Goal: Task Accomplishment & Management: Complete application form

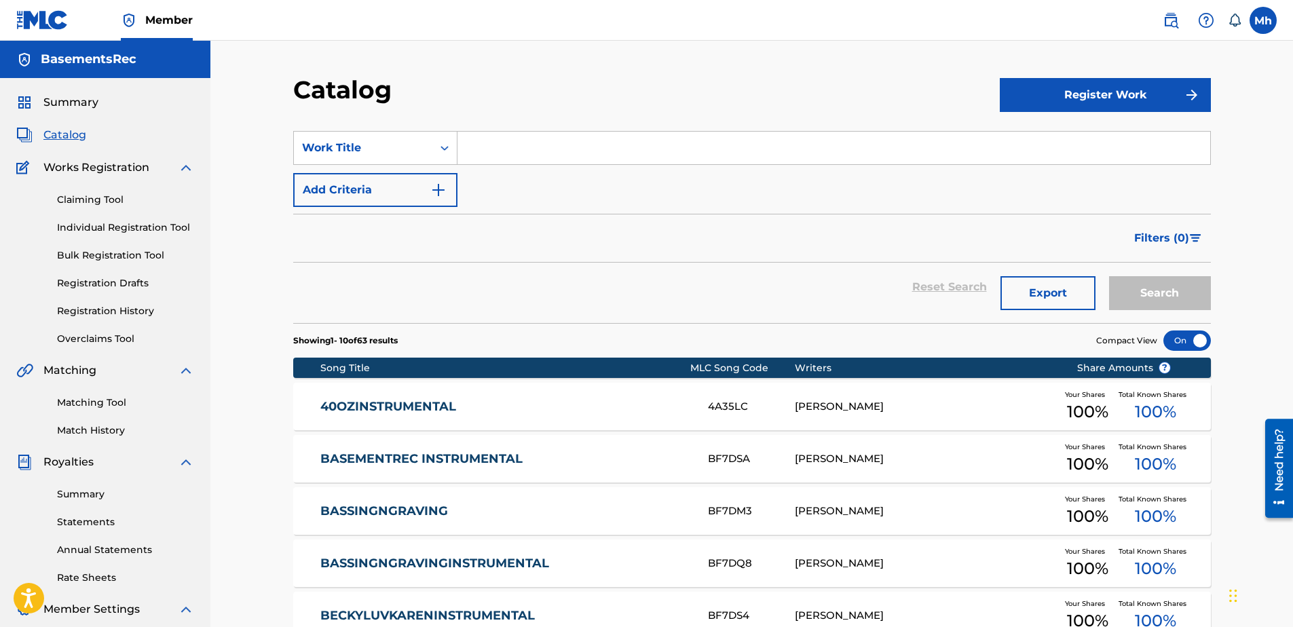
click at [122, 287] on link "Registration Drafts" at bounding box center [125, 283] width 137 height 14
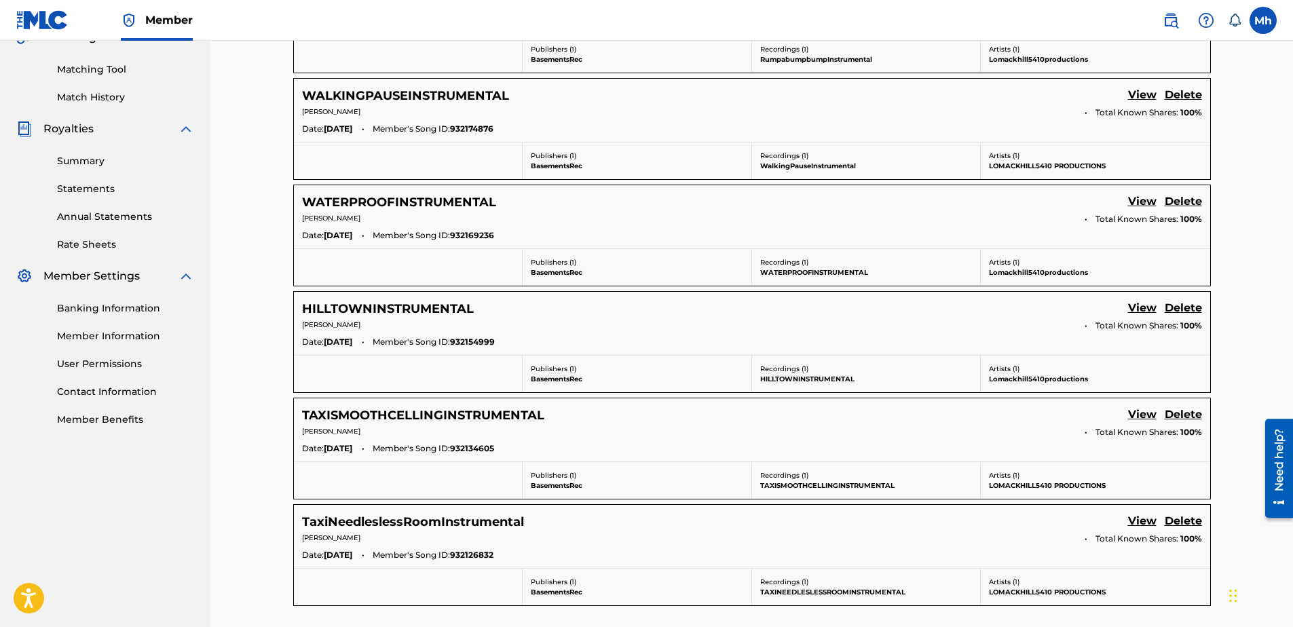
scroll to position [331, 0]
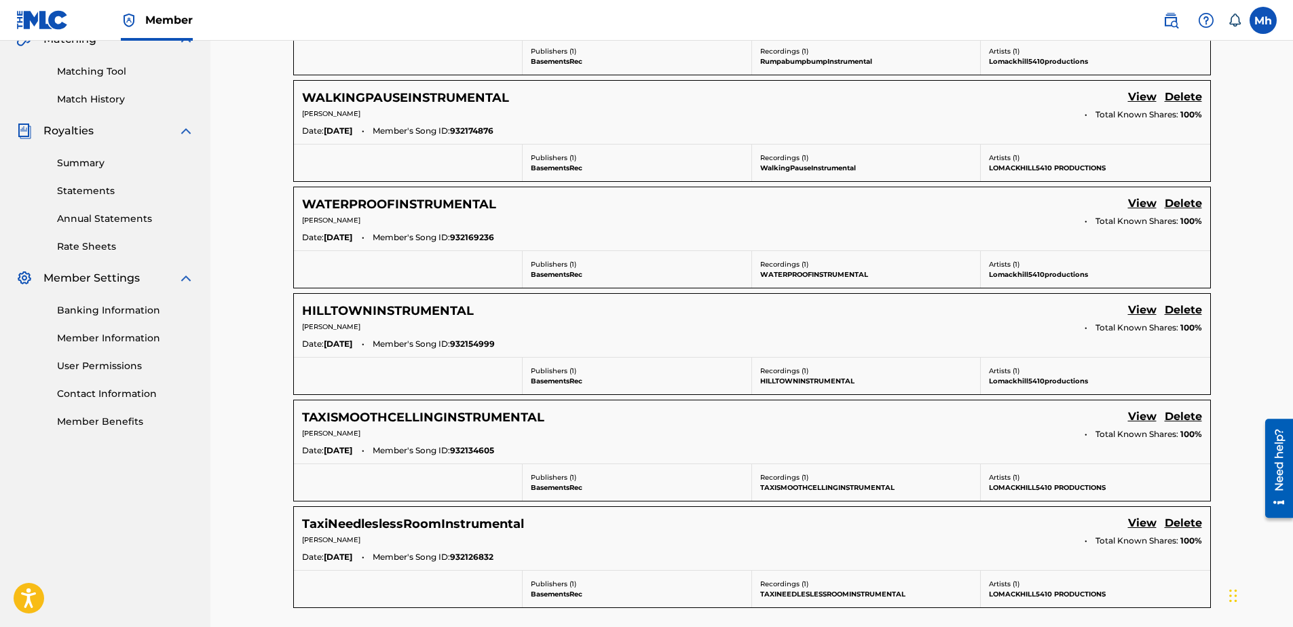
click at [109, 190] on link "Statements" at bounding box center [125, 191] width 137 height 14
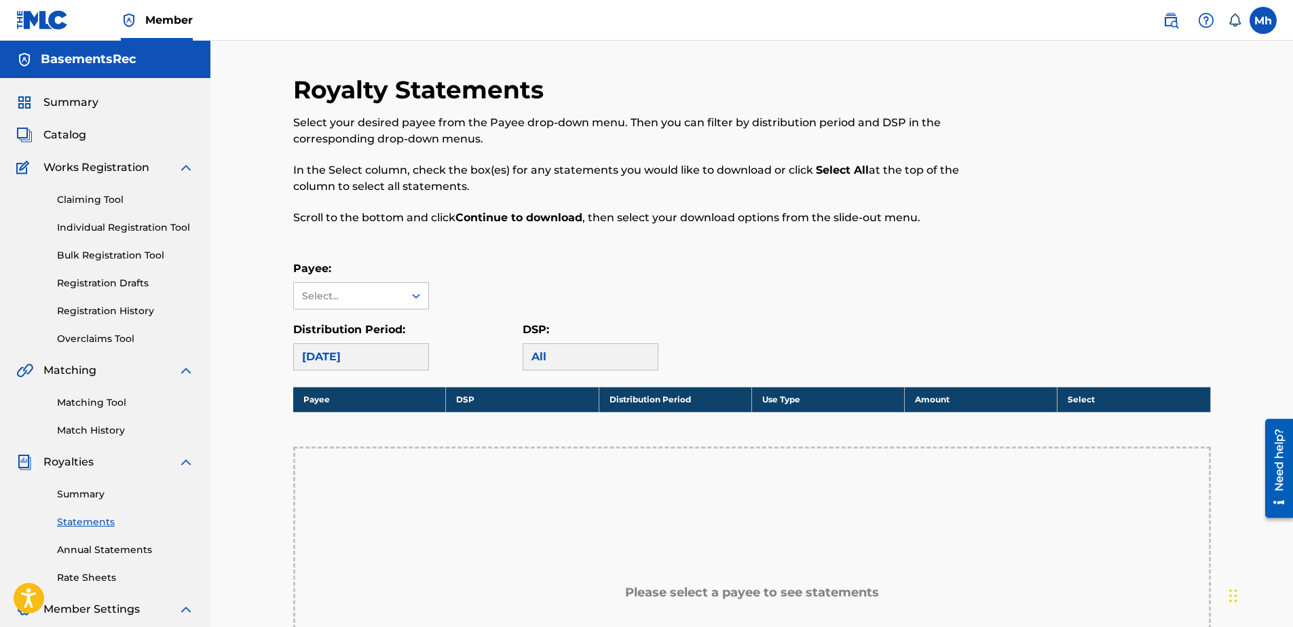
click at [553, 358] on div "All" at bounding box center [591, 356] width 136 height 27
click at [411, 296] on icon at bounding box center [416, 296] width 14 height 14
click at [412, 296] on icon at bounding box center [416, 296] width 14 height 14
click at [101, 401] on link "Matching Tool" at bounding box center [125, 403] width 137 height 14
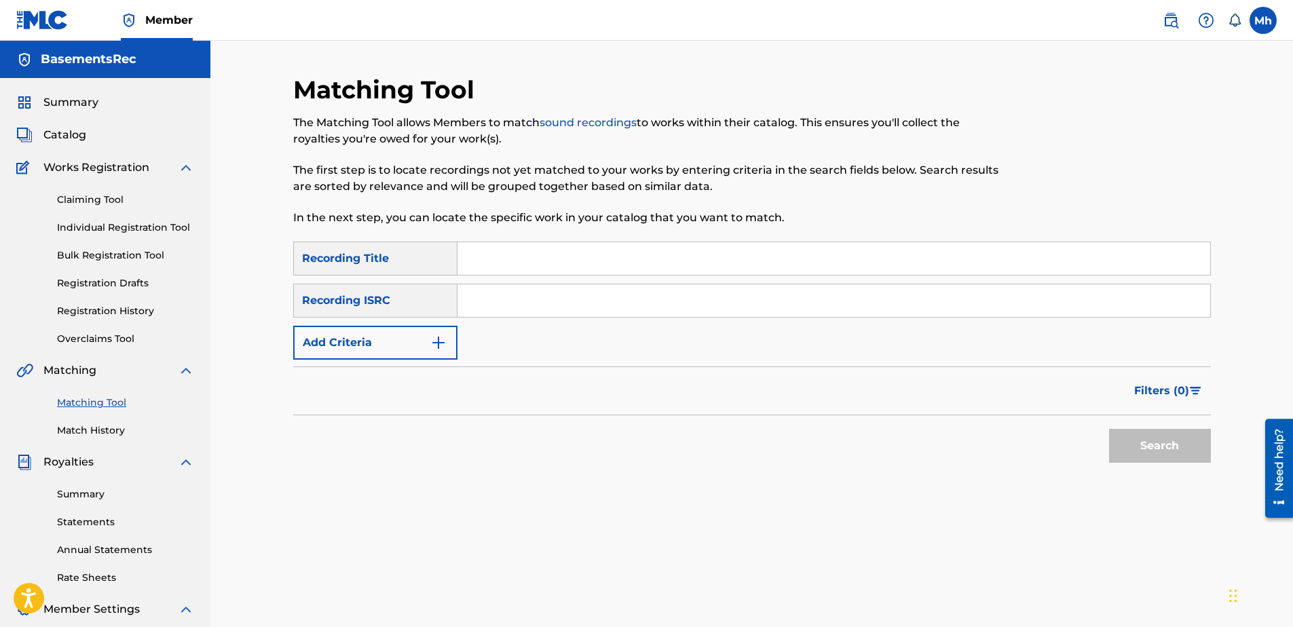
click at [501, 298] on input "Search Form" at bounding box center [834, 300] width 753 height 33
click at [1166, 439] on button "Search" at bounding box center [1160, 446] width 102 height 34
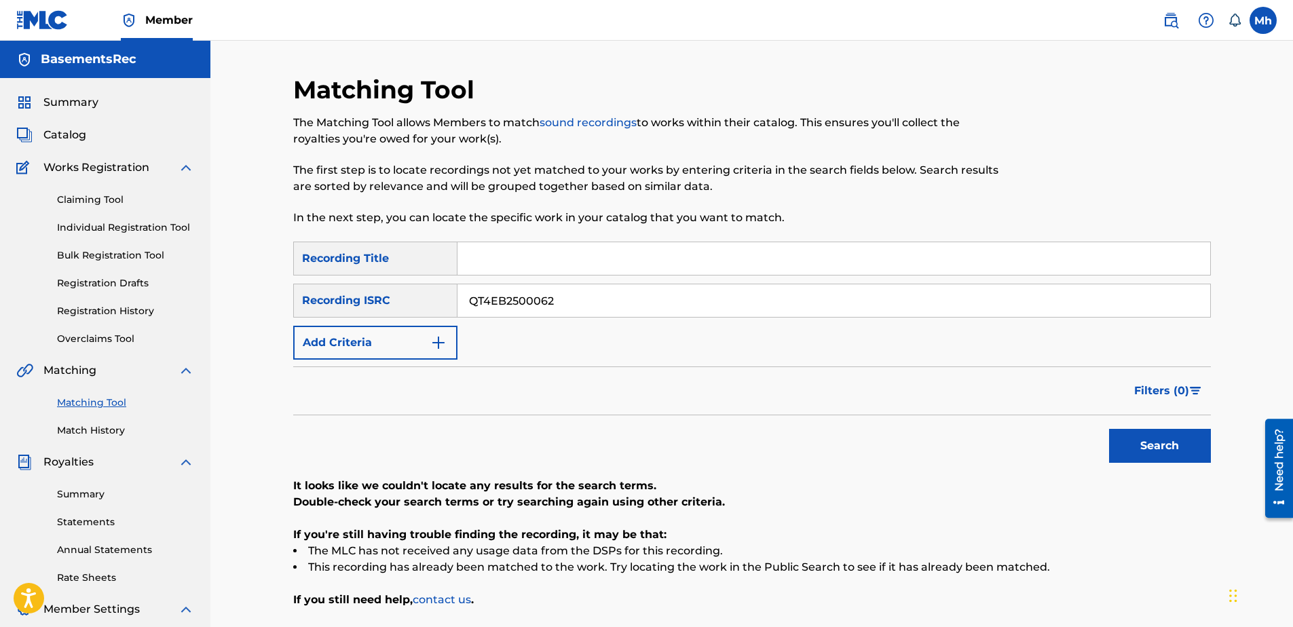
click at [580, 305] on input "QT4EB2500062" at bounding box center [834, 300] width 753 height 33
type input "QT4EB2500013"
click at [1109, 429] on button "Search" at bounding box center [1160, 446] width 102 height 34
click at [502, 262] on input "Search Form" at bounding box center [834, 258] width 753 height 33
type input "SLICEDSTRACTED"
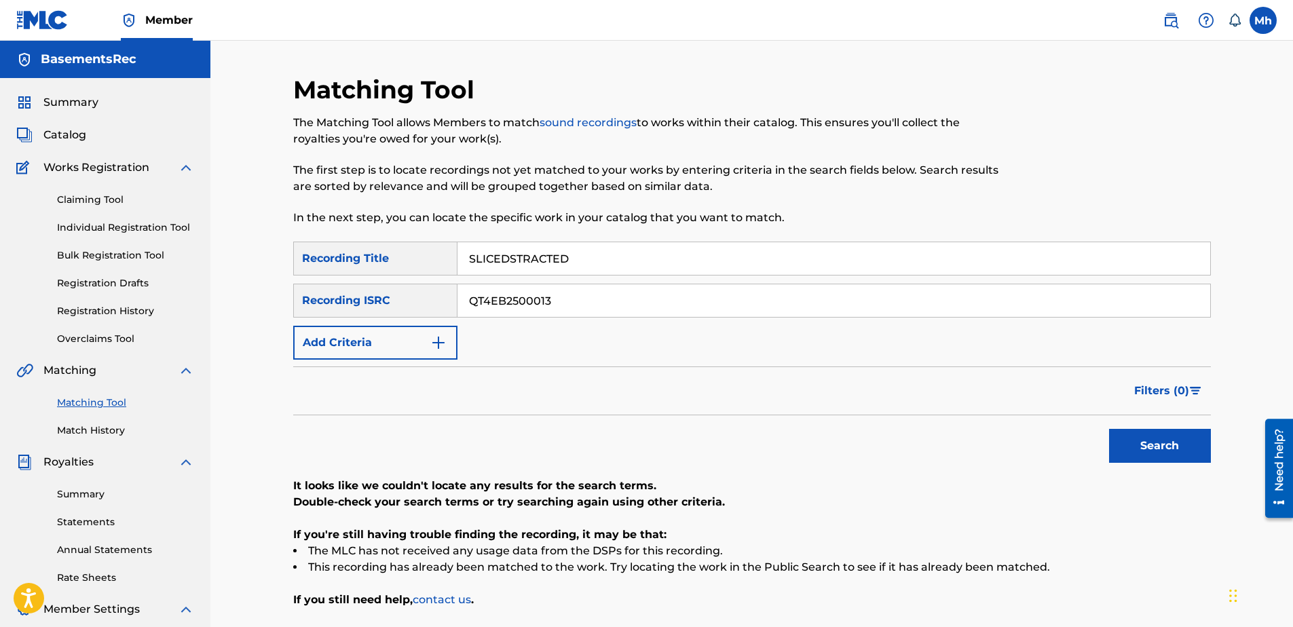
click at [593, 310] on input "QT4EB2500013" at bounding box center [834, 300] width 753 height 33
type input "QT4EB2500012"
click at [1145, 446] on button "Search" at bounding box center [1160, 446] width 102 height 34
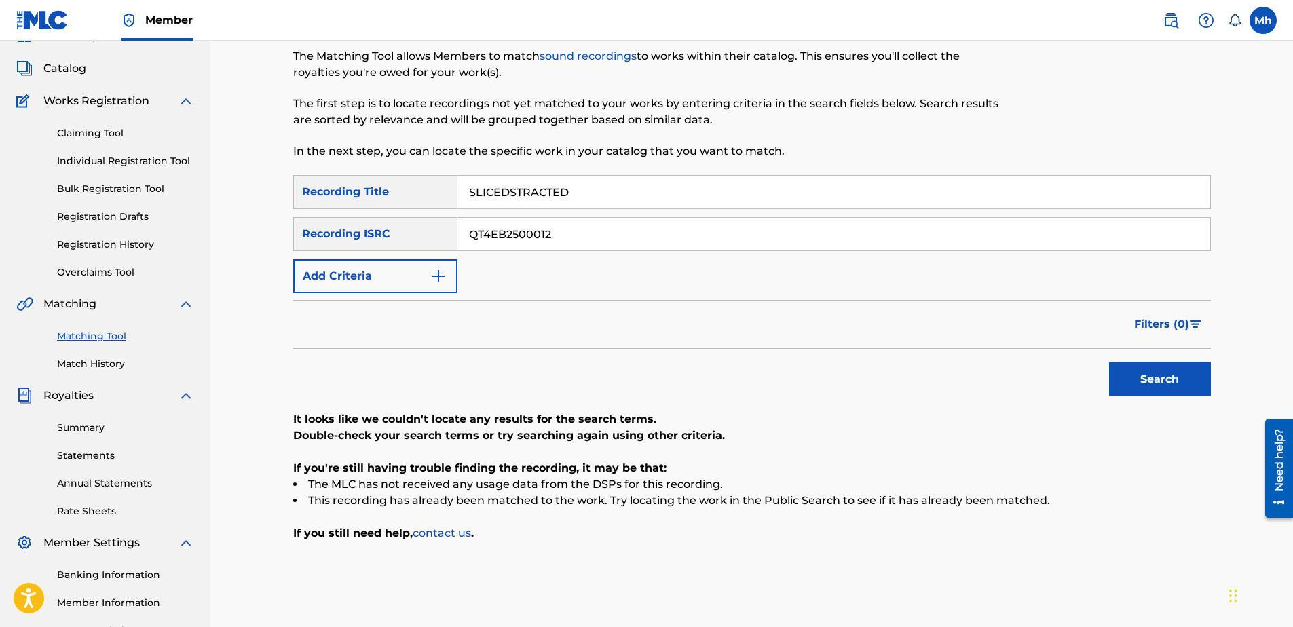
scroll to position [204, 0]
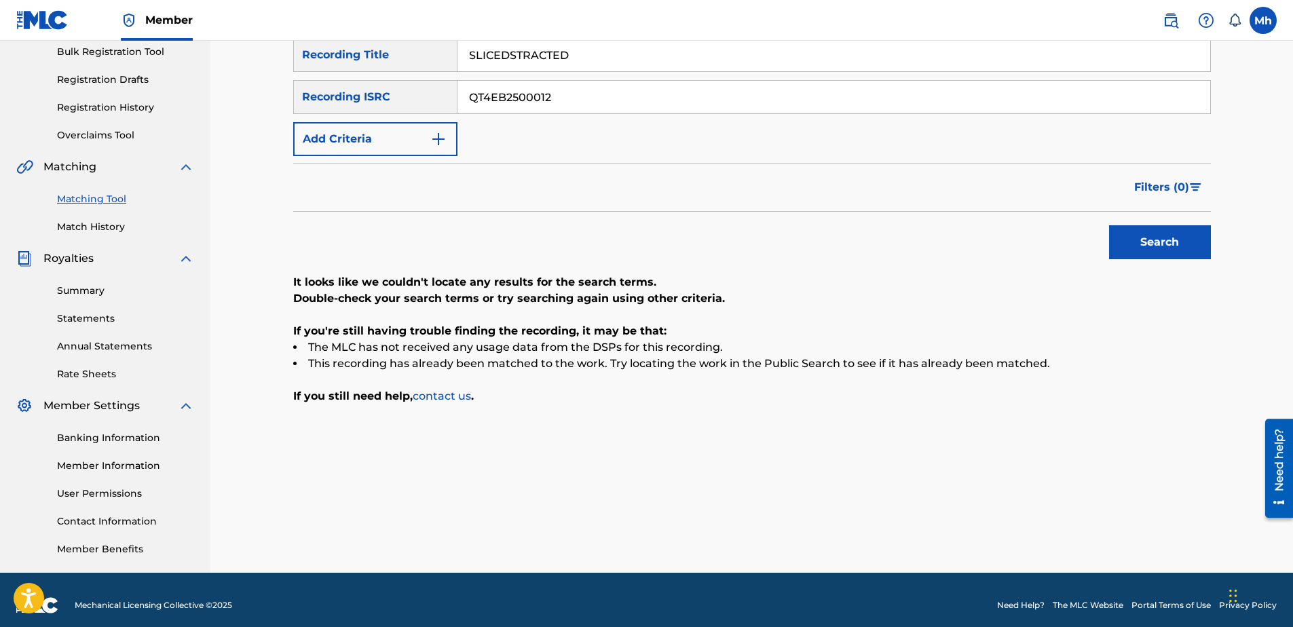
click at [441, 138] on img "Search Form" at bounding box center [438, 139] width 16 height 16
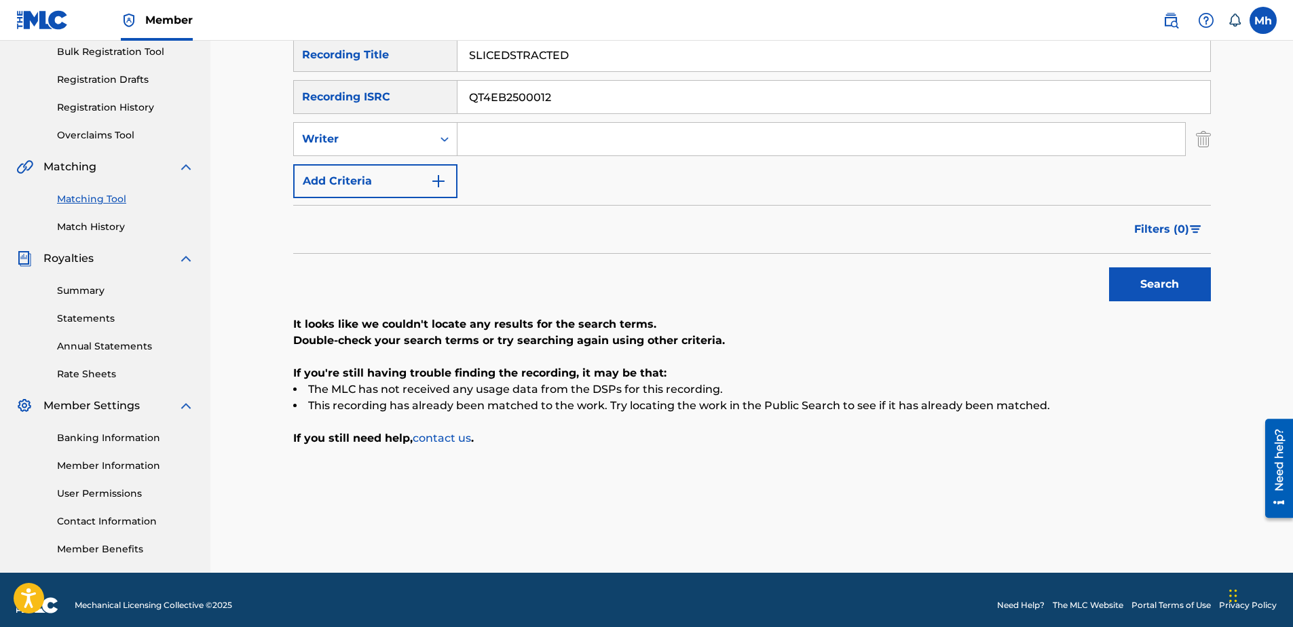
click at [472, 141] on input "Search Form" at bounding box center [822, 139] width 728 height 33
type input "506731076"
click at [443, 140] on icon "Search Form" at bounding box center [445, 139] width 8 height 5
click at [337, 208] on div "Writer" at bounding box center [375, 207] width 163 height 34
click at [499, 145] on input "Search Form" at bounding box center [822, 139] width 728 height 33
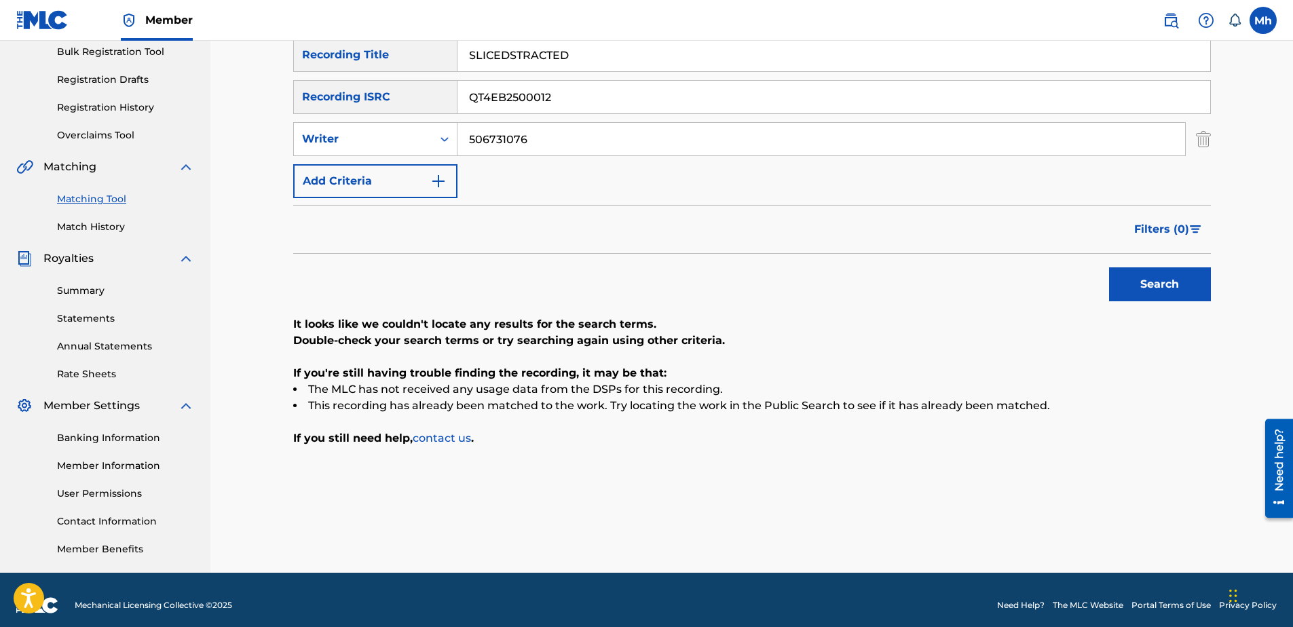
type input "506731076"
click at [1163, 292] on button "Search" at bounding box center [1160, 284] width 102 height 34
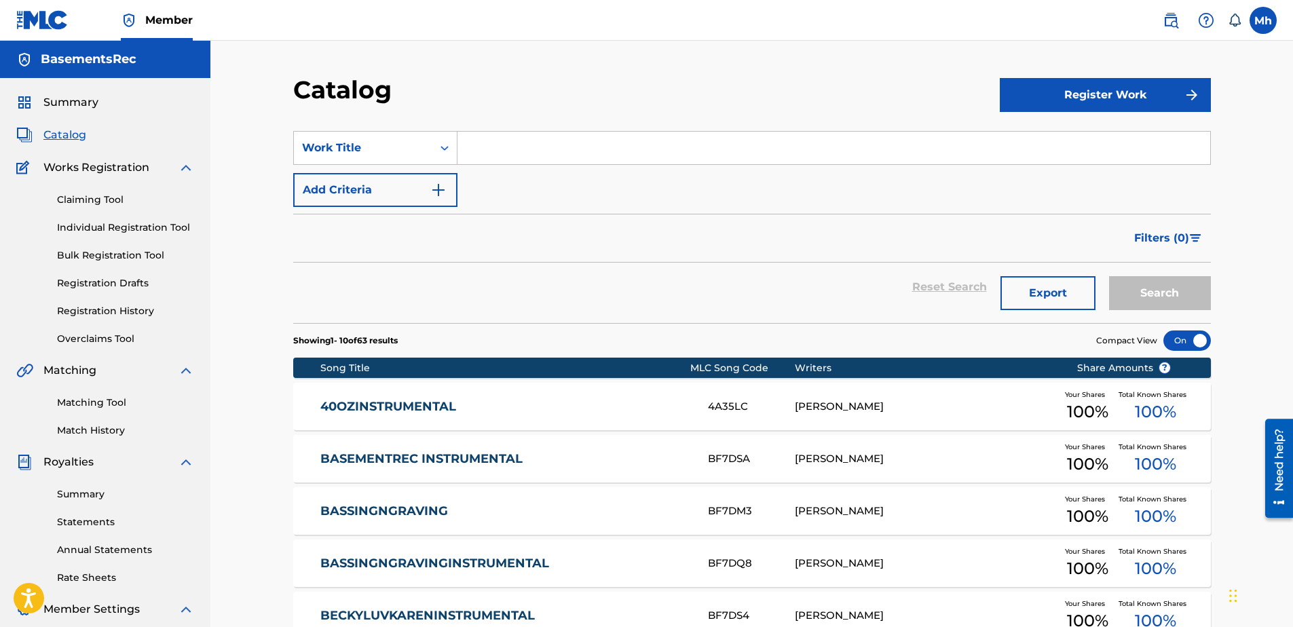
click at [504, 147] on input "Search Form" at bounding box center [834, 148] width 753 height 33
type input "FREESTYLE PT2"
click at [1109, 276] on button "Search" at bounding box center [1160, 293] width 102 height 34
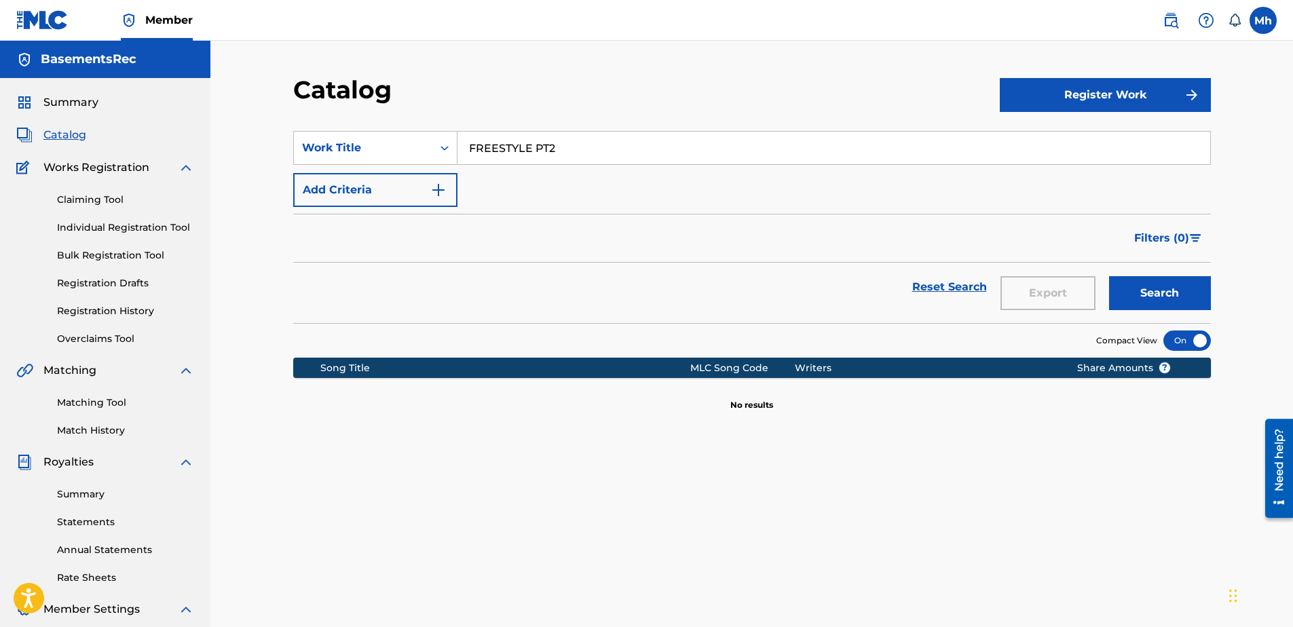
click at [92, 310] on link "Registration History" at bounding box center [125, 311] width 137 height 14
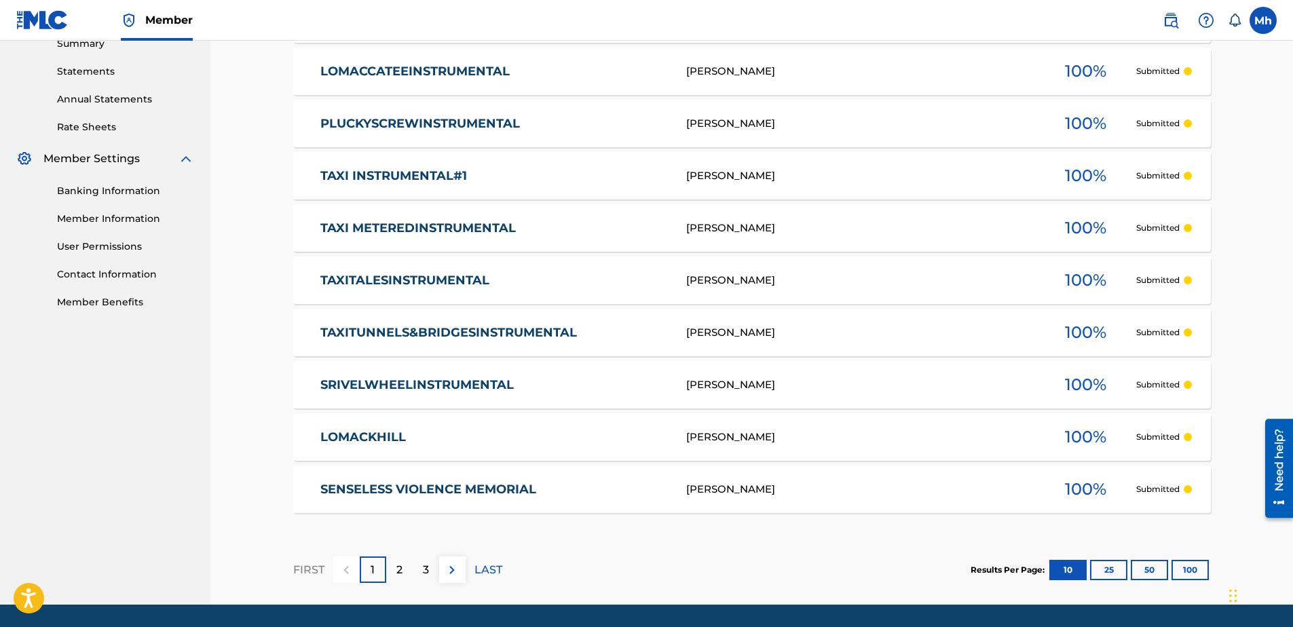
scroll to position [493, 0]
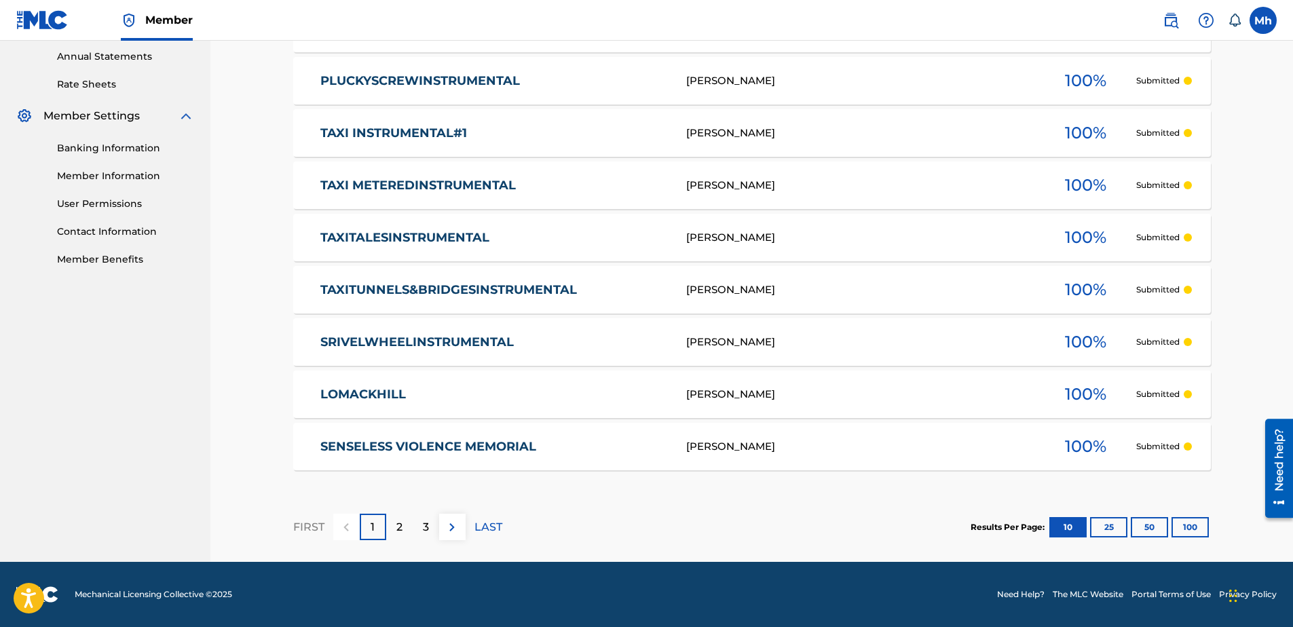
click at [484, 527] on p "LAST" at bounding box center [488, 527] width 28 height 16
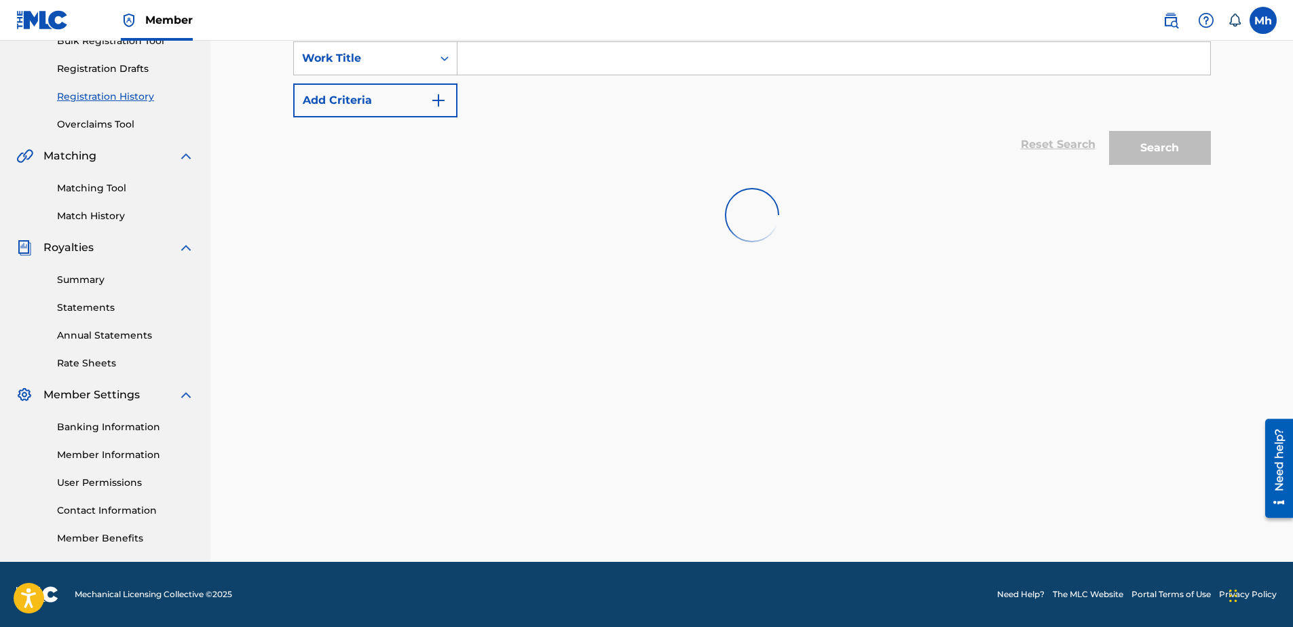
scroll to position [232, 0]
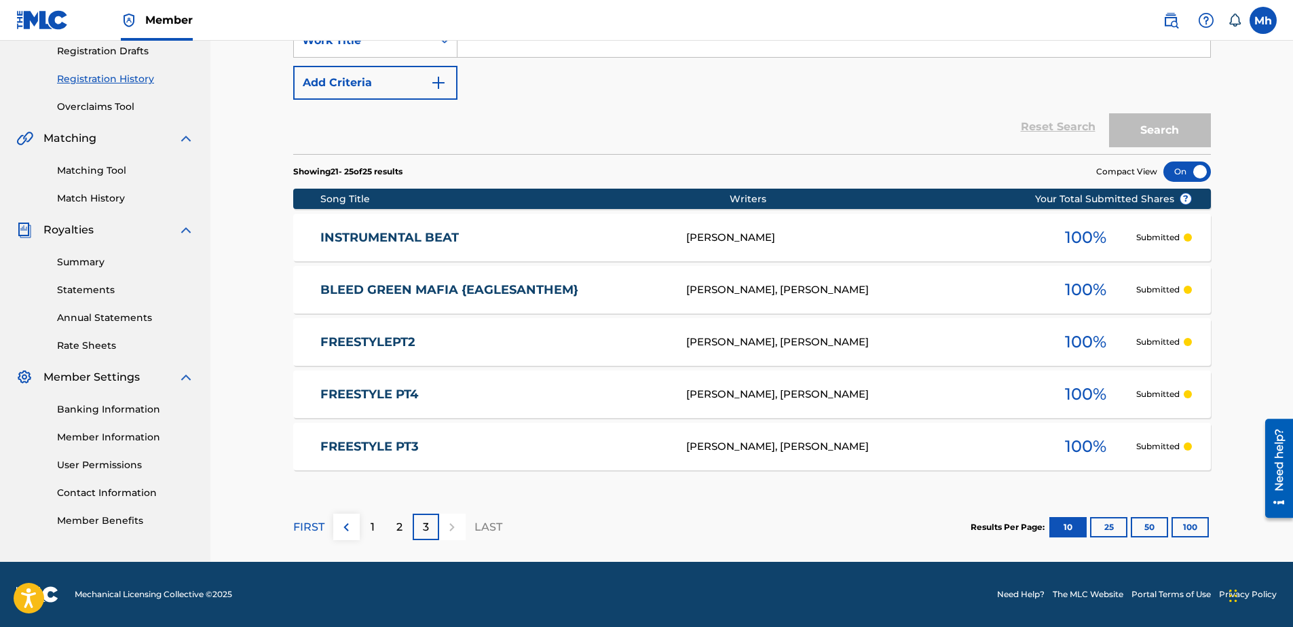
click at [399, 346] on link "FREESTYLEPT2" at bounding box center [494, 343] width 348 height 16
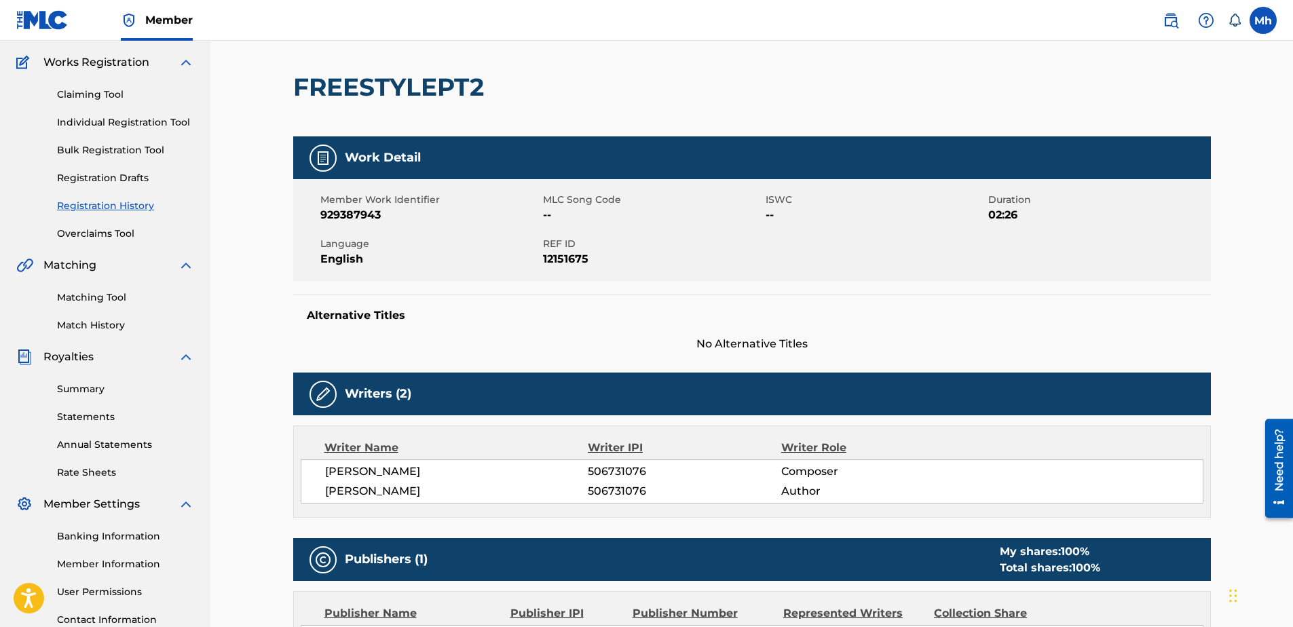
scroll to position [19, 0]
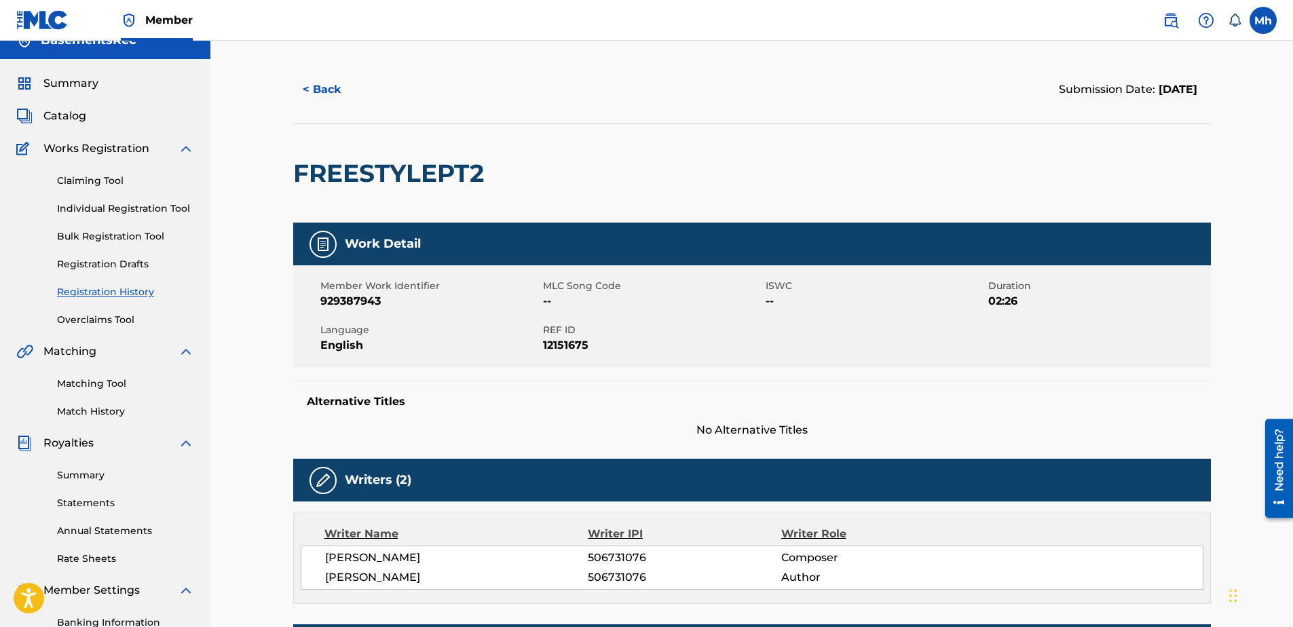
click at [138, 210] on link "Individual Registration Tool" at bounding box center [125, 209] width 137 height 14
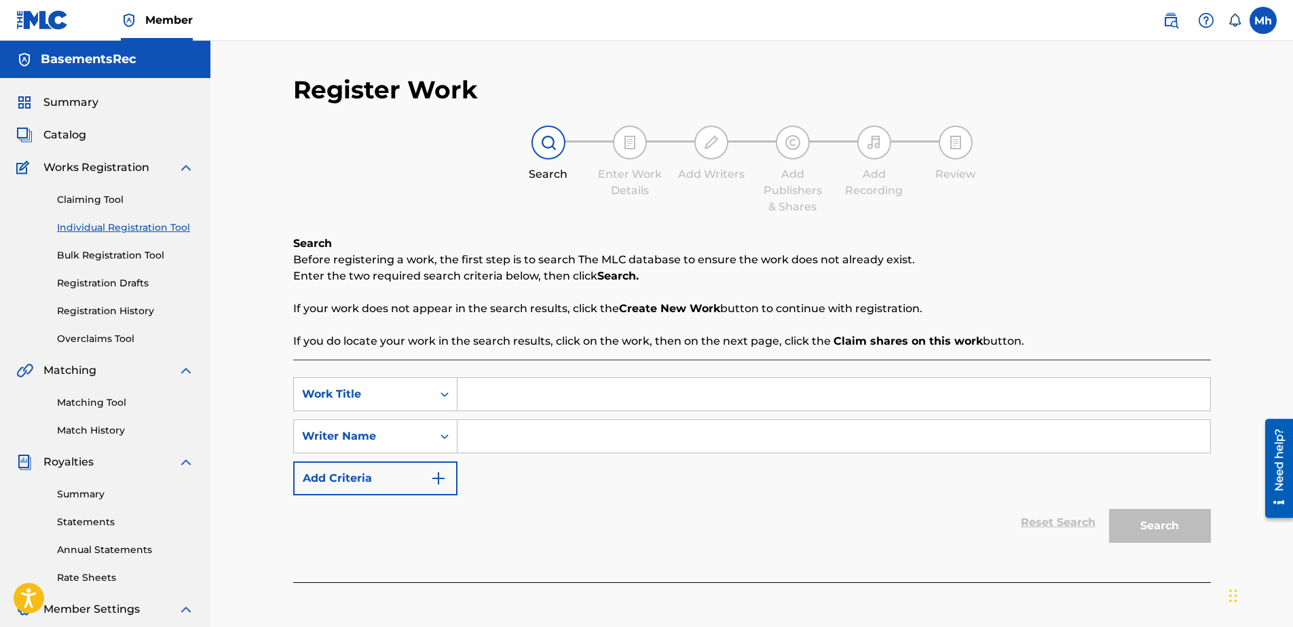
paste input "FREESTYLE PT2"
type input "FREESTYLE PT2"
click at [521, 445] on input "Search Form" at bounding box center [834, 436] width 753 height 33
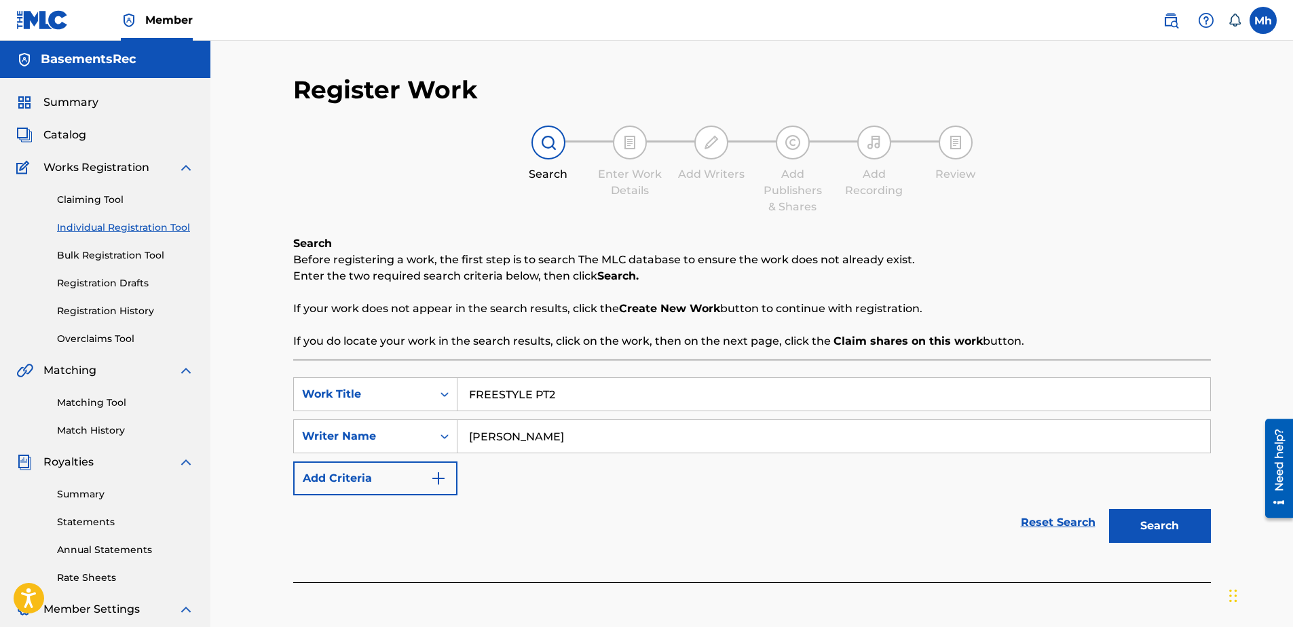
type input "[PERSON_NAME]"
click at [1157, 526] on button "Search" at bounding box center [1160, 526] width 102 height 34
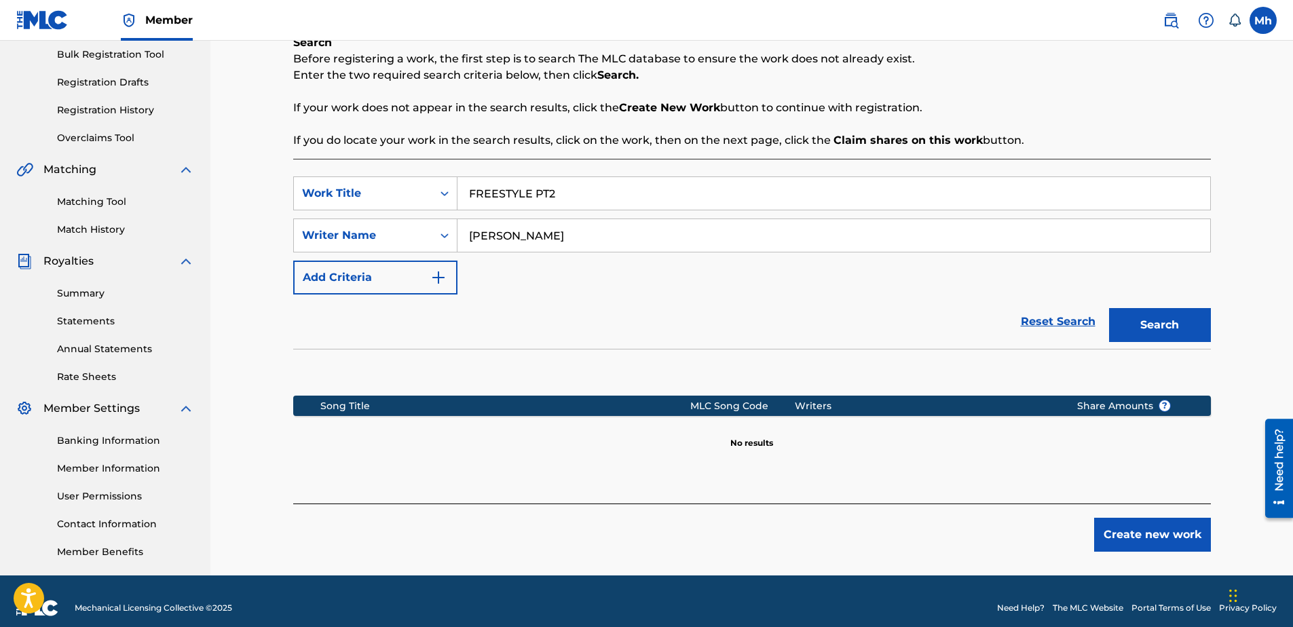
scroll to position [215, 0]
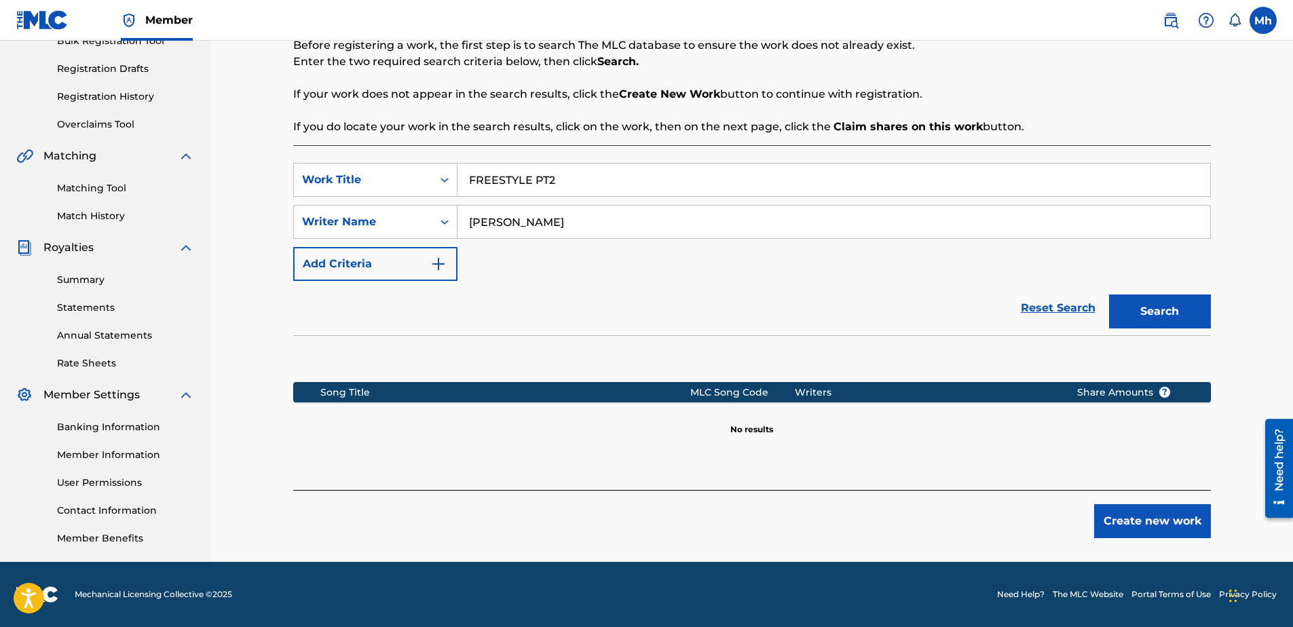
click at [1123, 523] on button "Create new work" at bounding box center [1152, 521] width 117 height 34
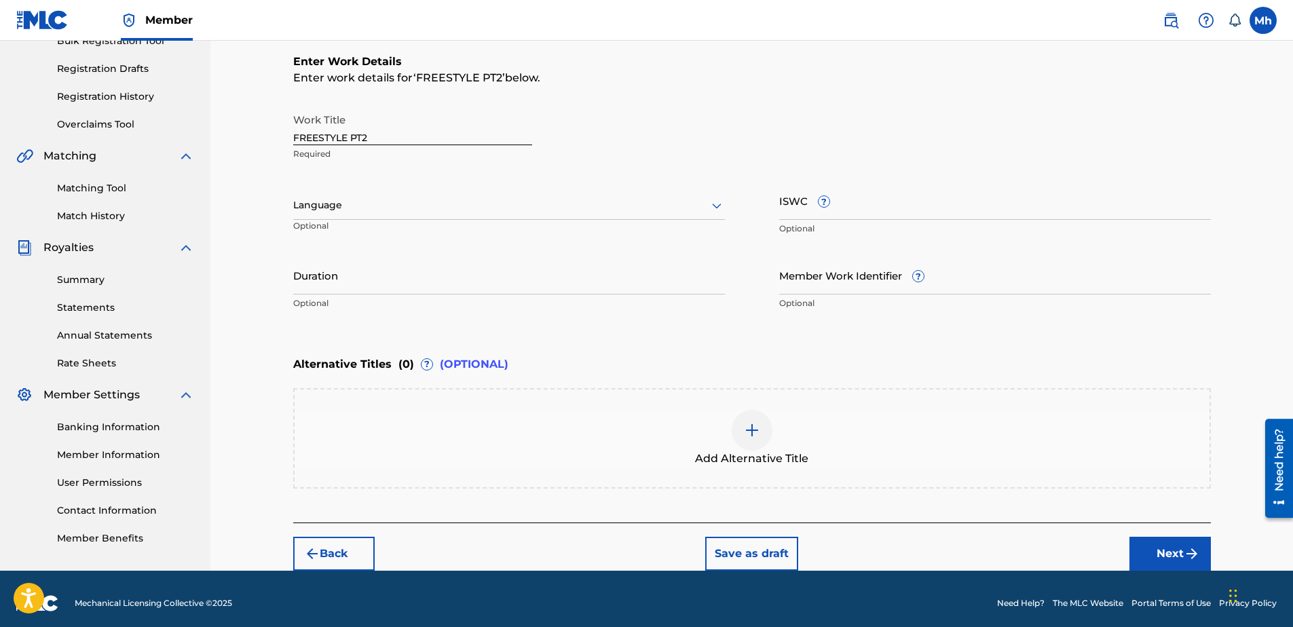
click at [399, 202] on div at bounding box center [509, 205] width 432 height 17
click at [399, 242] on div "English" at bounding box center [509, 235] width 430 height 31
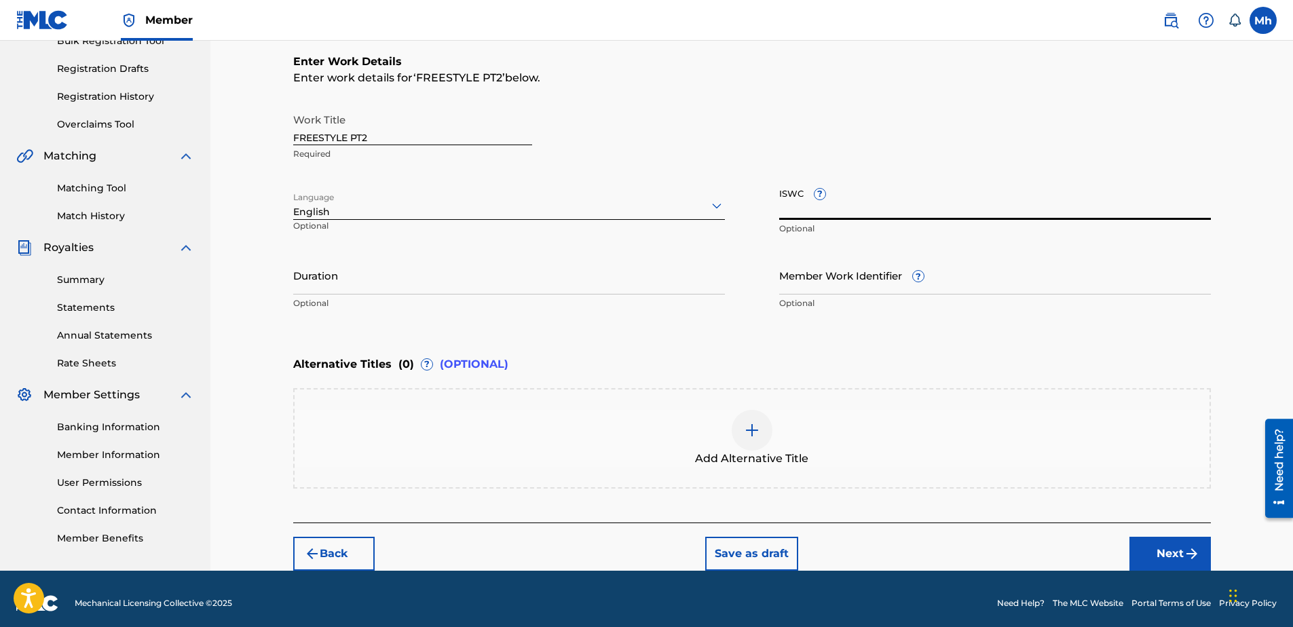
paste input "T3310071826"
type input "T3310071826"
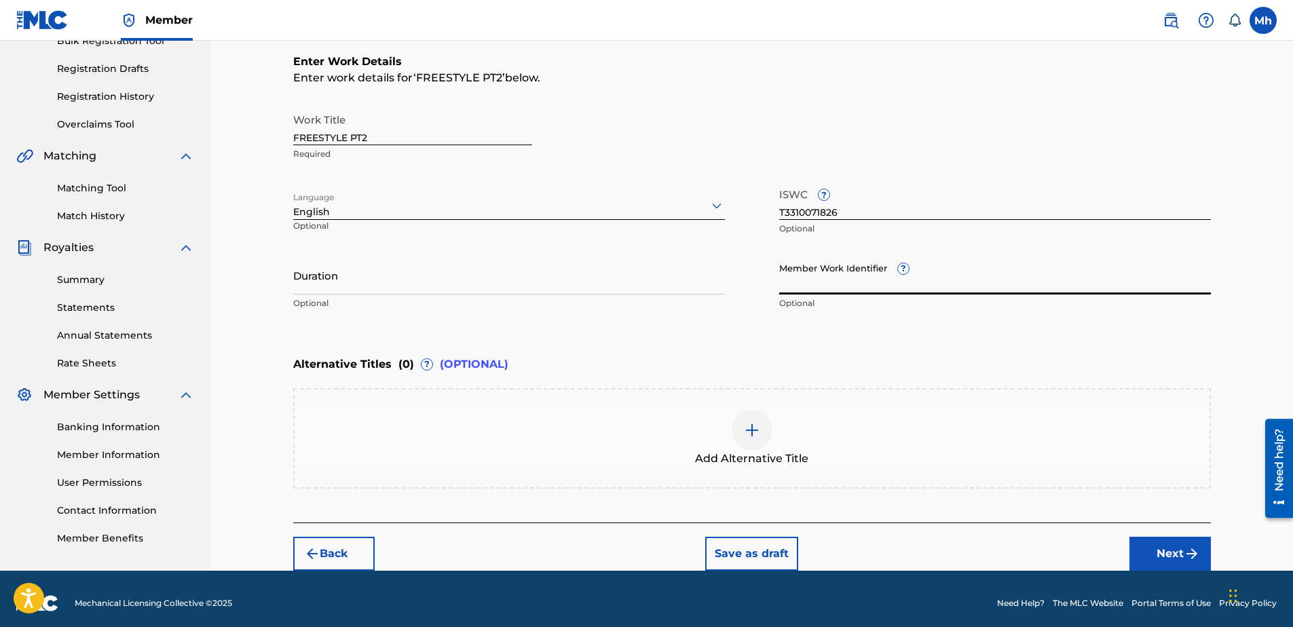
paste input "928994972"
type input "928994972"
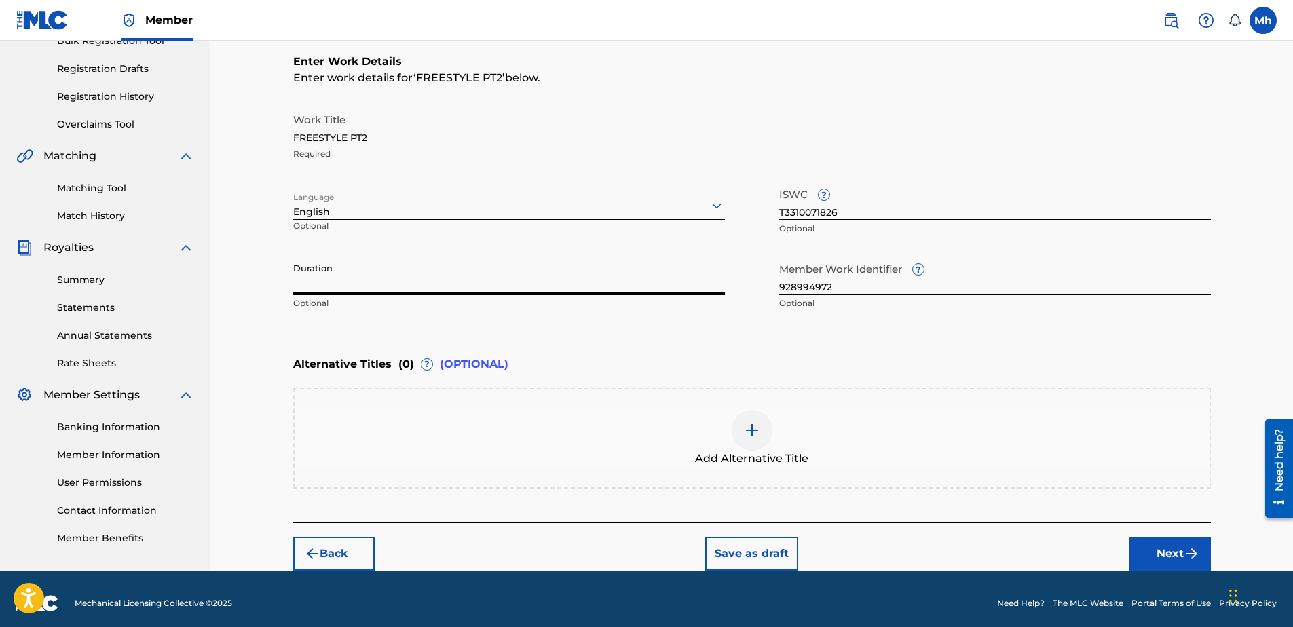
paste input "04:46"
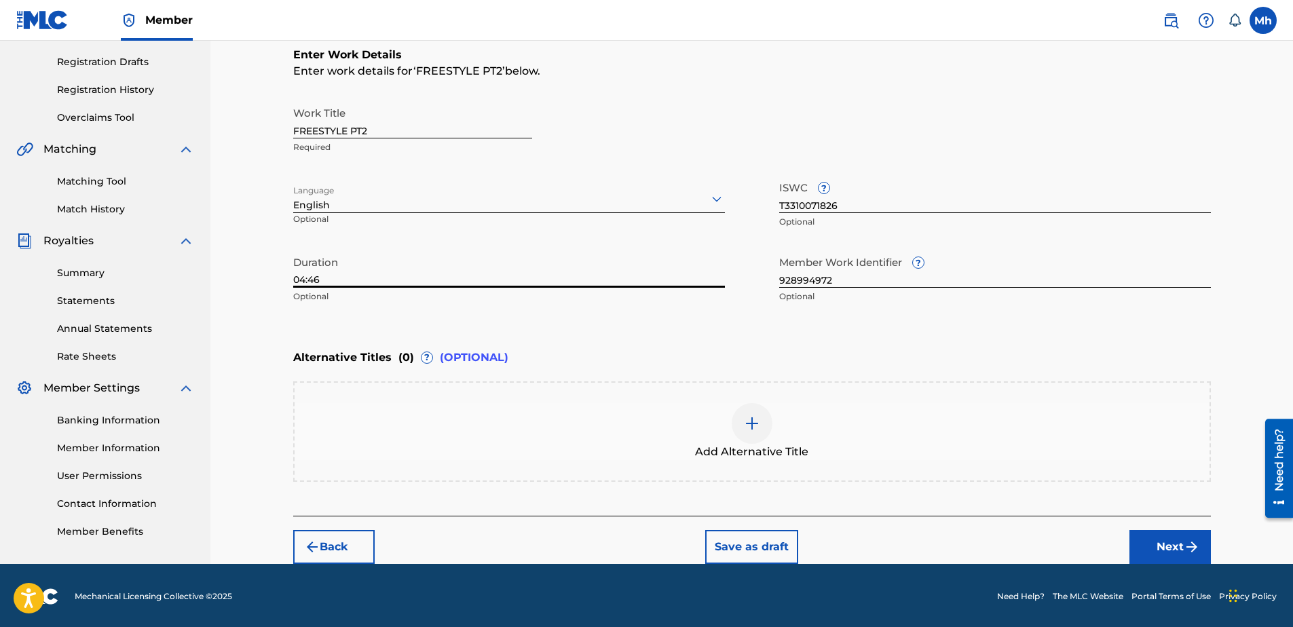
scroll to position [223, 0]
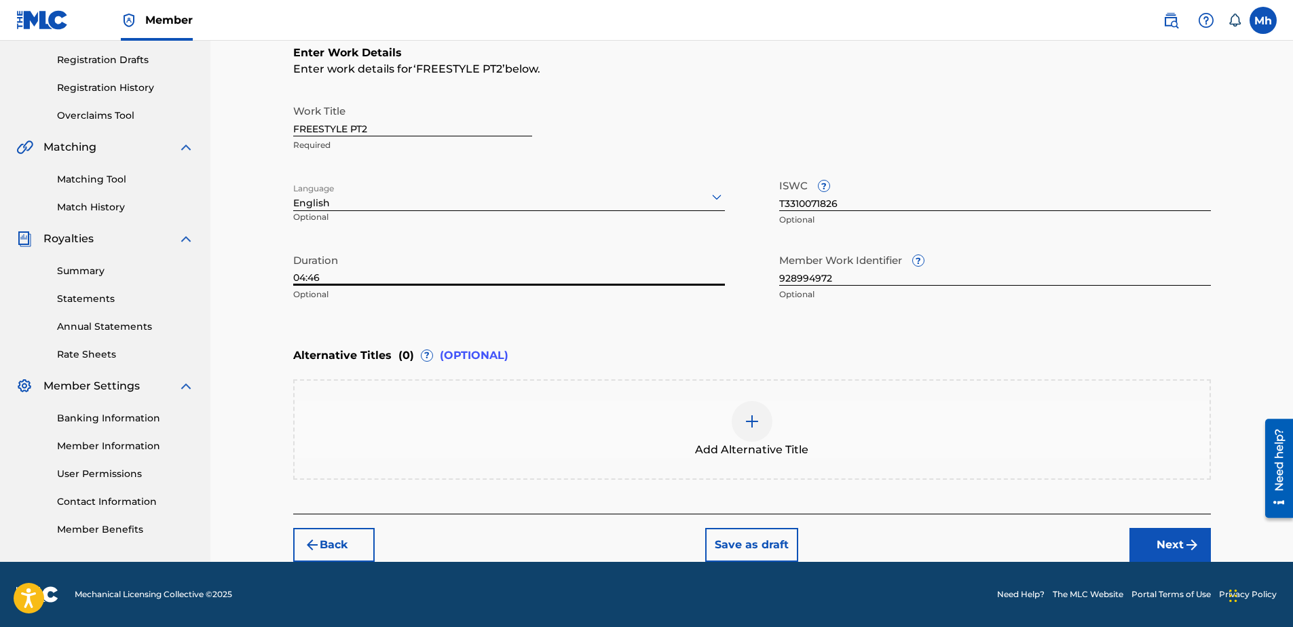
type input "04:46"
click at [1167, 549] on button "Next" at bounding box center [1170, 545] width 81 height 34
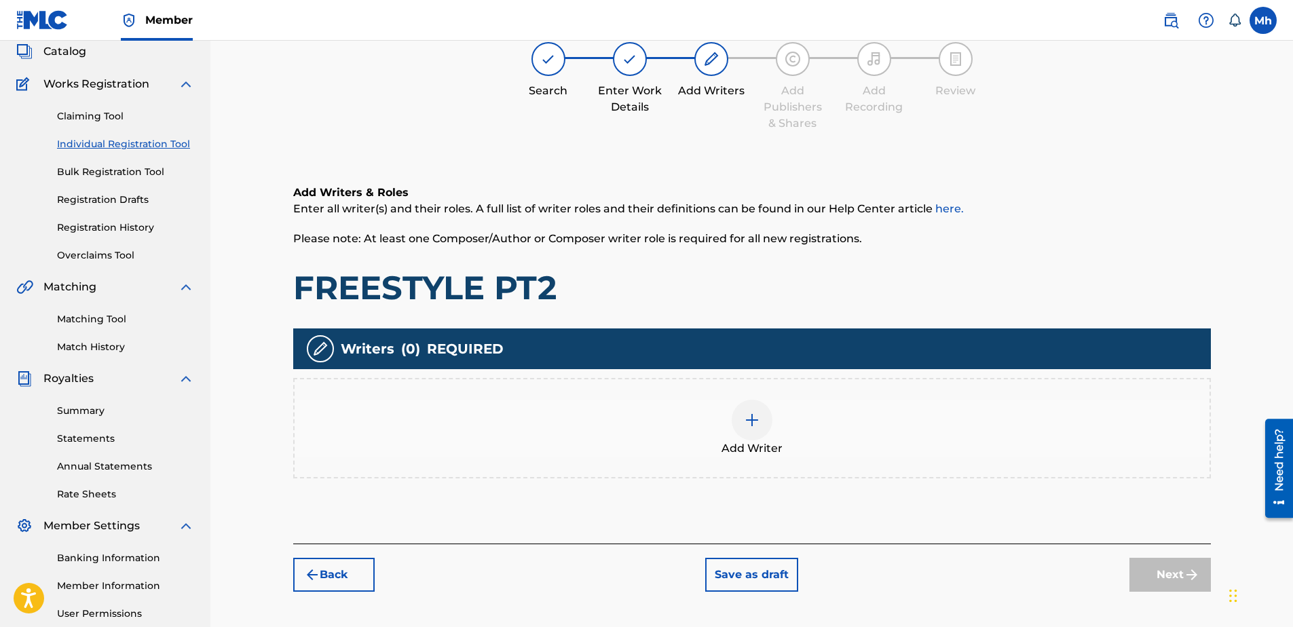
scroll to position [61, 0]
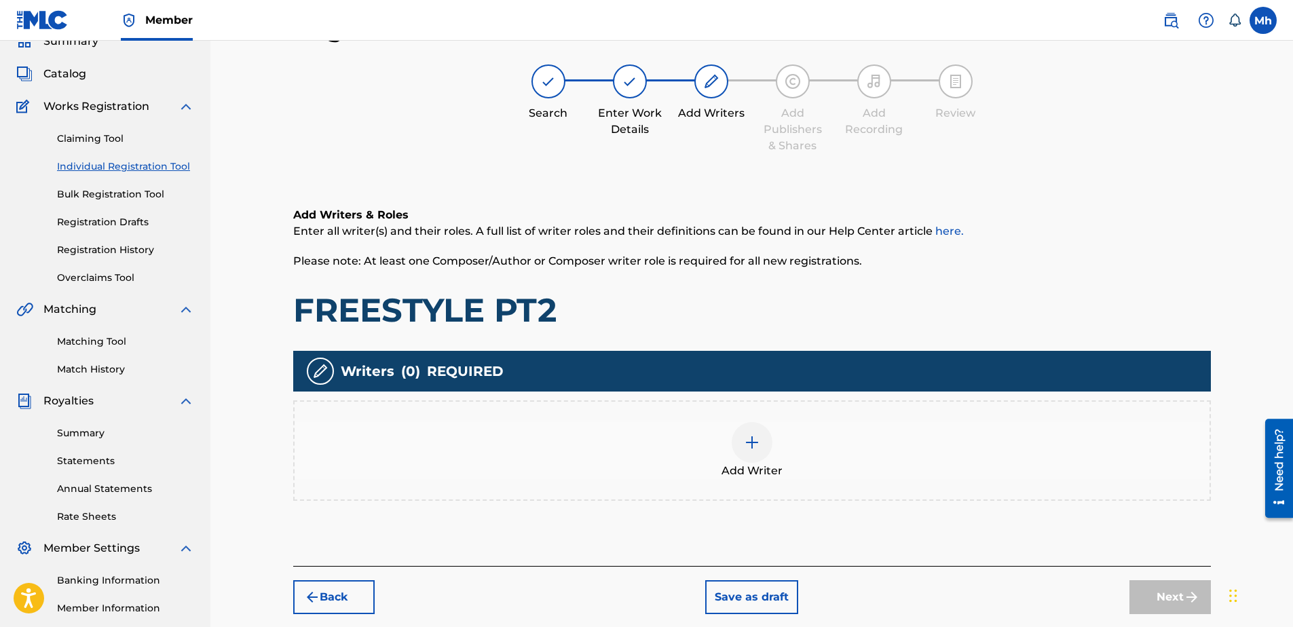
click at [753, 447] on img at bounding box center [752, 442] width 16 height 16
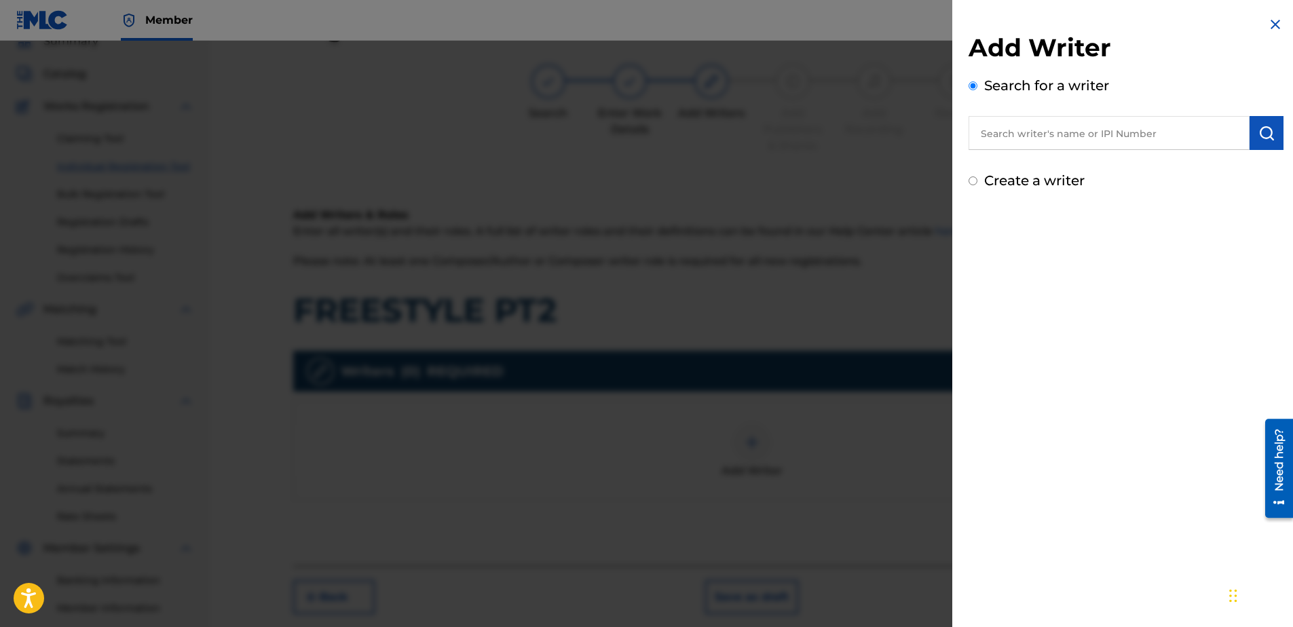
click at [974, 184] on input "Create a writer" at bounding box center [973, 180] width 9 height 9
radio input "false"
radio input "true"
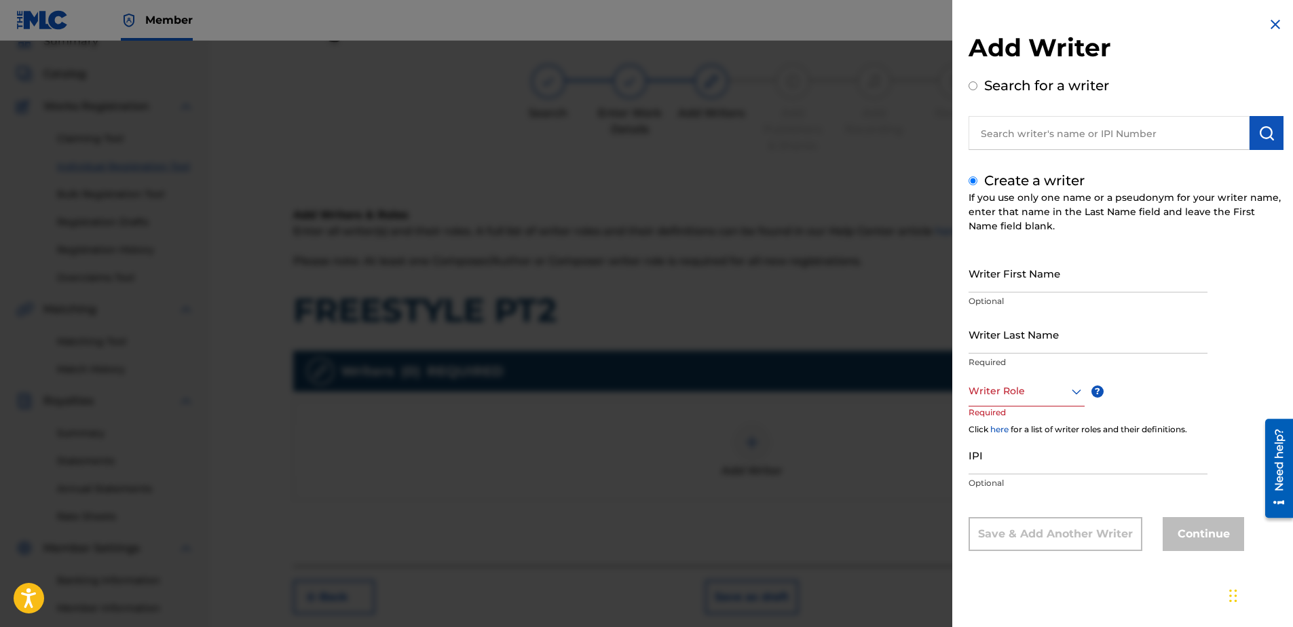
click at [1007, 293] on div "Writer First Name Optional" at bounding box center [1088, 284] width 239 height 61
click at [1009, 278] on input "Writer First Name" at bounding box center [1088, 273] width 239 height 39
type input "MARK"
type input "HILL"
click at [1074, 398] on icon at bounding box center [1076, 392] width 16 height 16
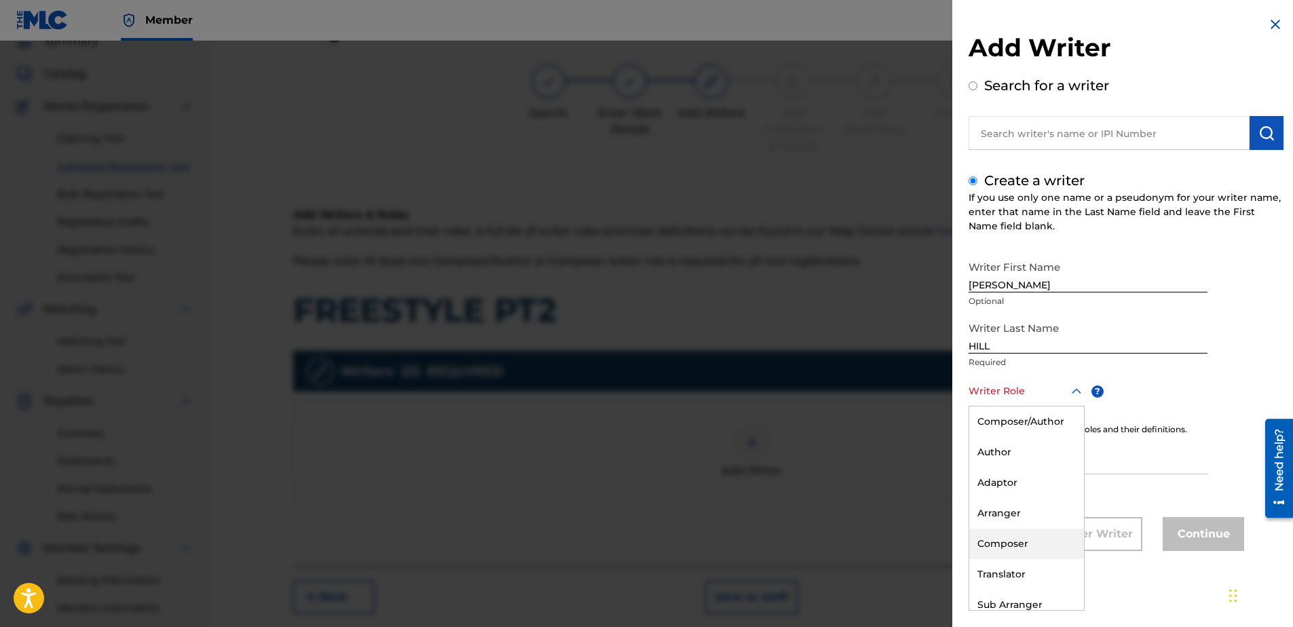
click at [1029, 539] on div "Composer" at bounding box center [1026, 544] width 115 height 31
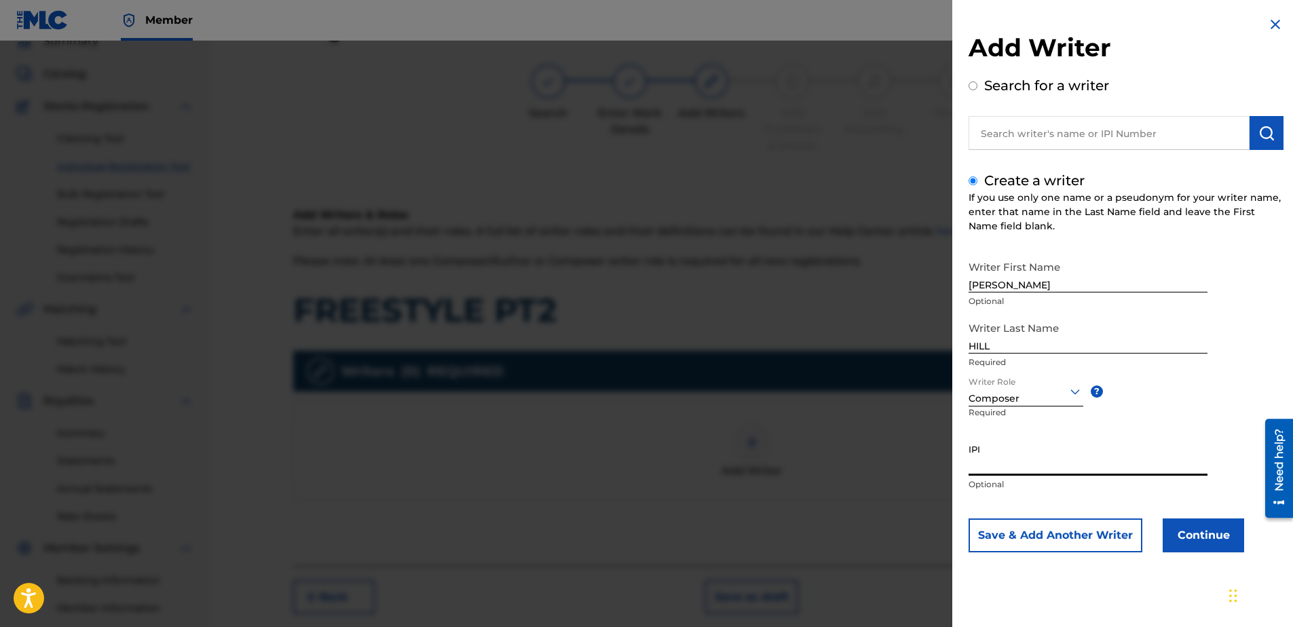
click at [1018, 468] on input "IPI" at bounding box center [1088, 456] width 239 height 39
type input "506731076"
click at [1204, 532] on button "Continue" at bounding box center [1203, 536] width 81 height 34
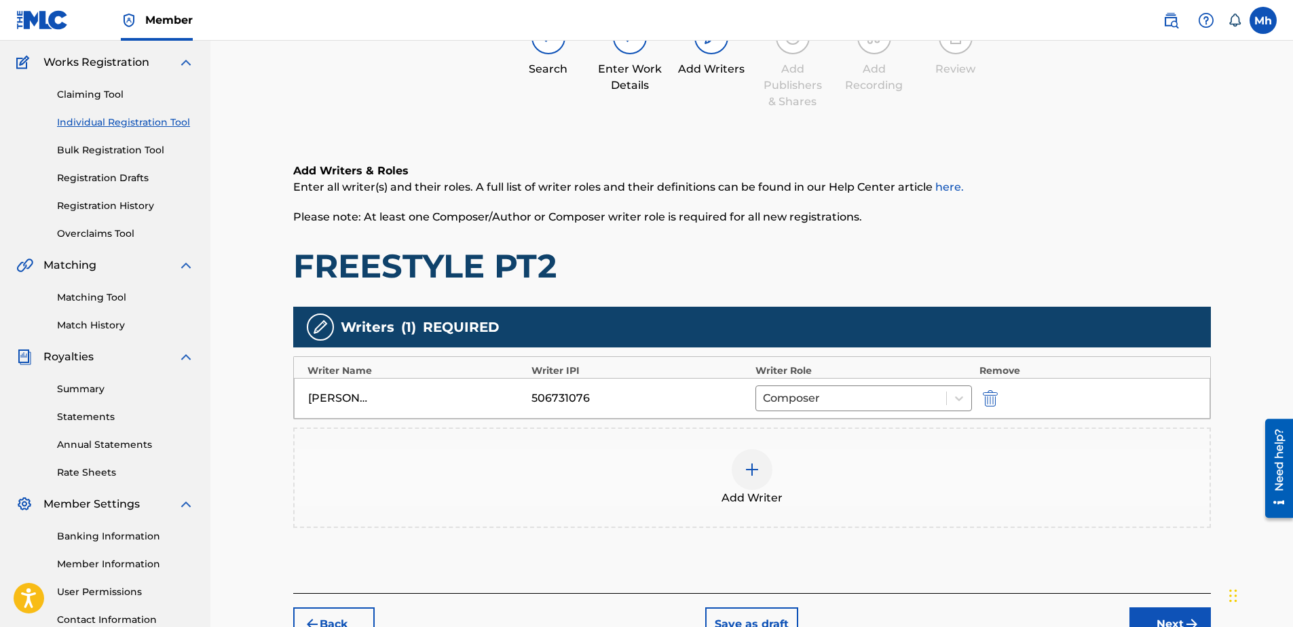
scroll to position [129, 0]
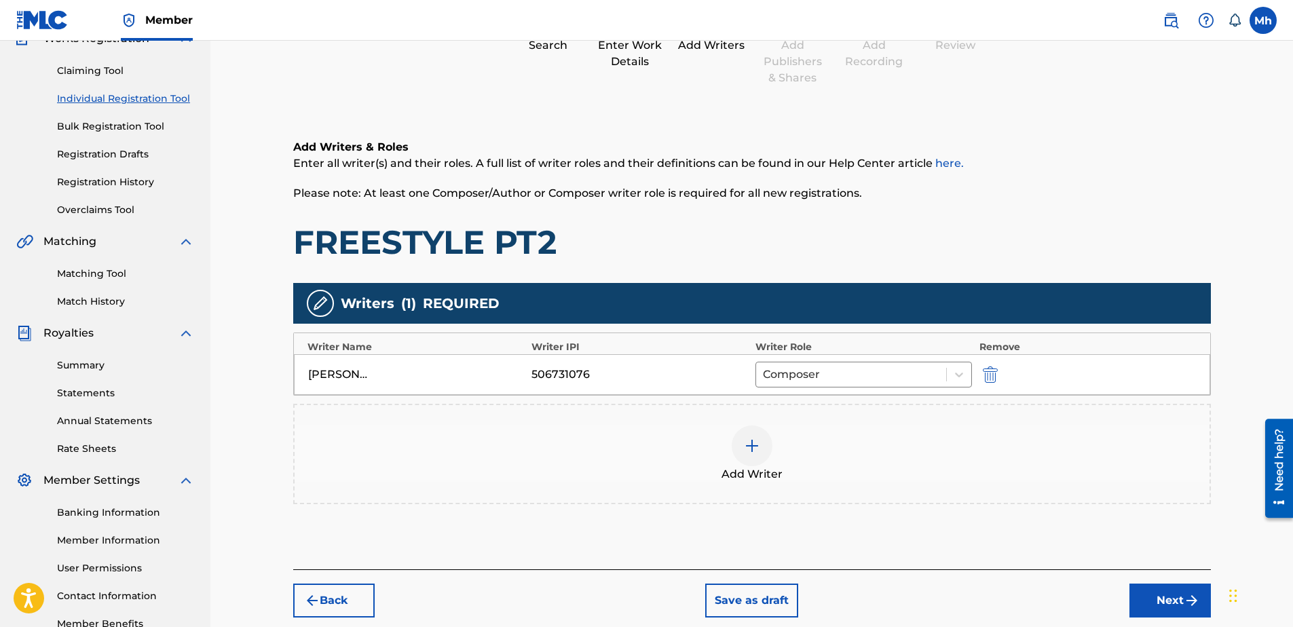
click at [745, 444] on img at bounding box center [752, 446] width 16 height 16
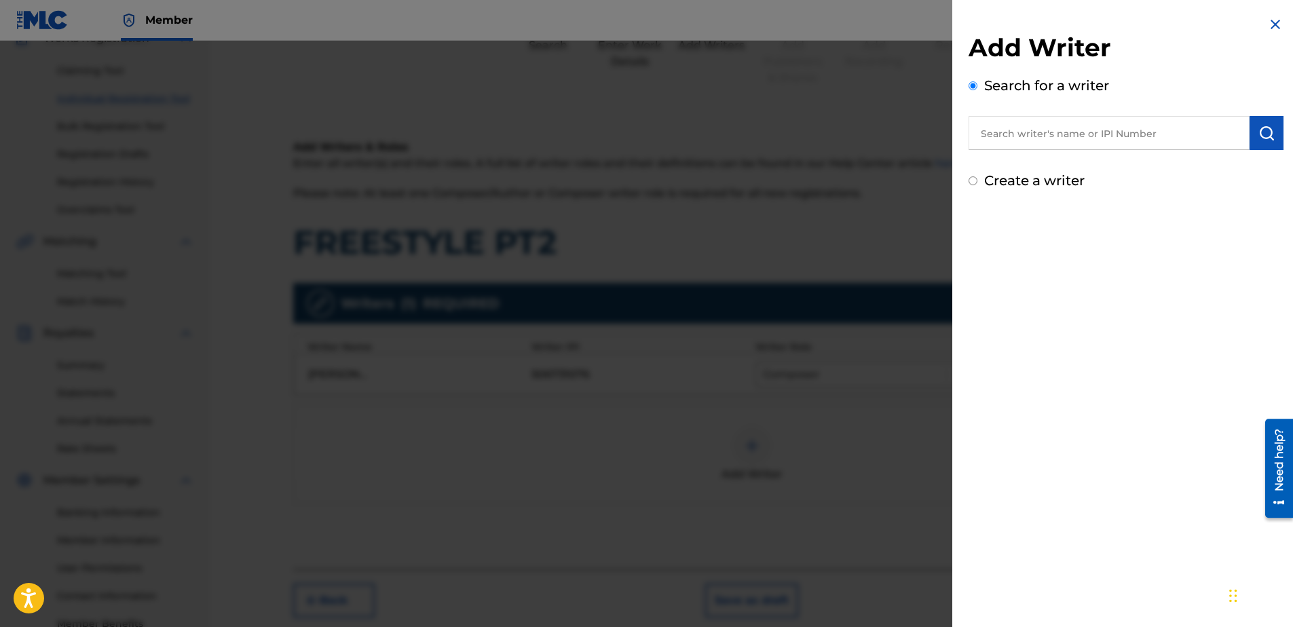
click at [972, 185] on input "Create a writer" at bounding box center [973, 180] width 9 height 9
radio input "false"
radio input "true"
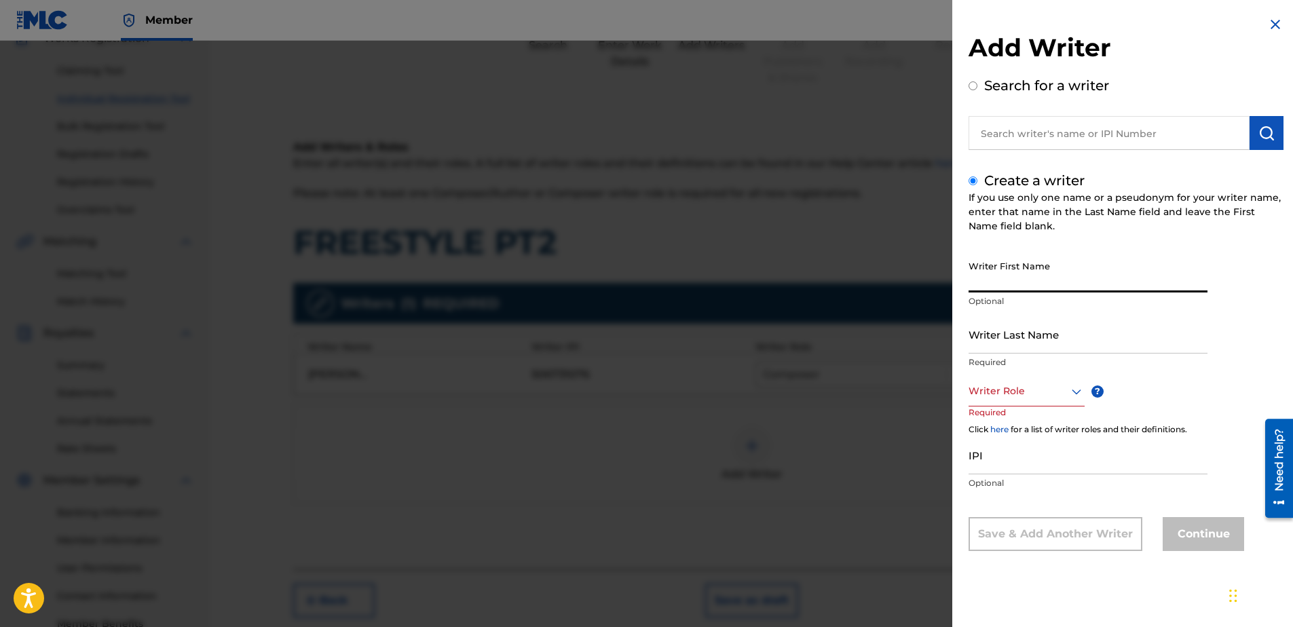
drag, startPoint x: 1010, startPoint y: 277, endPoint x: 1009, endPoint y: 286, distance: 8.9
click at [1010, 278] on input "Writer First Name" at bounding box center [1088, 273] width 239 height 39
type input "MARK"
type input "HILL"
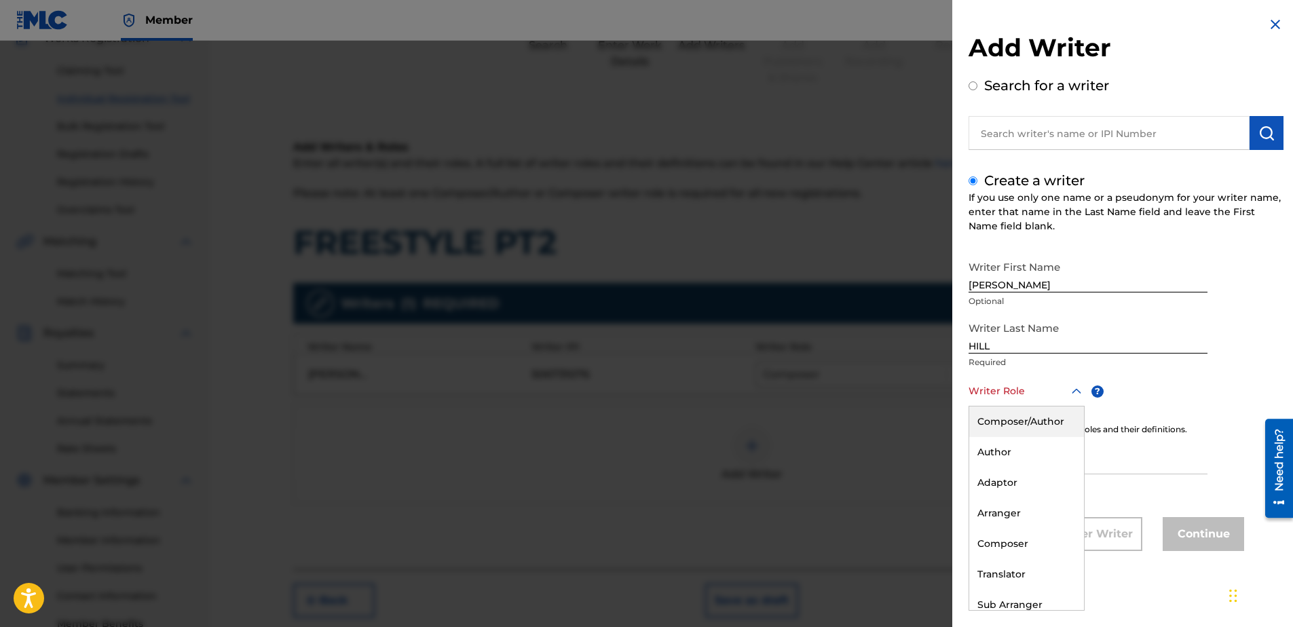
click at [1017, 397] on div at bounding box center [1027, 391] width 116 height 17
click at [1014, 458] on div "Author" at bounding box center [1026, 452] width 115 height 31
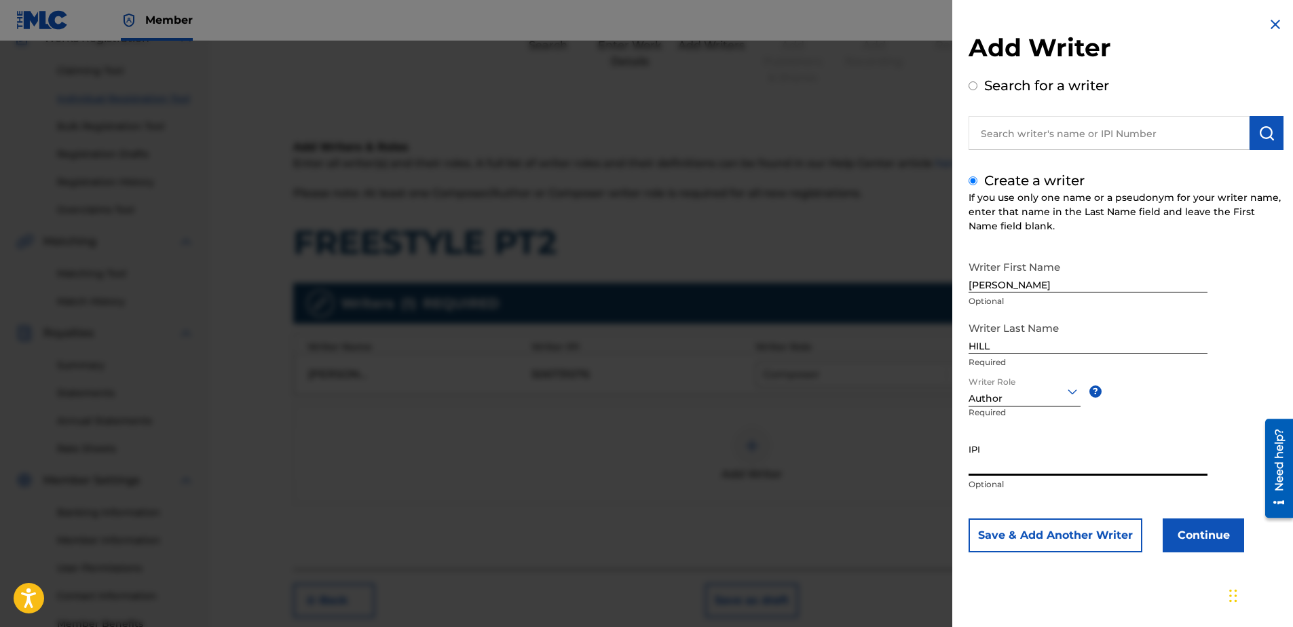
click at [1044, 466] on input "IPI" at bounding box center [1088, 456] width 239 height 39
type input "506731076"
click at [1205, 529] on button "Continue" at bounding box center [1203, 536] width 81 height 34
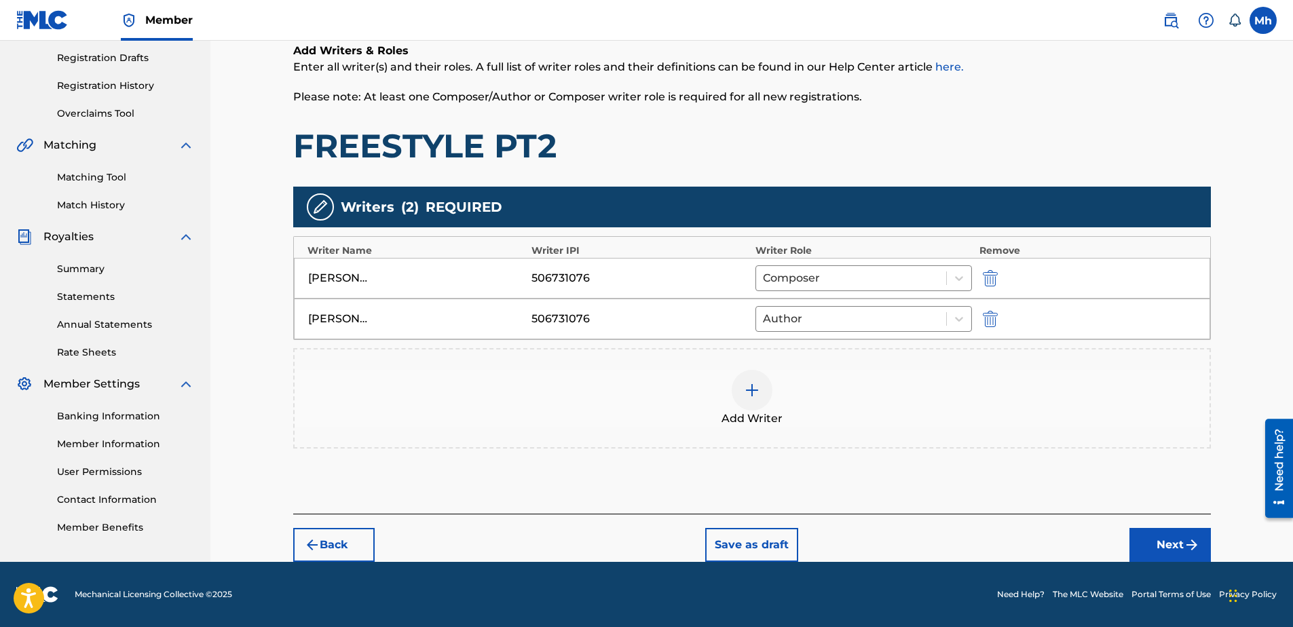
click at [1173, 547] on button "Next" at bounding box center [1170, 545] width 81 height 34
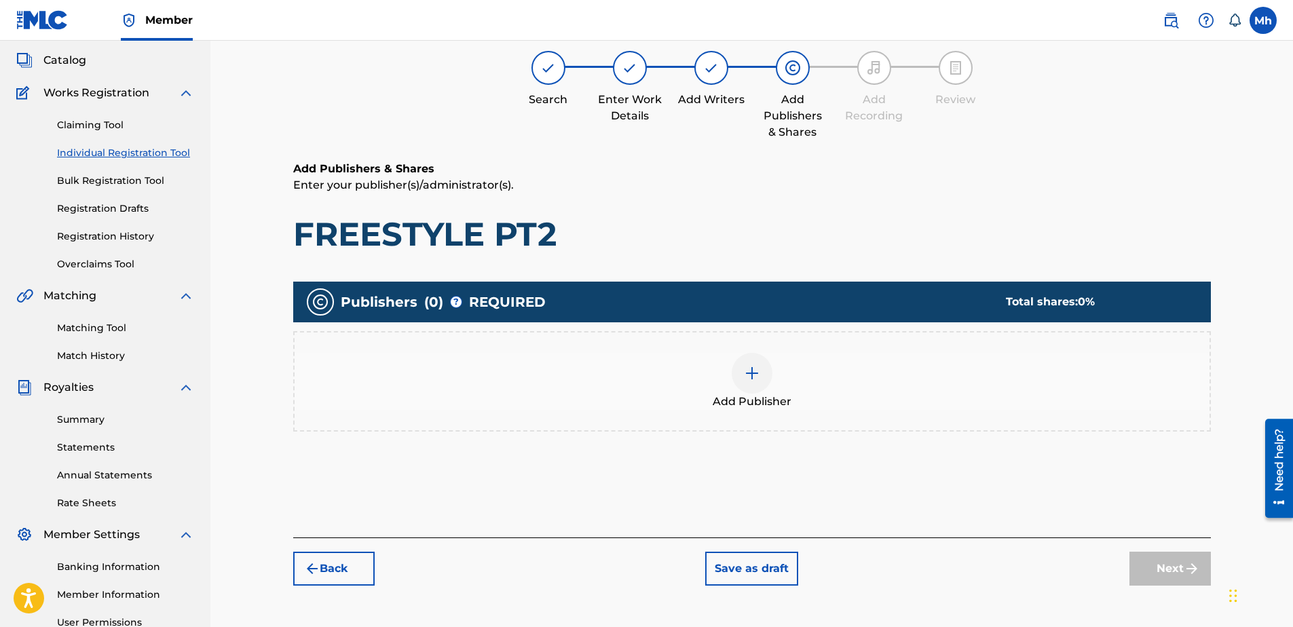
scroll to position [61, 0]
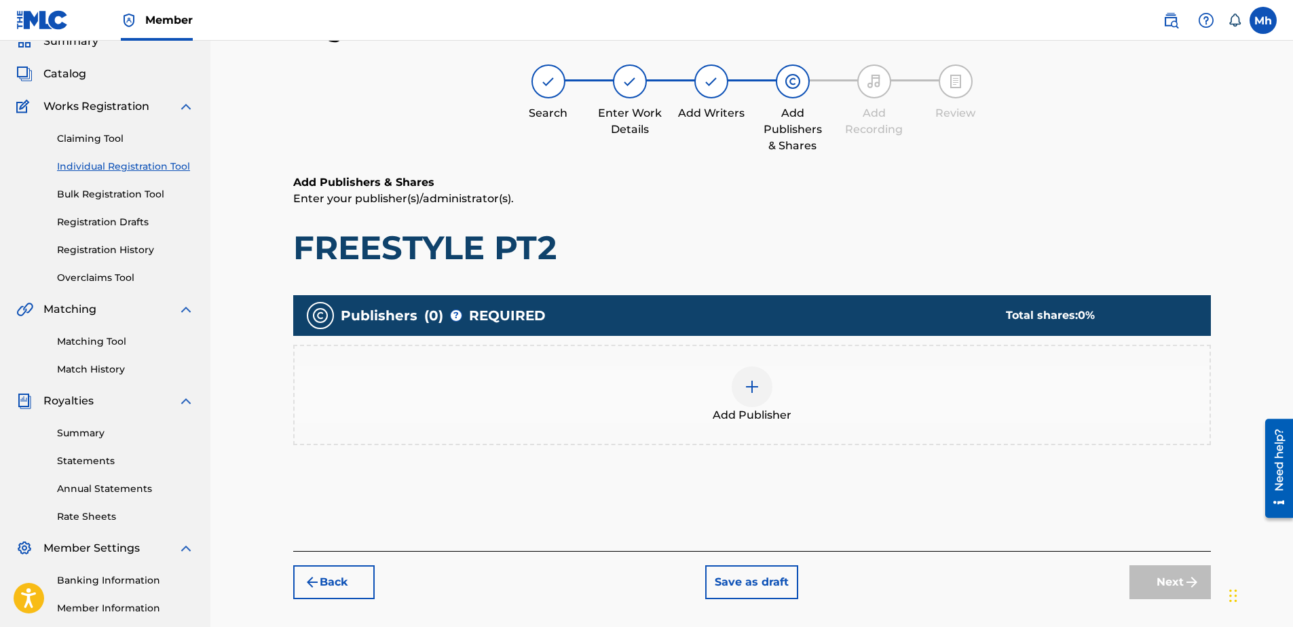
click at [768, 390] on div at bounding box center [752, 387] width 41 height 41
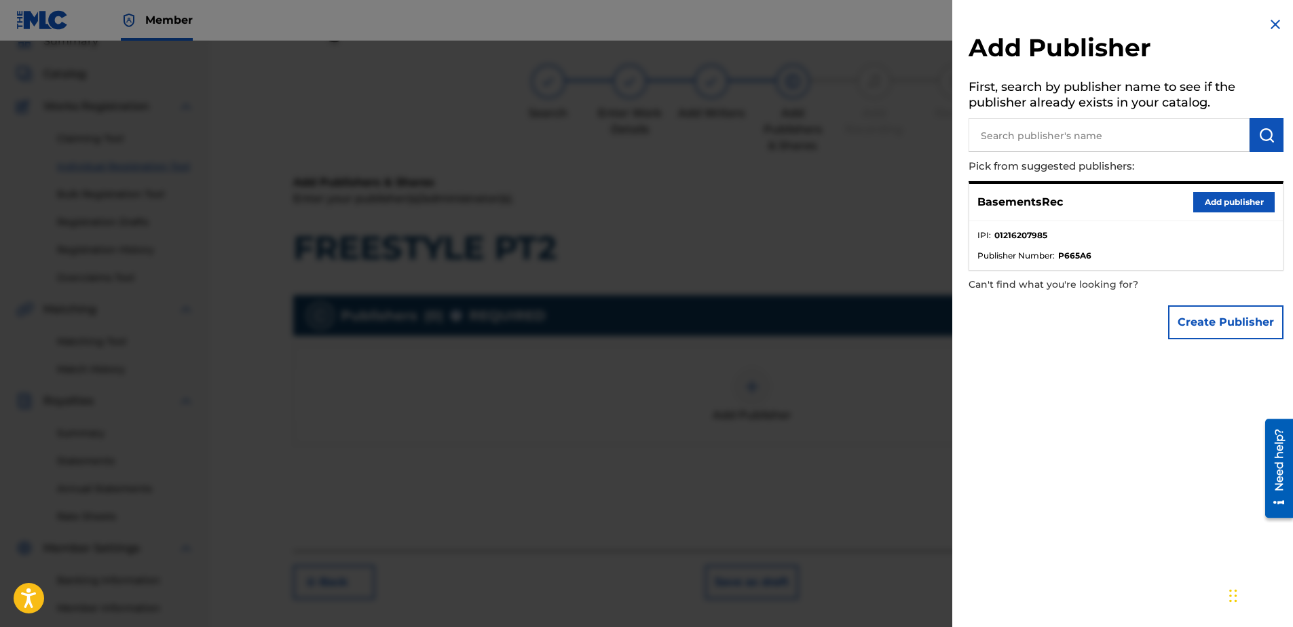
click at [1233, 200] on button "Add publisher" at bounding box center [1233, 202] width 81 height 20
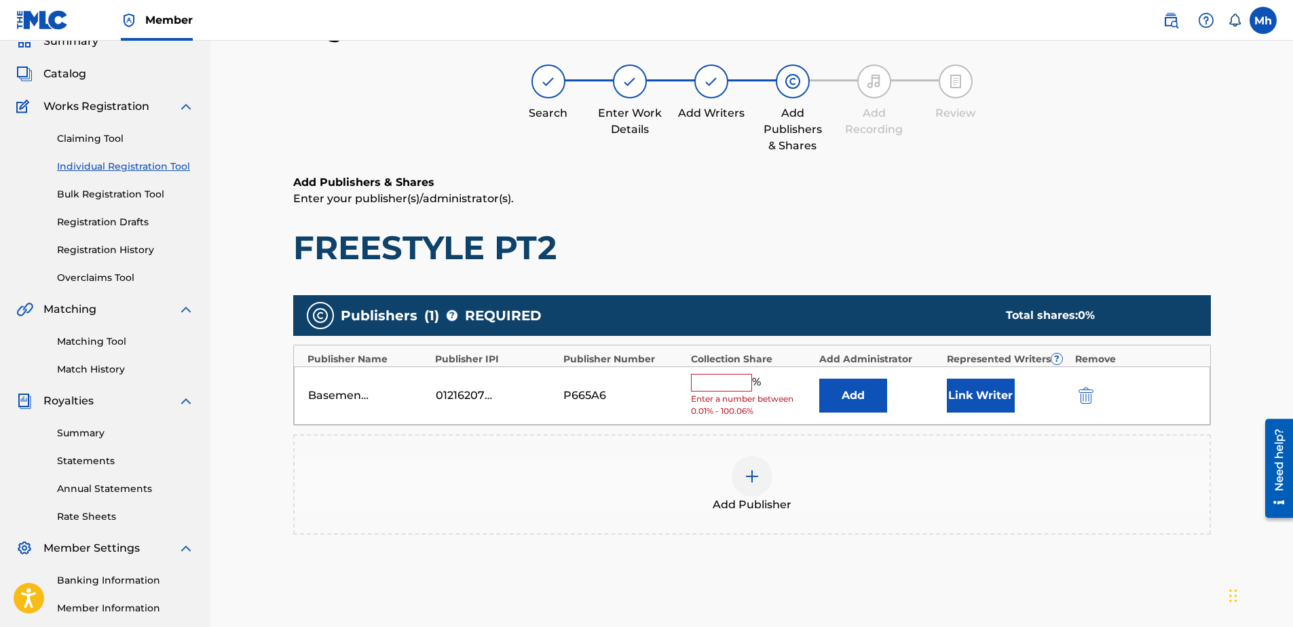
click at [703, 390] on input "text" at bounding box center [721, 383] width 61 height 18
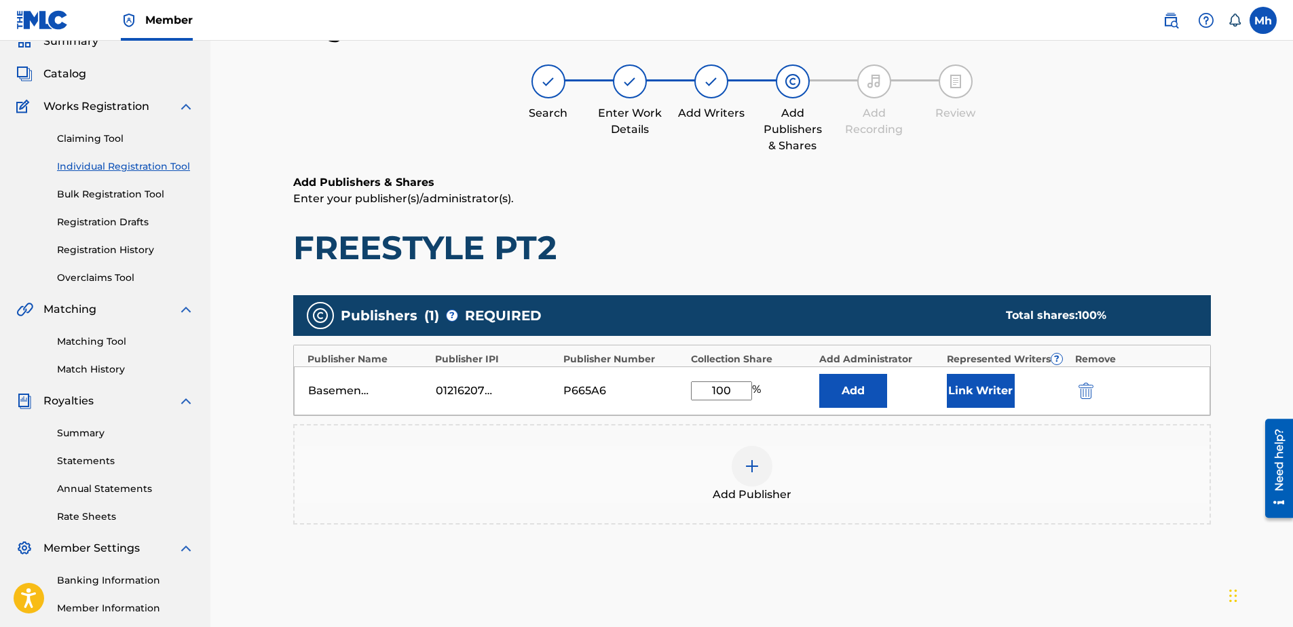
type input "100"
click at [987, 397] on button "Link Writer" at bounding box center [981, 391] width 68 height 34
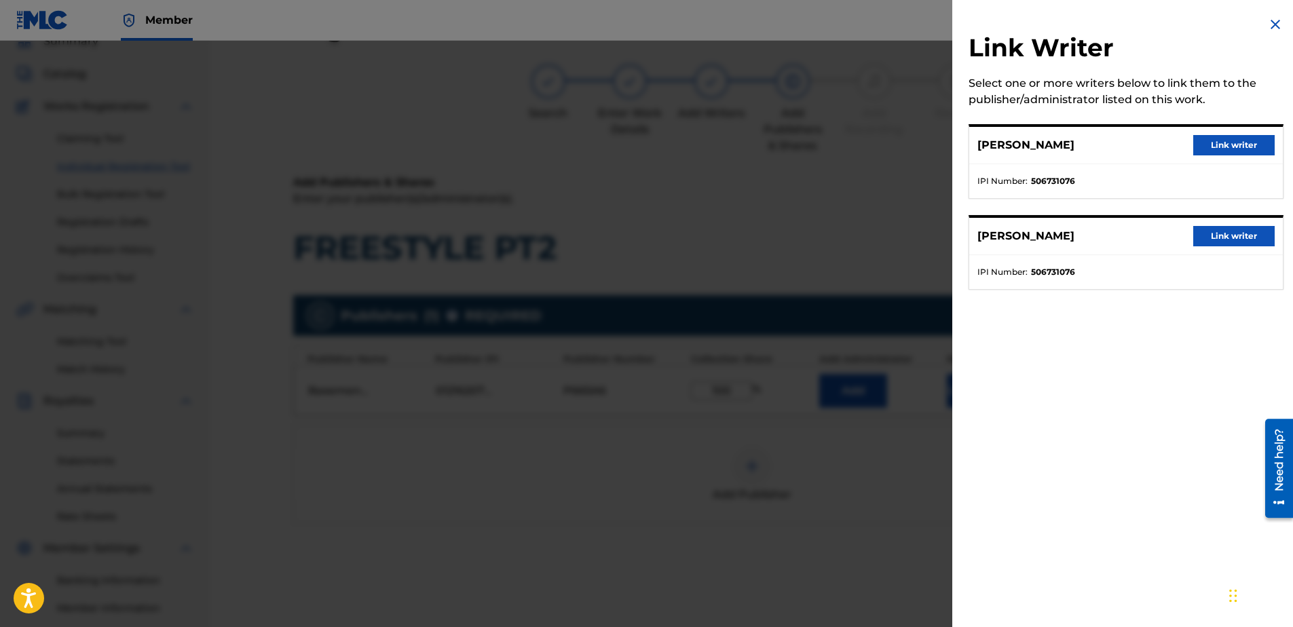
click at [1225, 240] on button "Link writer" at bounding box center [1233, 236] width 81 height 20
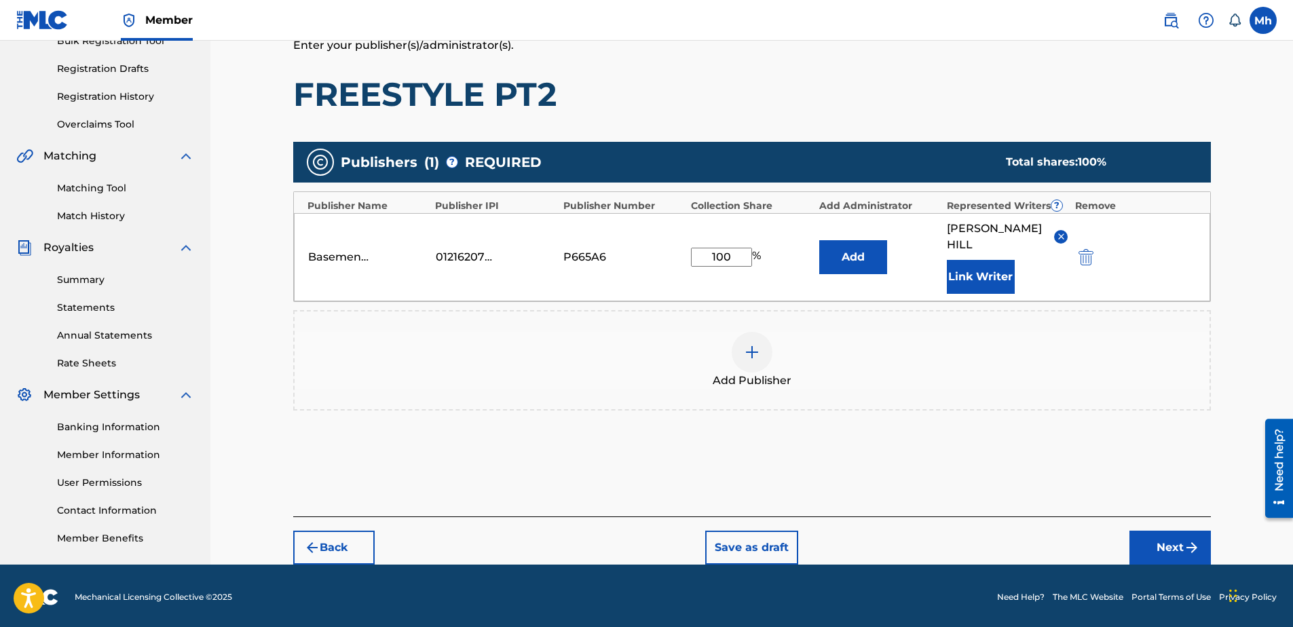
click at [1177, 536] on button "Next" at bounding box center [1170, 548] width 81 height 34
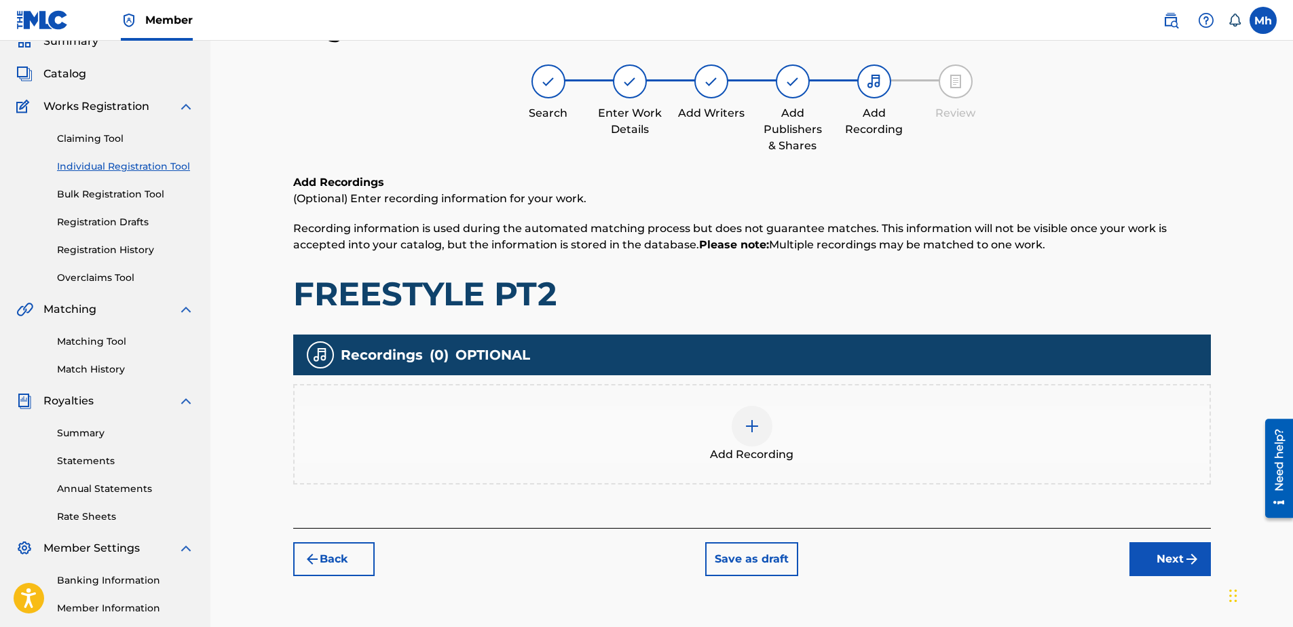
click at [754, 426] on img at bounding box center [752, 426] width 16 height 16
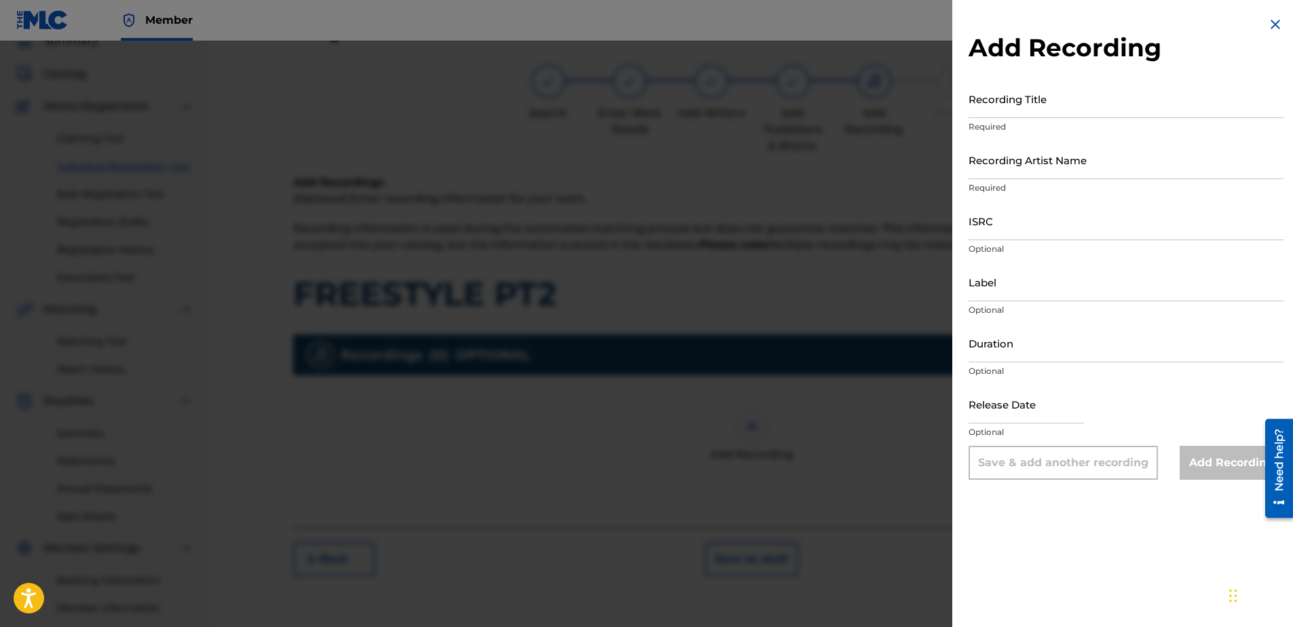
click at [991, 107] on input "Recording Title" at bounding box center [1126, 98] width 315 height 39
paste input "FREESTYLE PT2"
type input "FREESTYLE PT2"
click at [1060, 166] on input "Recording Artist Name" at bounding box center [1126, 160] width 315 height 39
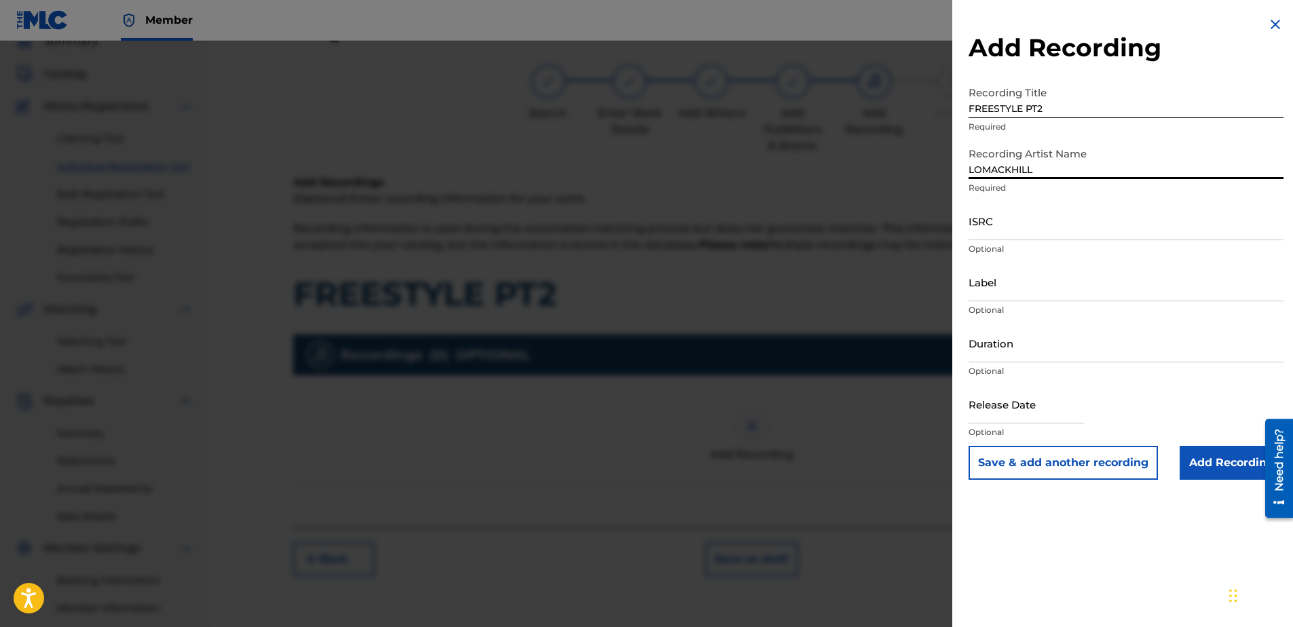
type input "LOMACKHILL"
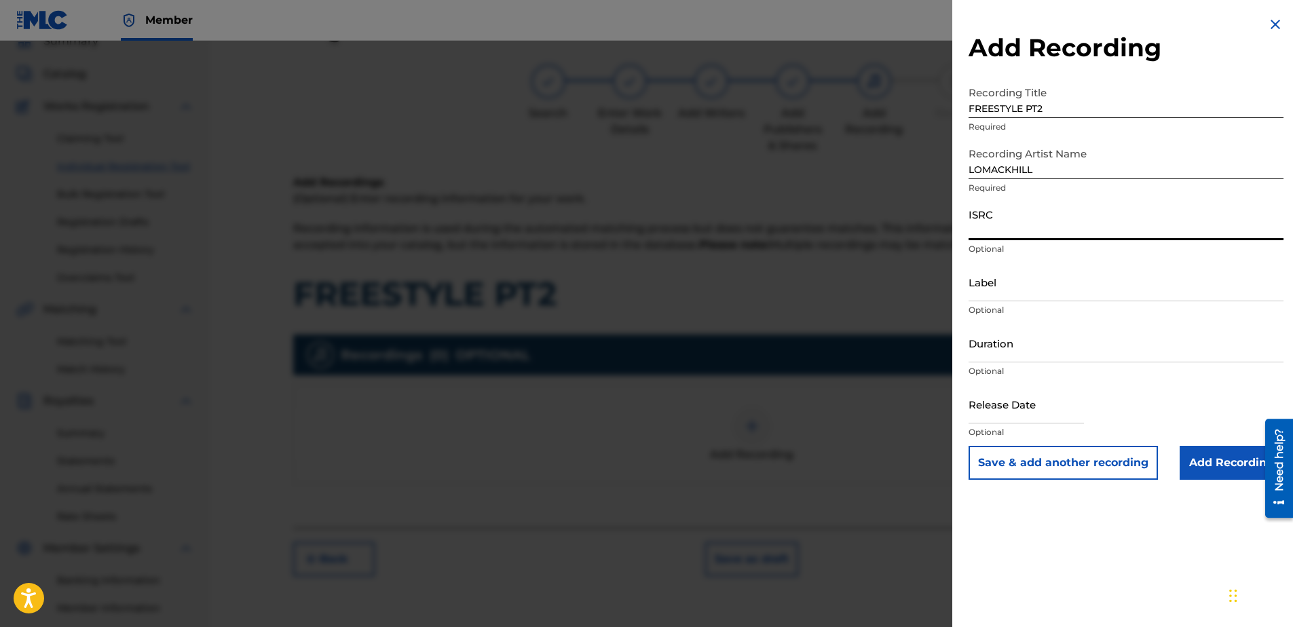
click at [975, 234] on input "ISRC" at bounding box center [1126, 221] width 315 height 39
paste input "QZHN82558385"
type input "QZHN82558385"
click at [1015, 295] on input "Label" at bounding box center [1126, 282] width 315 height 39
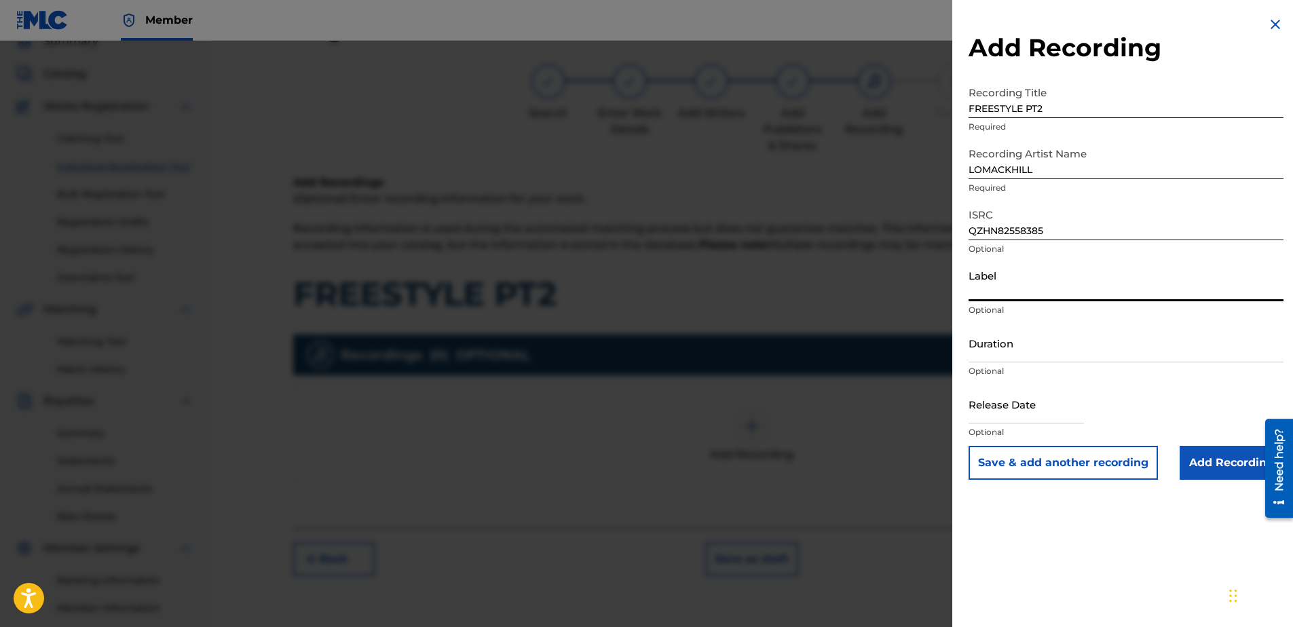
type input "basementRec"
paste input "04:46"
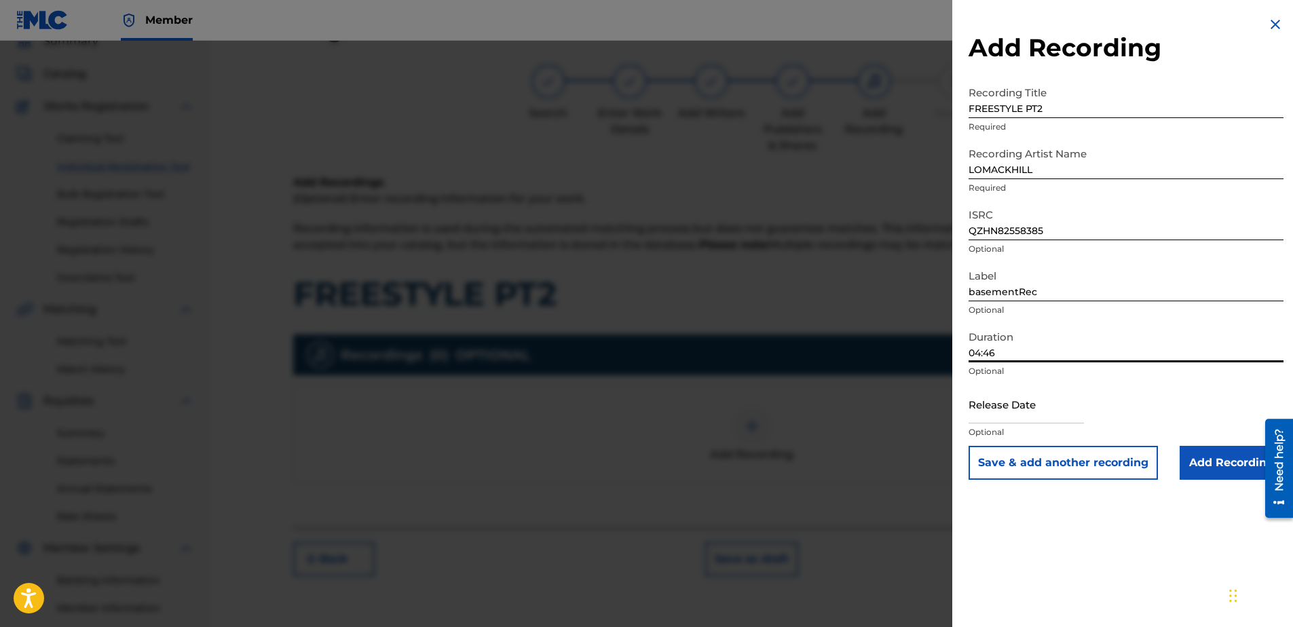
type input "04:46"
click at [1199, 464] on input "Add Recording" at bounding box center [1232, 463] width 104 height 34
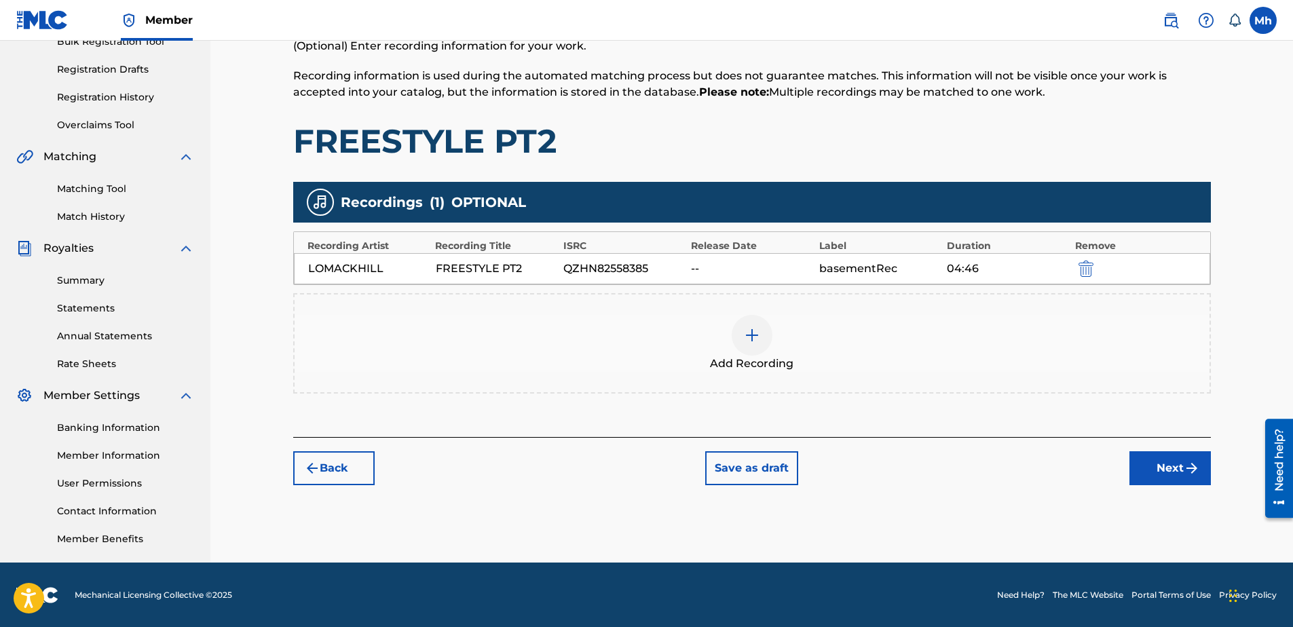
scroll to position [215, 0]
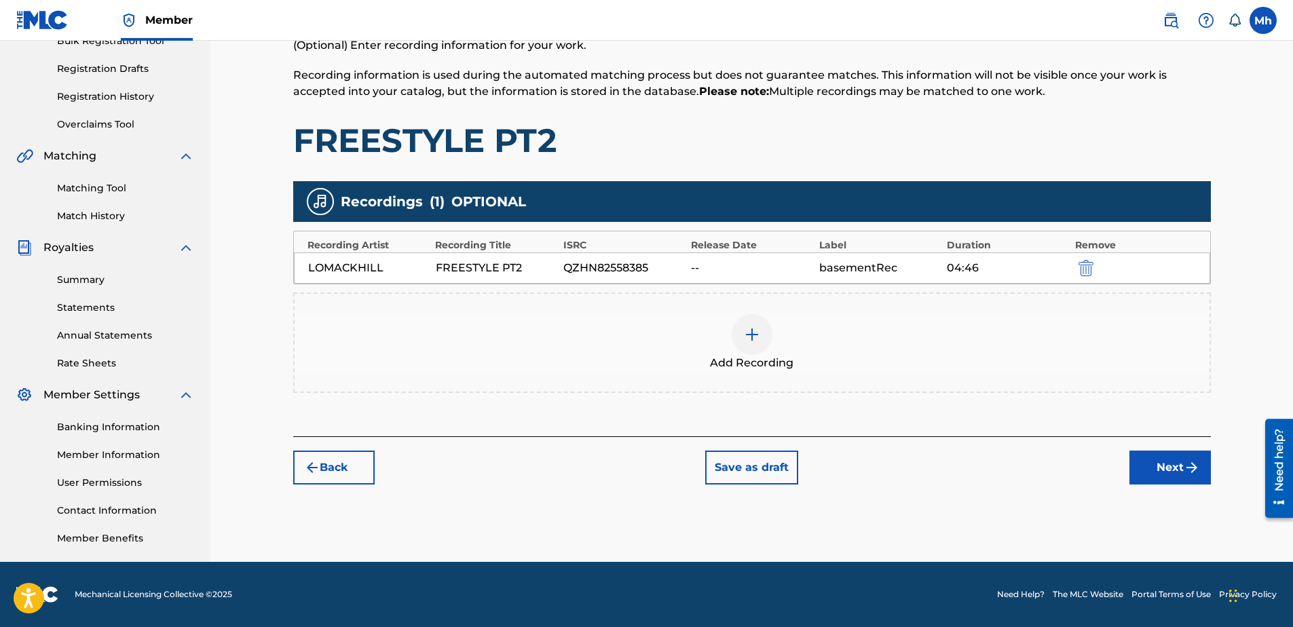
click at [1170, 474] on button "Next" at bounding box center [1170, 468] width 81 height 34
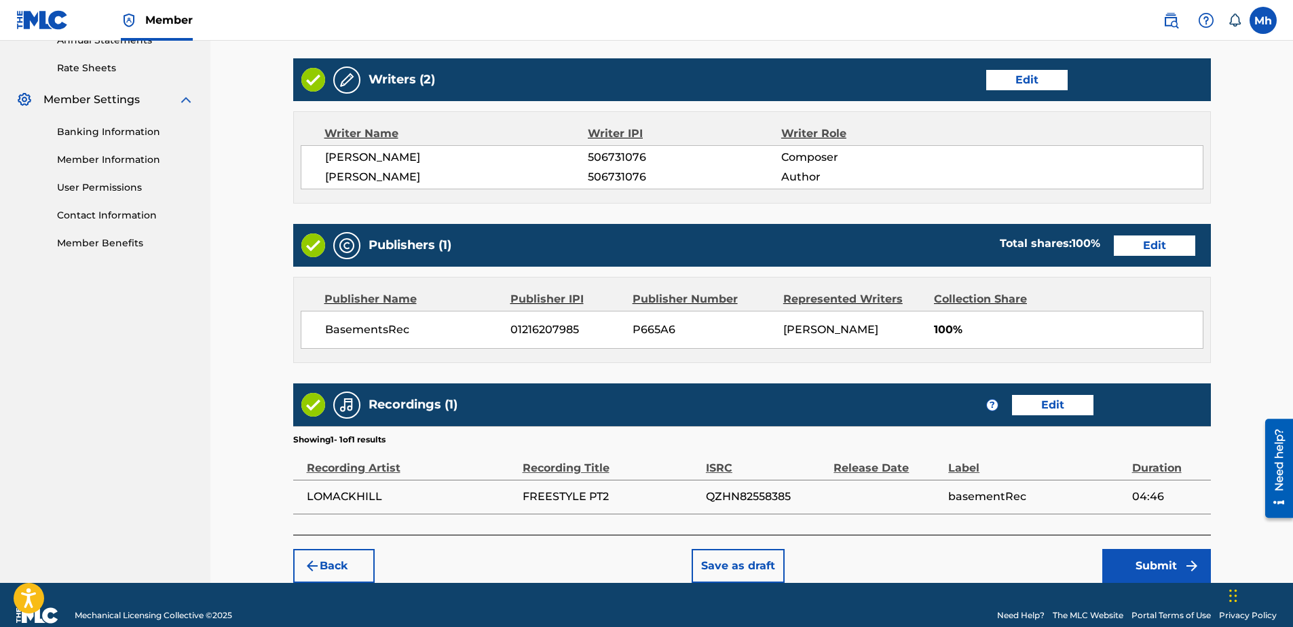
scroll to position [531, 0]
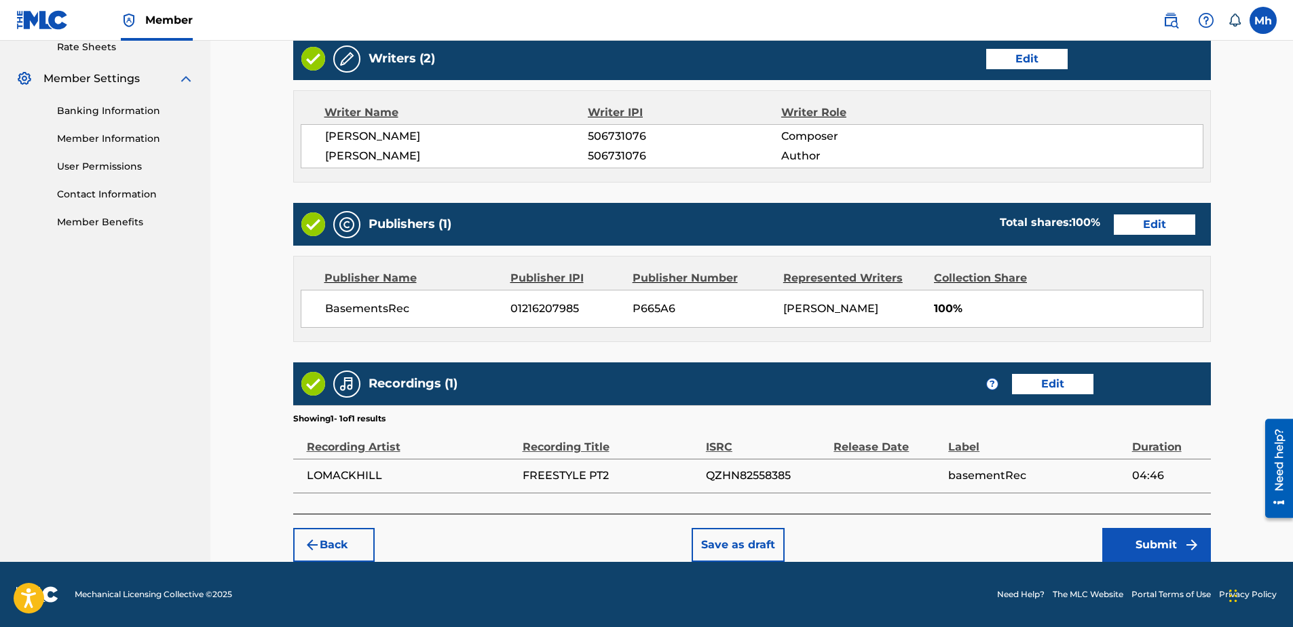
click at [1155, 540] on button "Submit" at bounding box center [1156, 545] width 109 height 34
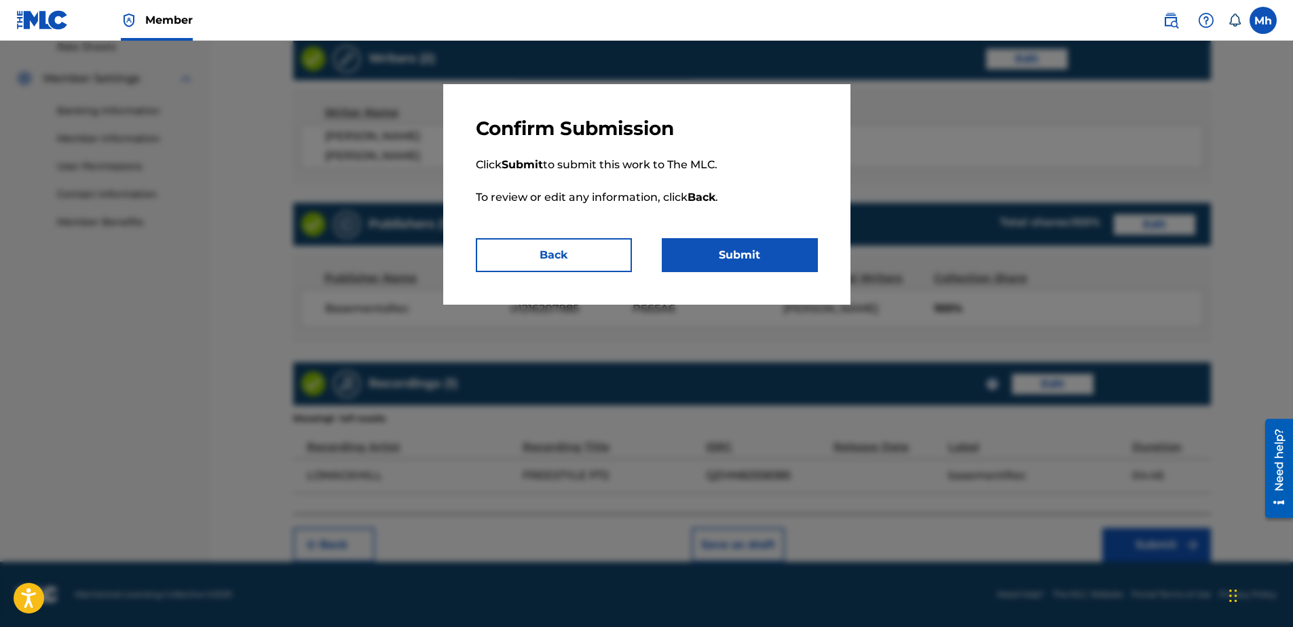
click at [766, 255] on button "Submit" at bounding box center [740, 255] width 156 height 34
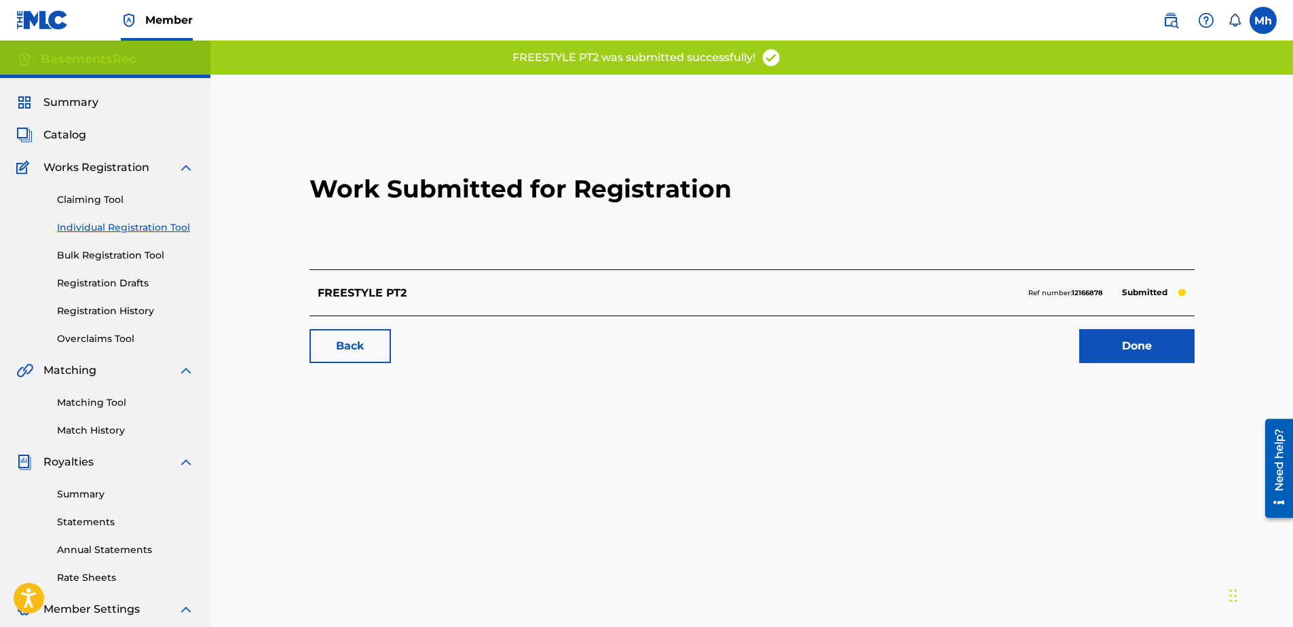
click at [1159, 351] on link "Done" at bounding box center [1136, 346] width 115 height 34
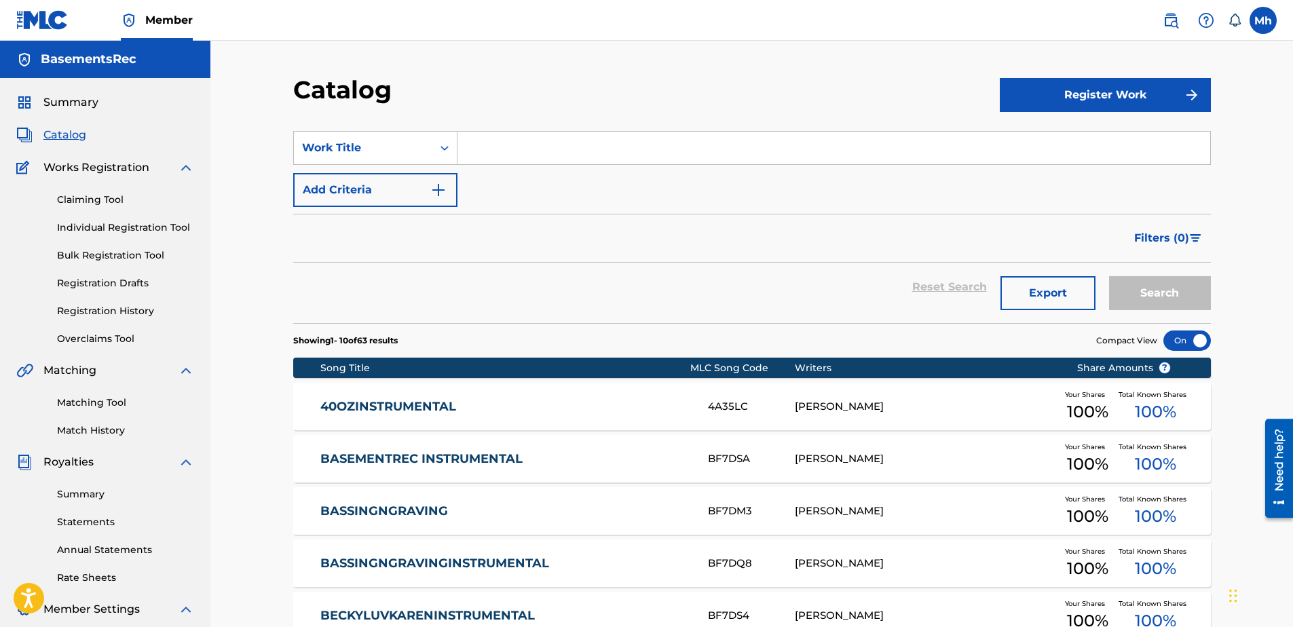
click at [500, 146] on input "Search Form" at bounding box center [834, 148] width 753 height 33
click at [134, 230] on link "Individual Registration Tool" at bounding box center [125, 228] width 137 height 14
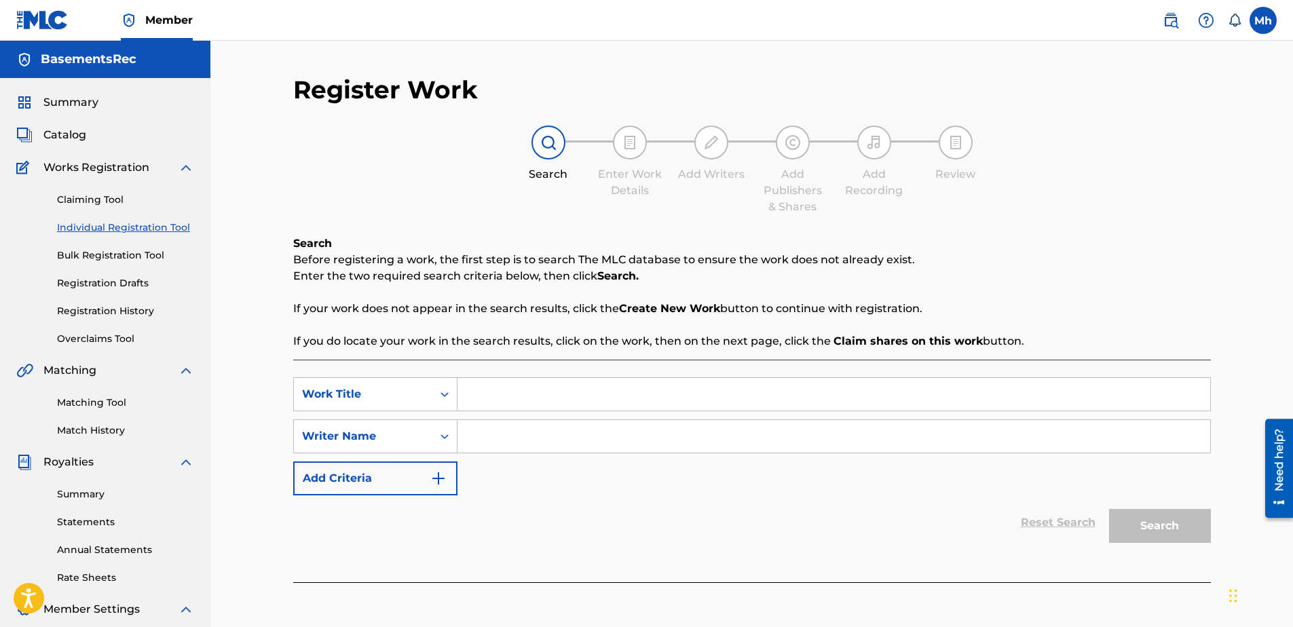
click at [535, 400] on input "Search Form" at bounding box center [834, 394] width 753 height 33
type input "FREESTYLEPT2"
click at [502, 427] on input "Search Form" at bounding box center [834, 436] width 753 height 33
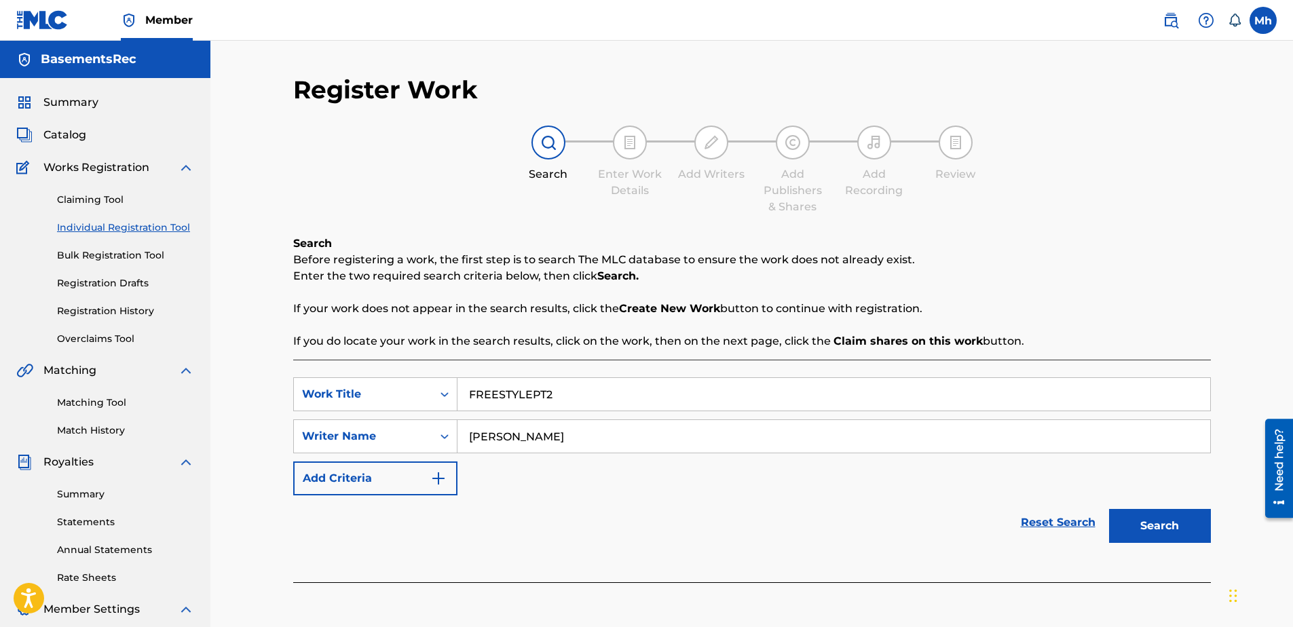
type input "[PERSON_NAME]"
click at [1122, 525] on button "Search" at bounding box center [1160, 526] width 102 height 34
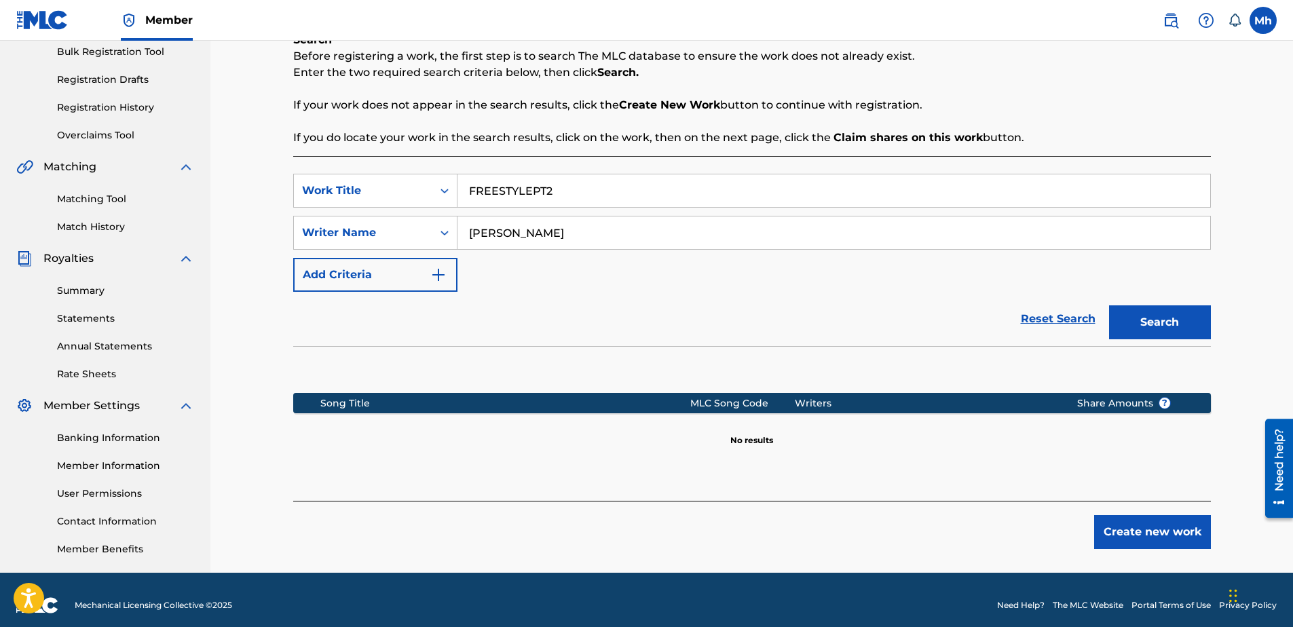
scroll to position [215, 0]
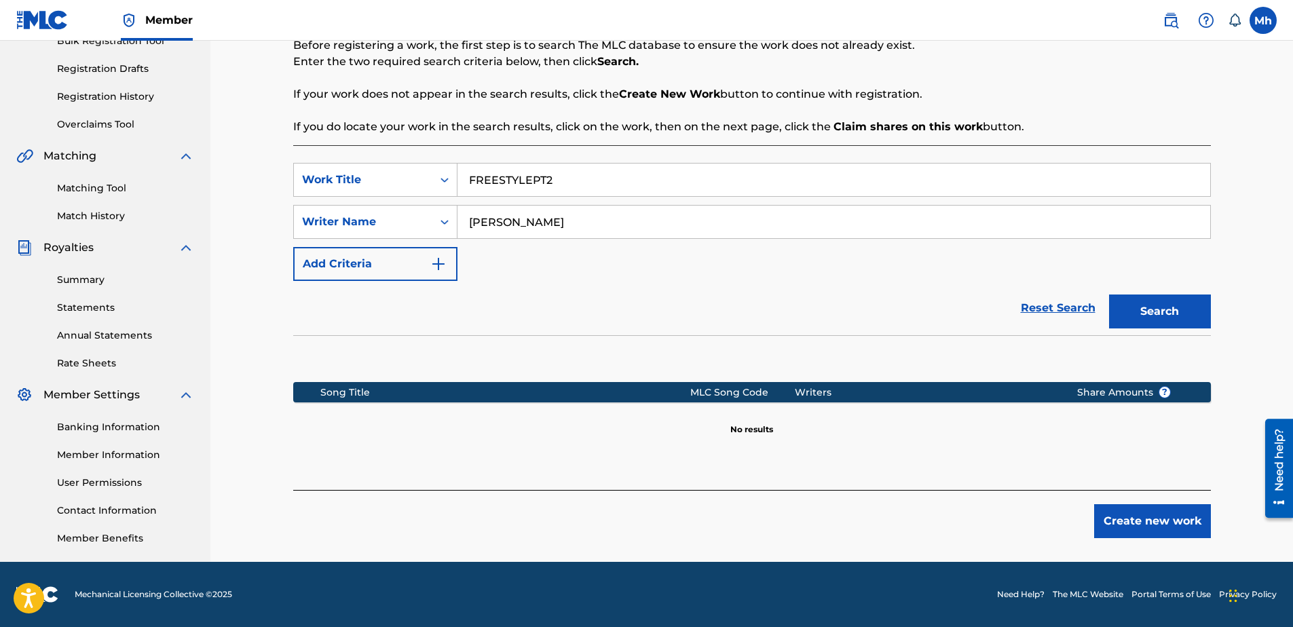
click at [1142, 524] on button "Create new work" at bounding box center [1152, 521] width 117 height 34
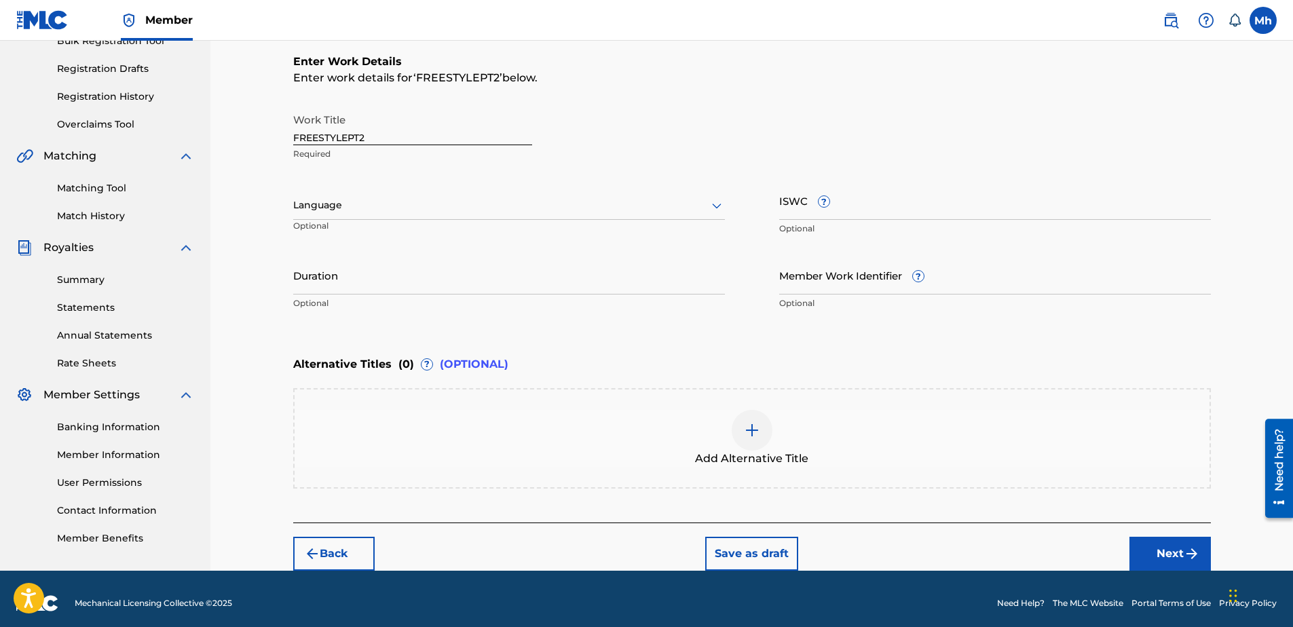
click at [359, 208] on div at bounding box center [509, 205] width 432 height 17
click at [348, 236] on div "English" at bounding box center [509, 235] width 430 height 31
click at [415, 286] on input "Duration" at bounding box center [509, 275] width 432 height 39
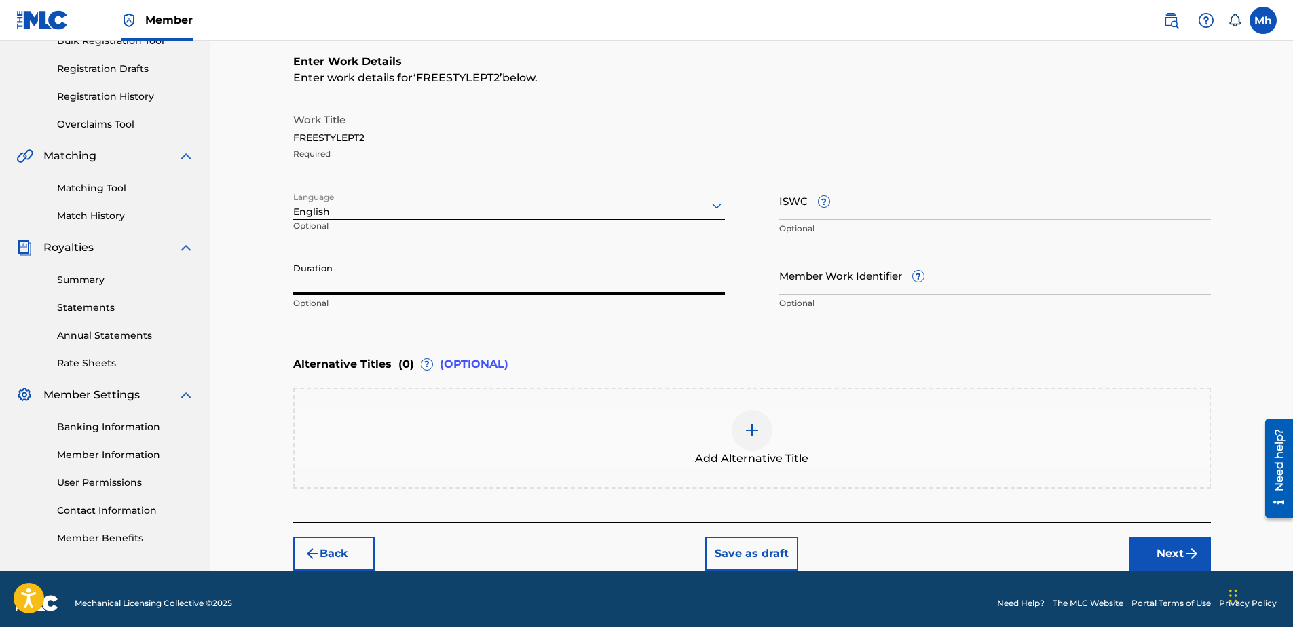
paste input "02:26"
type input "02:26"
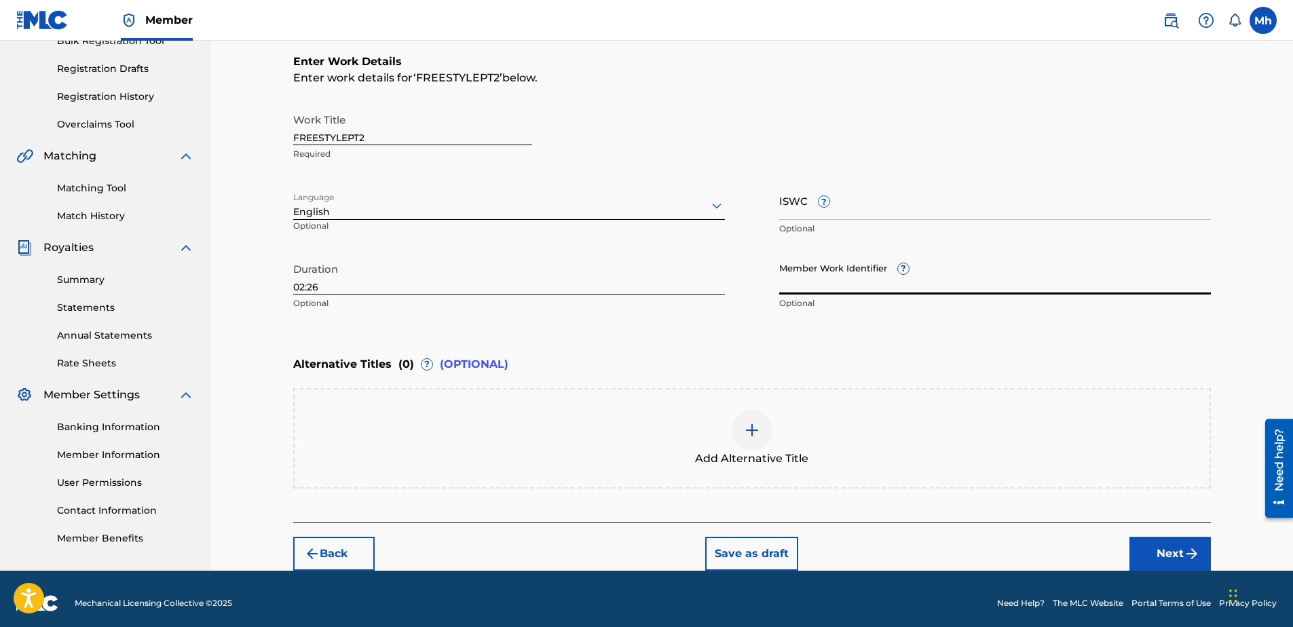
paste input "929387943"
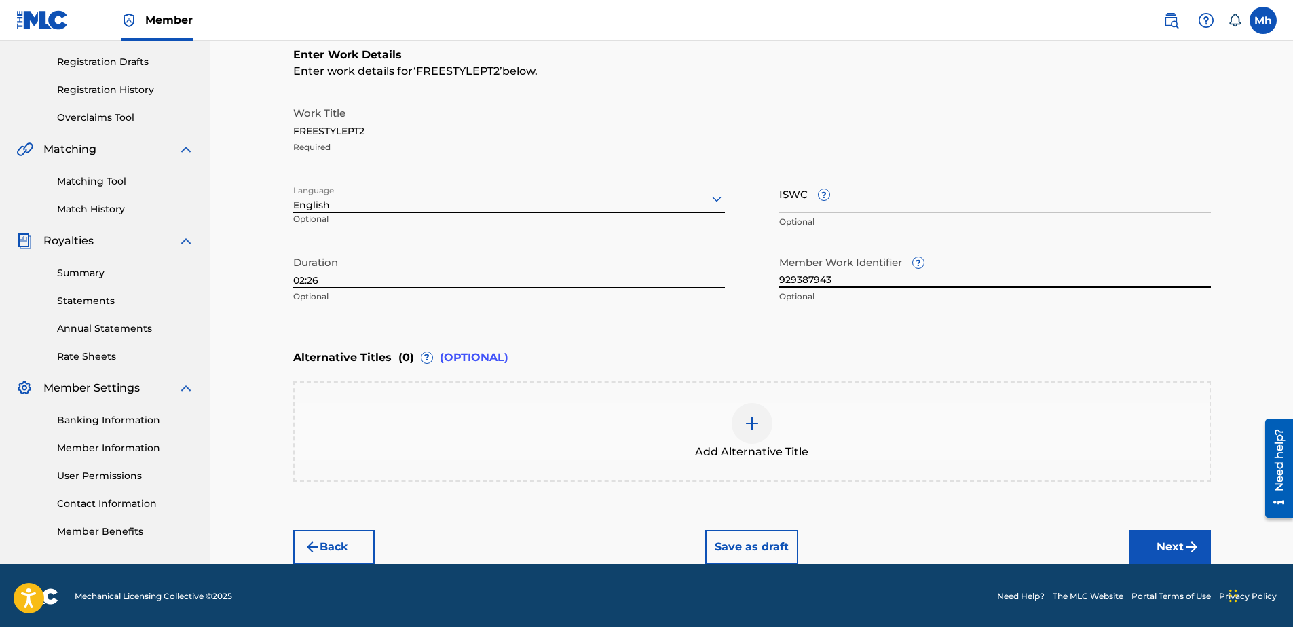
scroll to position [223, 0]
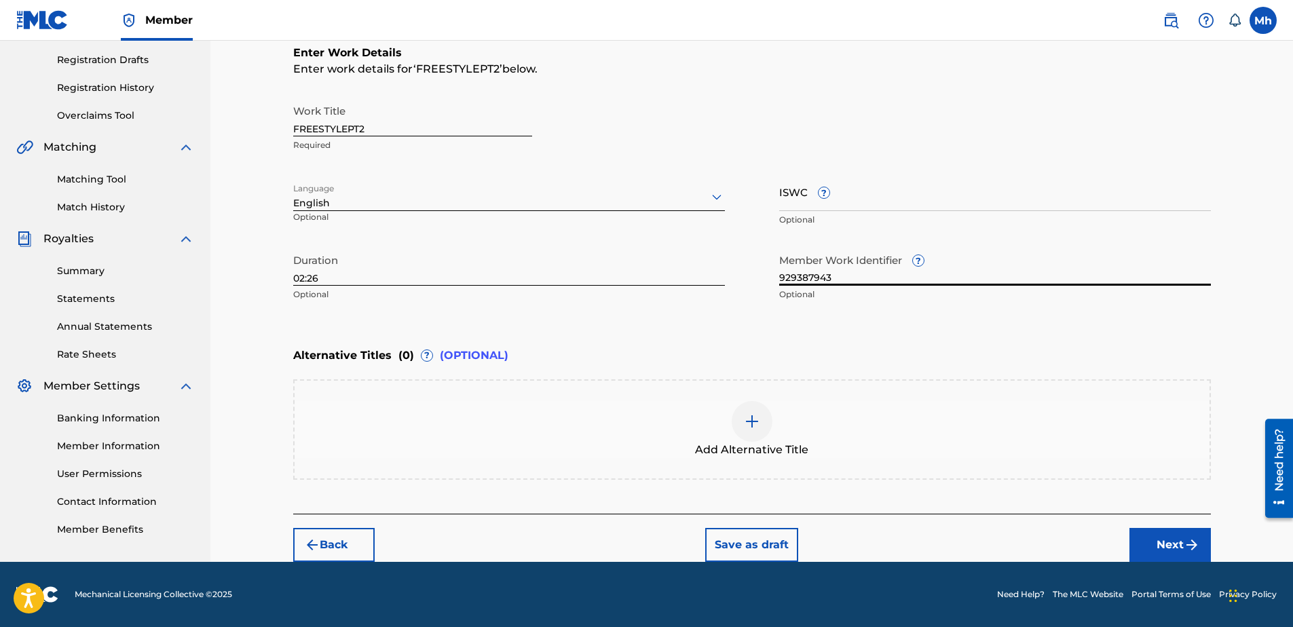
type input "929387943"
click at [1149, 545] on button "Next" at bounding box center [1170, 545] width 81 height 34
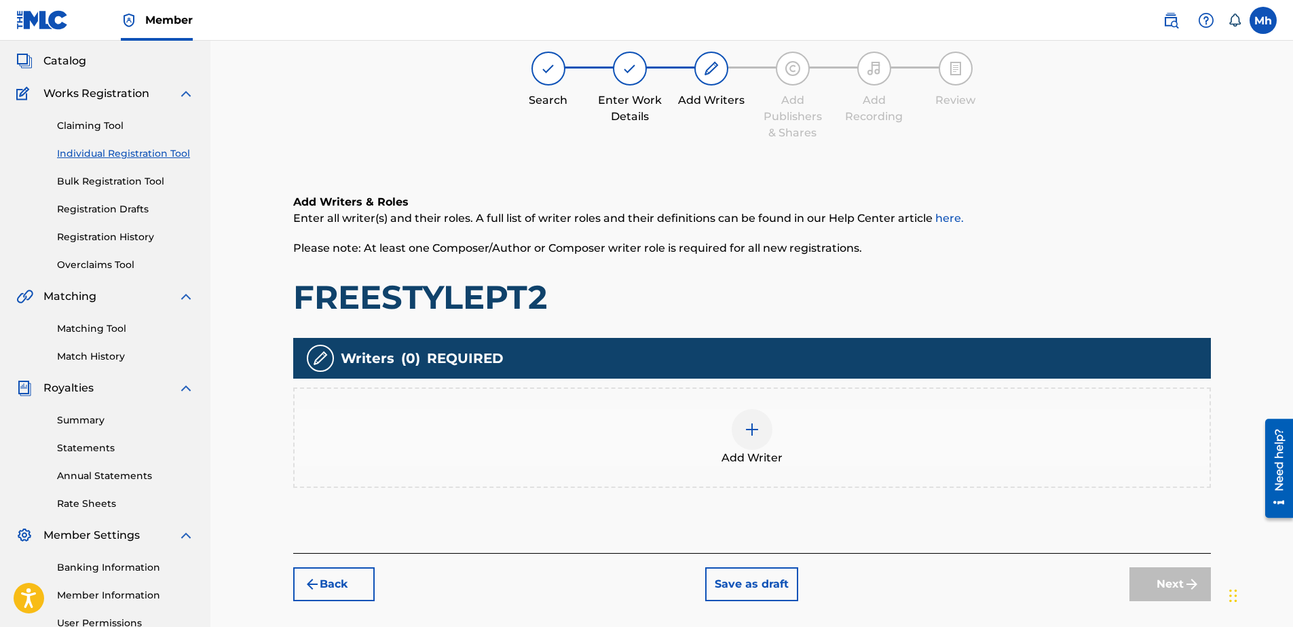
scroll to position [61, 0]
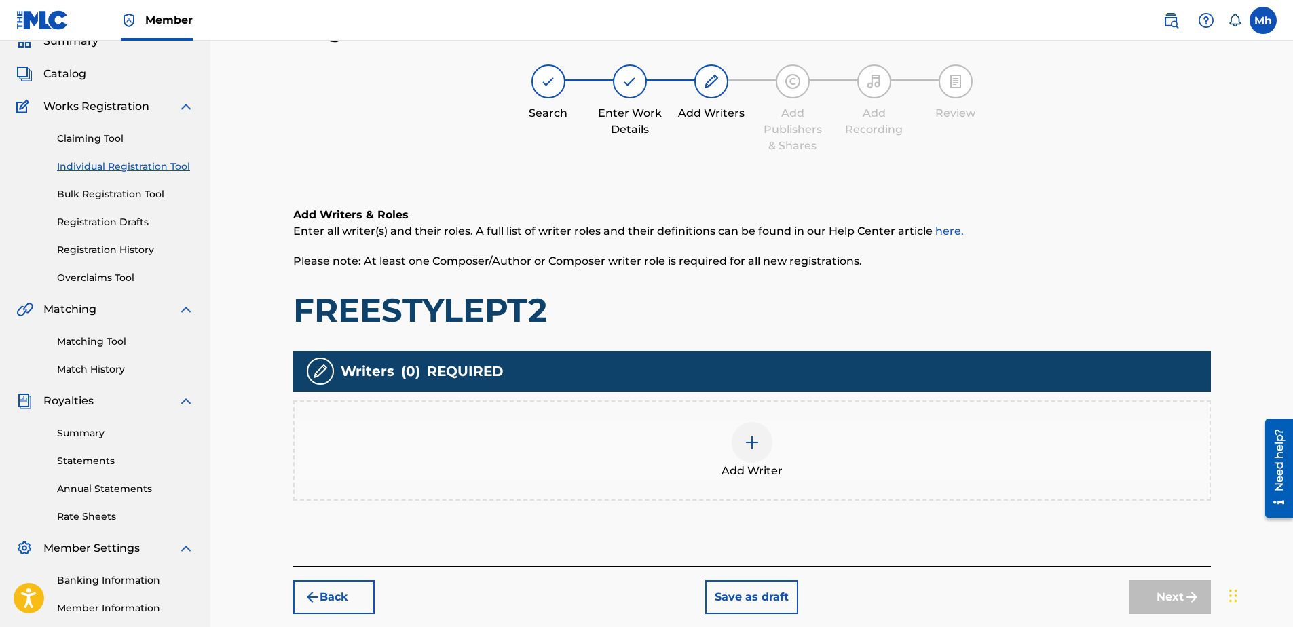
click at [756, 444] on img at bounding box center [752, 442] width 16 height 16
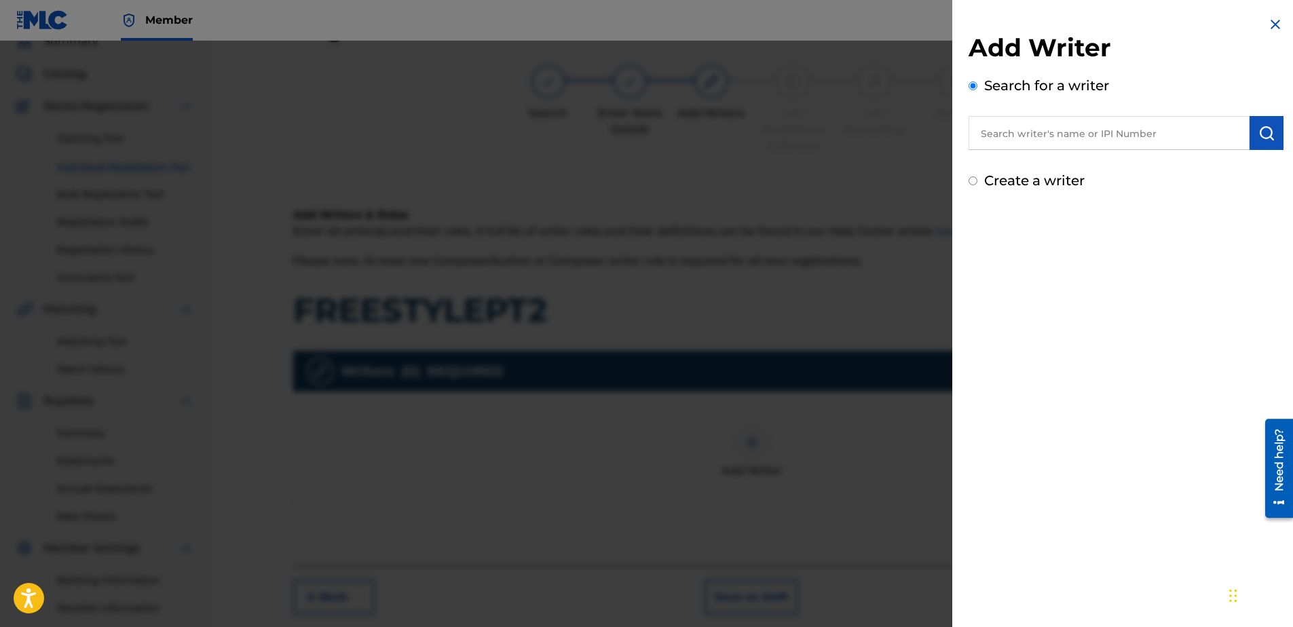
click at [971, 182] on input "Create a writer" at bounding box center [973, 180] width 9 height 9
radio input "false"
radio input "true"
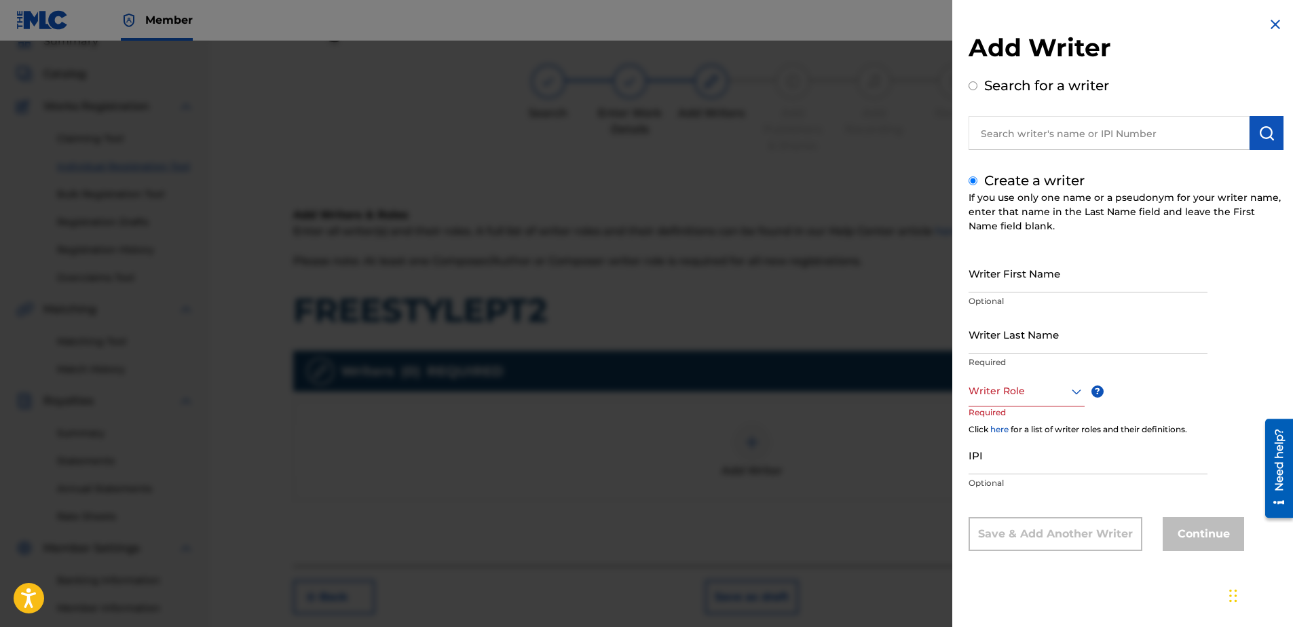
click at [1018, 284] on input "Writer First Name" at bounding box center [1088, 273] width 239 height 39
type input "MARK"
type input "HILL"
click at [1038, 397] on div at bounding box center [1027, 391] width 116 height 17
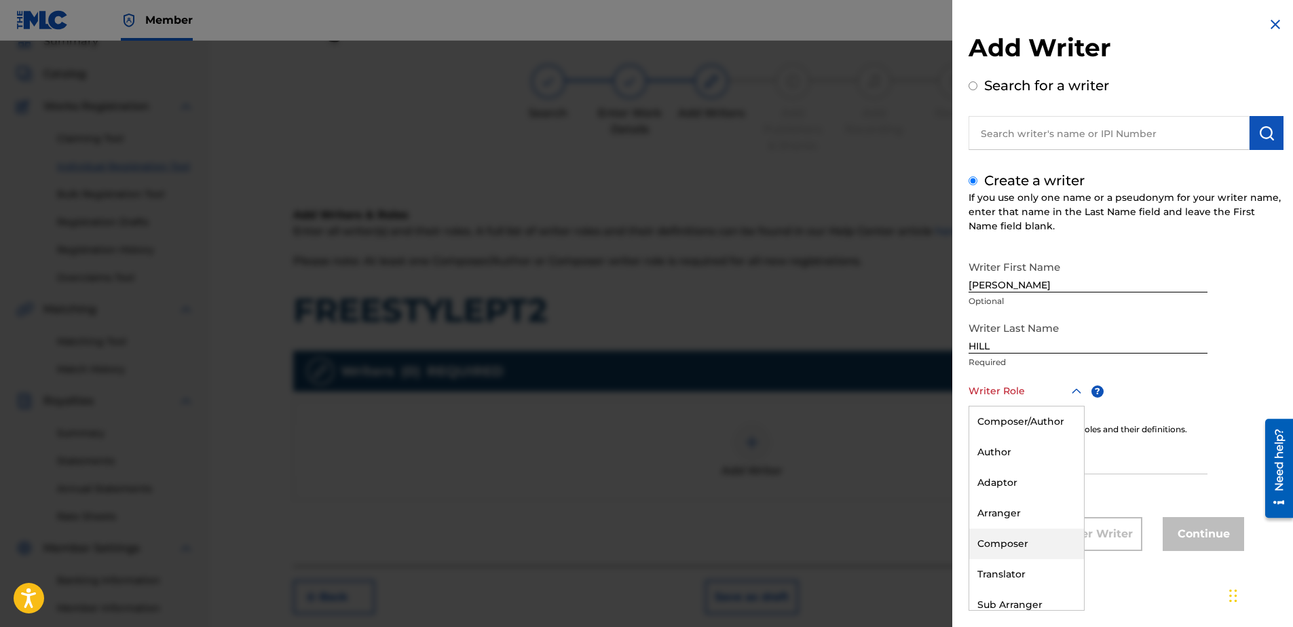
click at [1019, 540] on div "Composer" at bounding box center [1026, 544] width 115 height 31
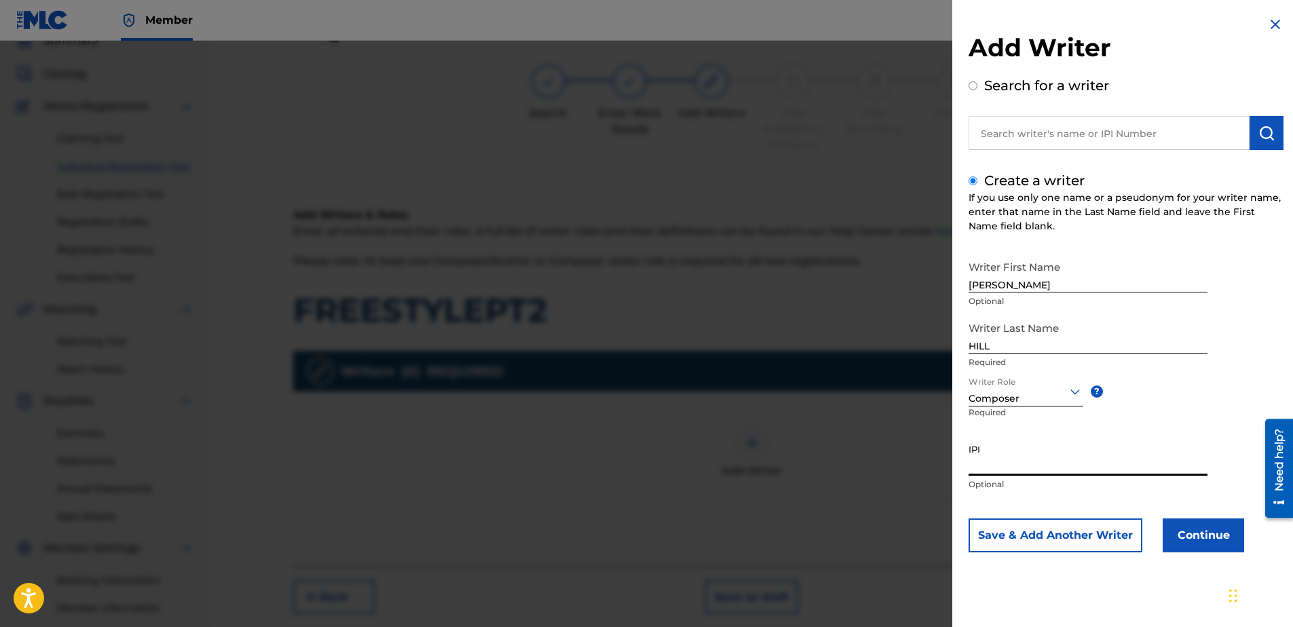
click at [988, 469] on input "IPI" at bounding box center [1088, 456] width 239 height 39
type input "506731076"
click at [1189, 537] on button "Continue" at bounding box center [1203, 536] width 81 height 34
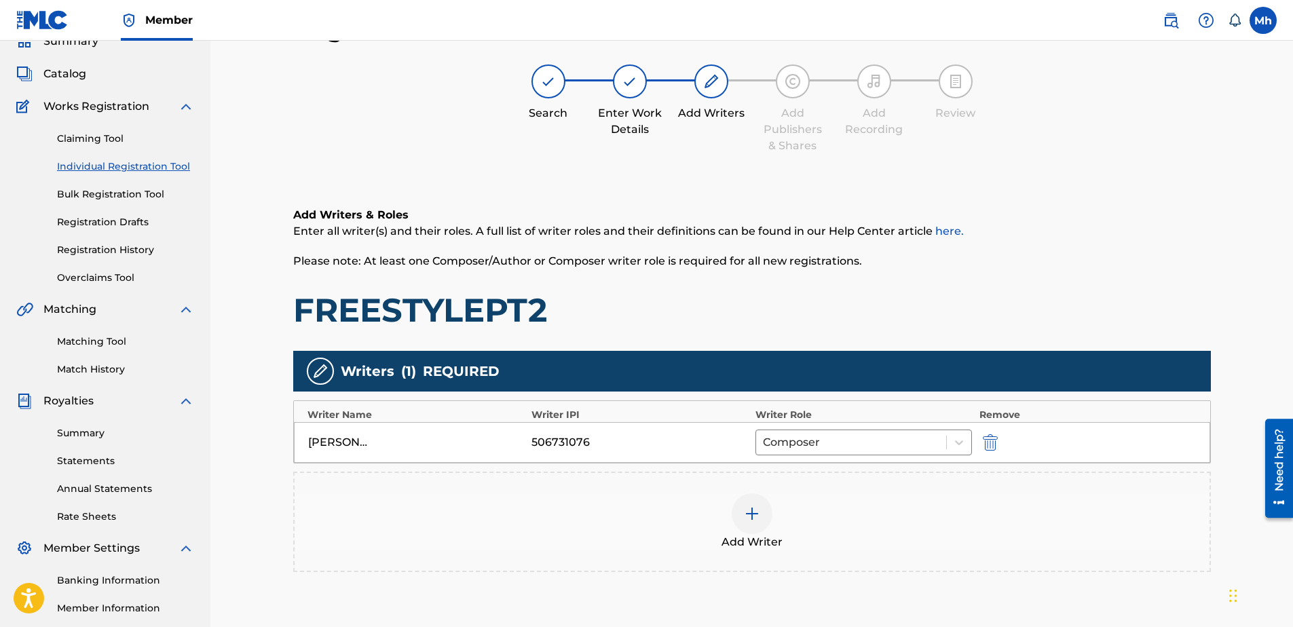
click at [755, 518] on img at bounding box center [752, 514] width 16 height 16
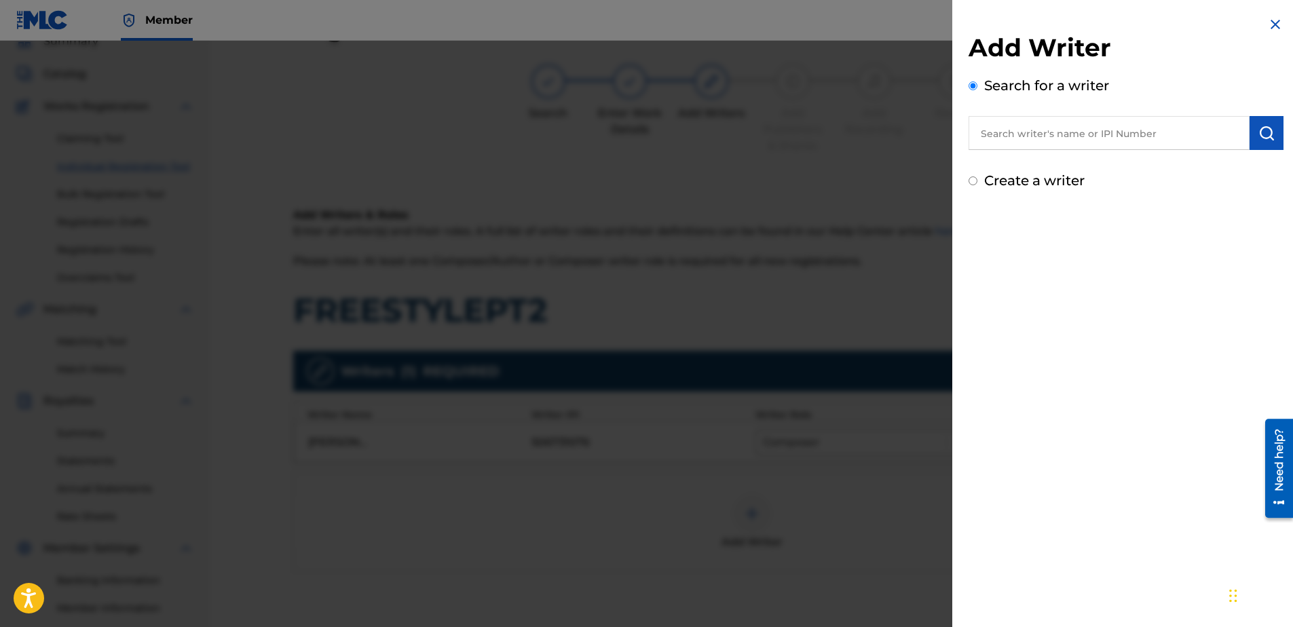
click at [965, 183] on div "Add Writer Search for a writer Create a writer" at bounding box center [1126, 103] width 348 height 207
click at [973, 183] on input "Create a writer" at bounding box center [973, 180] width 9 height 9
radio input "false"
radio input "true"
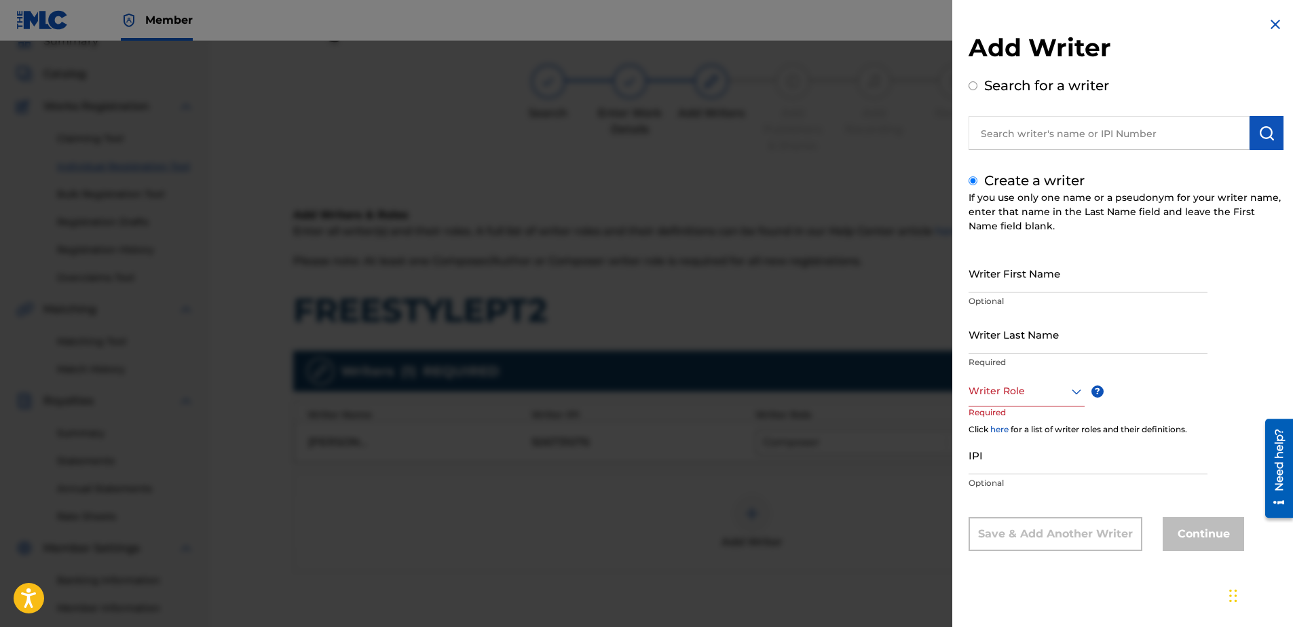
click at [1007, 267] on input "Writer First Name" at bounding box center [1088, 273] width 239 height 39
type input "MARK"
type input "HILL"
click at [1009, 397] on div at bounding box center [1027, 391] width 116 height 17
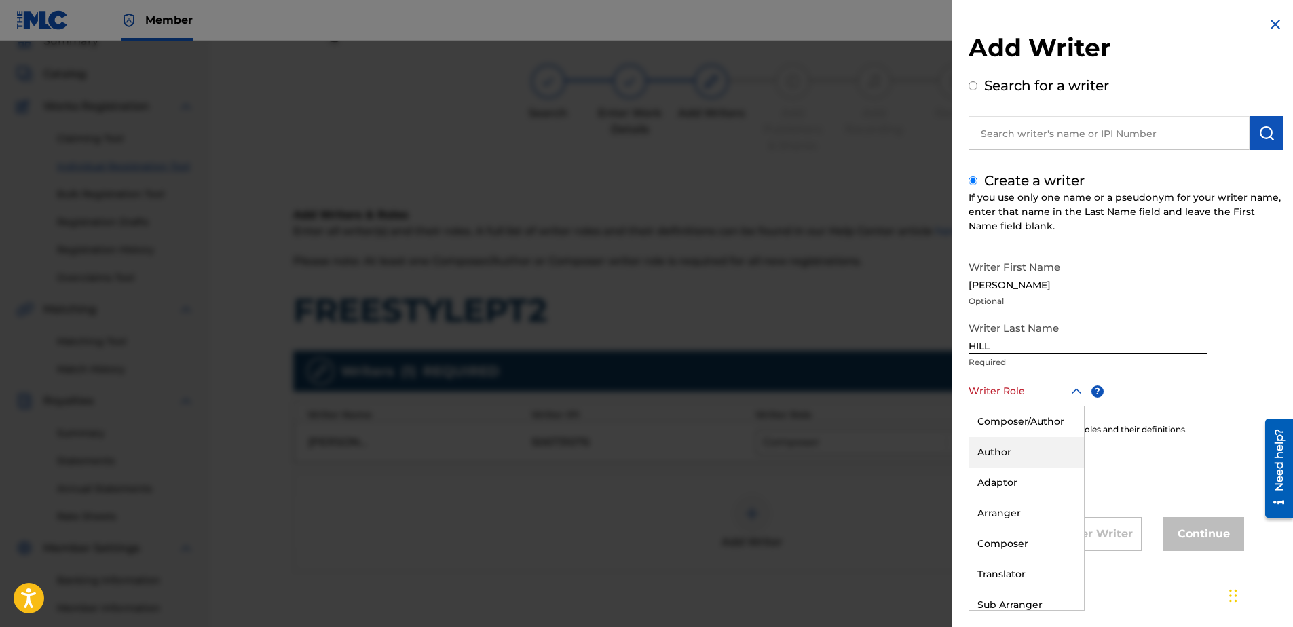
click at [1019, 451] on div "Author" at bounding box center [1026, 452] width 115 height 31
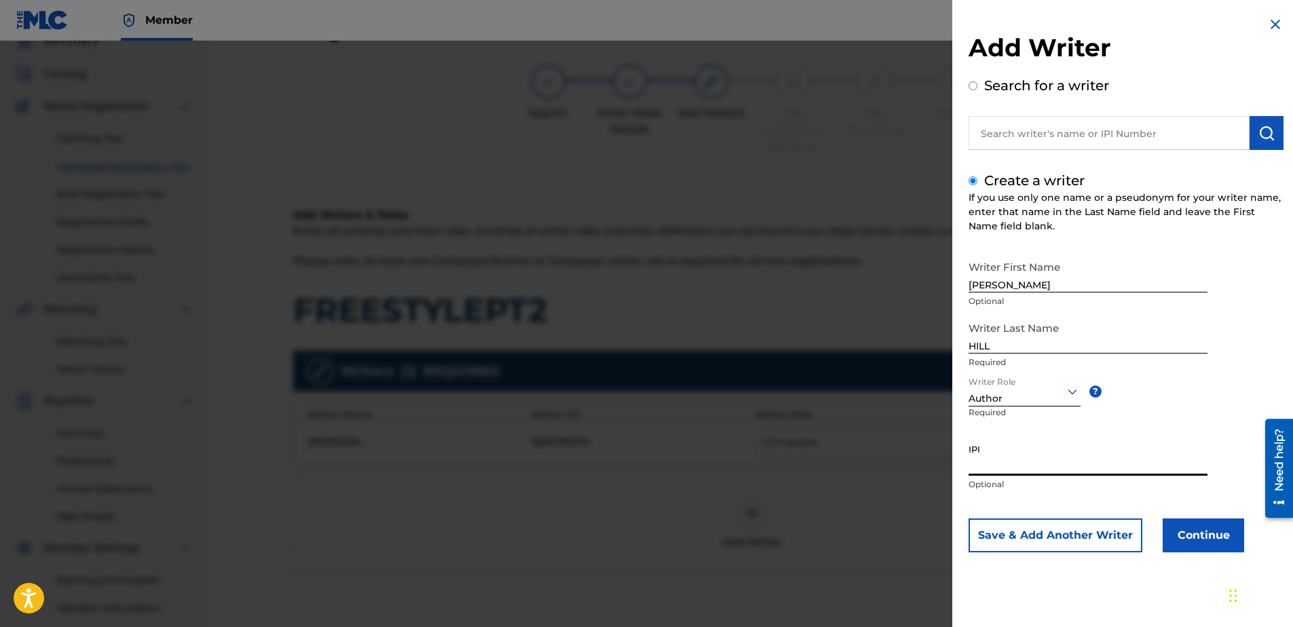
click at [1003, 456] on input "IPI" at bounding box center [1088, 456] width 239 height 39
type input "506731076"
click at [1182, 530] on button "Continue" at bounding box center [1203, 536] width 81 height 34
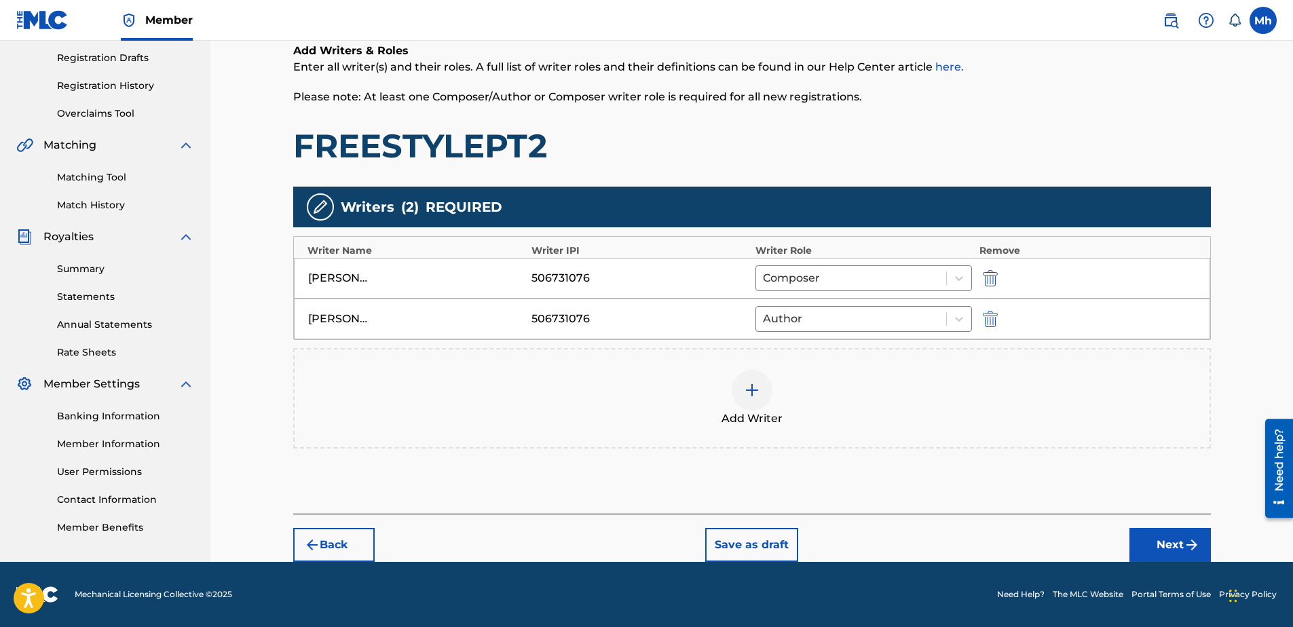
click at [1150, 546] on button "Next" at bounding box center [1170, 545] width 81 height 34
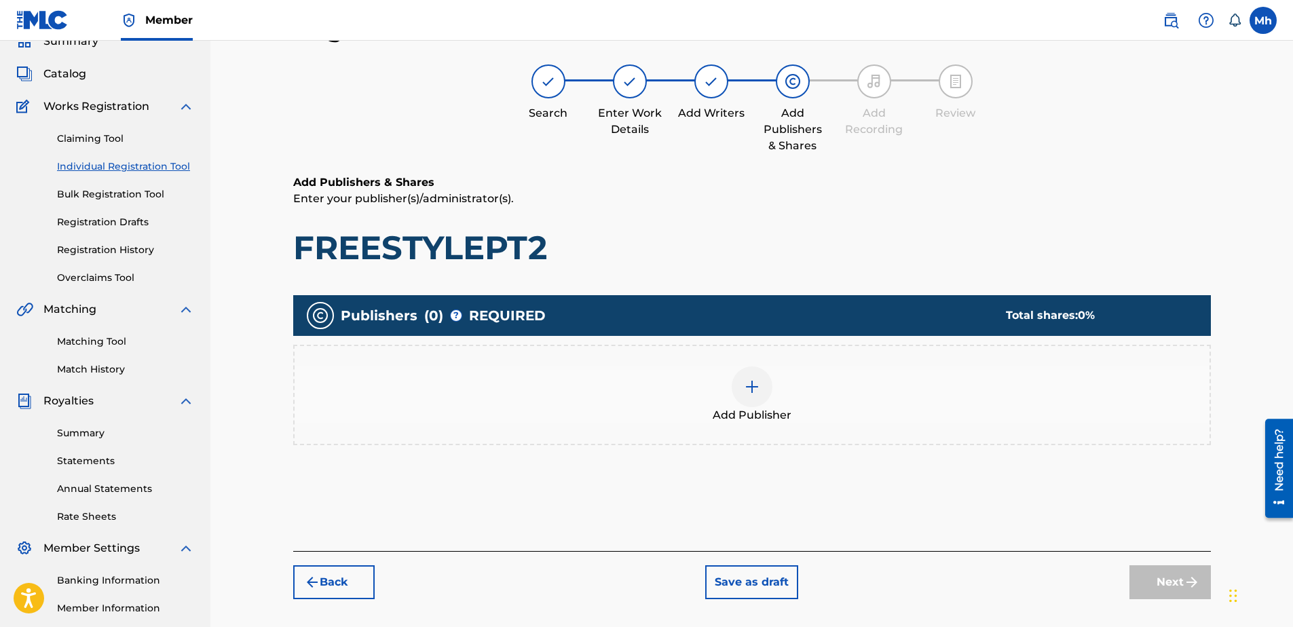
click at [755, 391] on img at bounding box center [752, 387] width 16 height 16
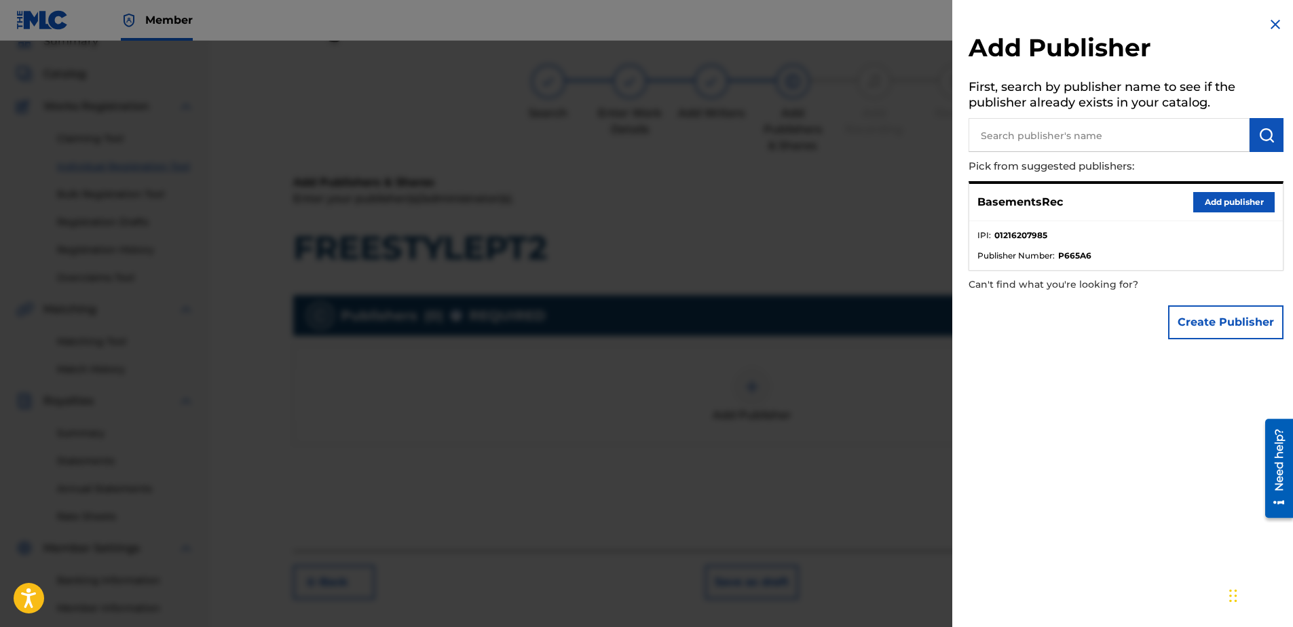
click at [1244, 197] on button "Add publisher" at bounding box center [1233, 202] width 81 height 20
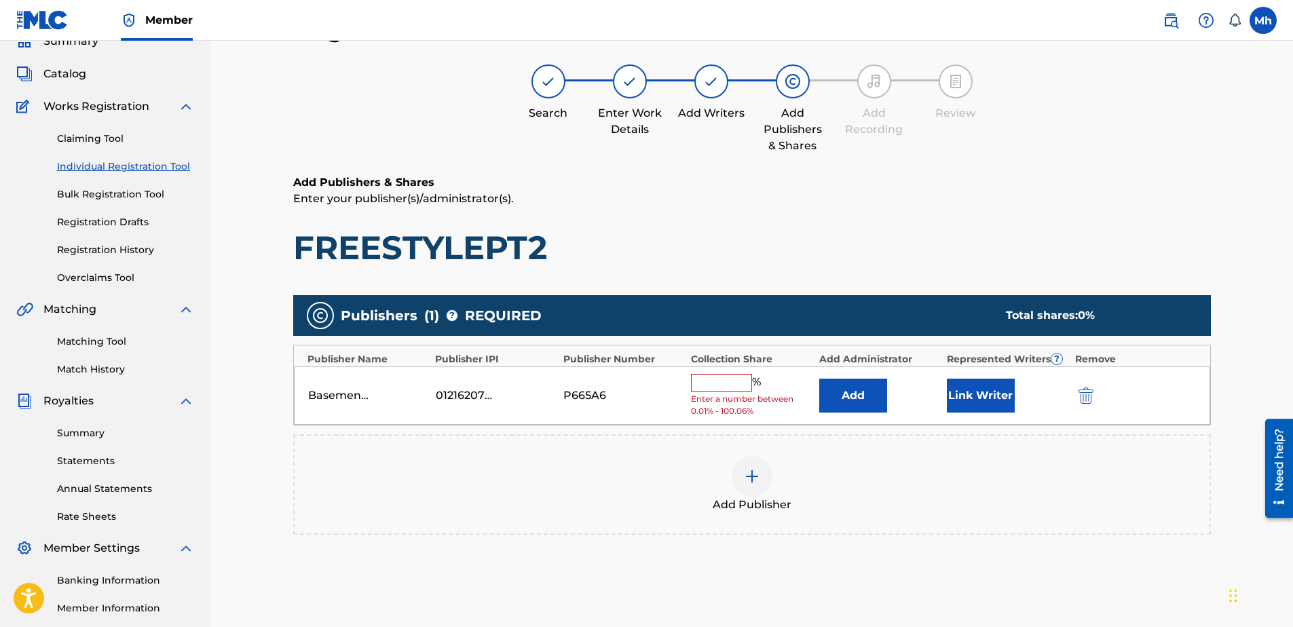
click at [713, 382] on input "text" at bounding box center [721, 383] width 61 height 18
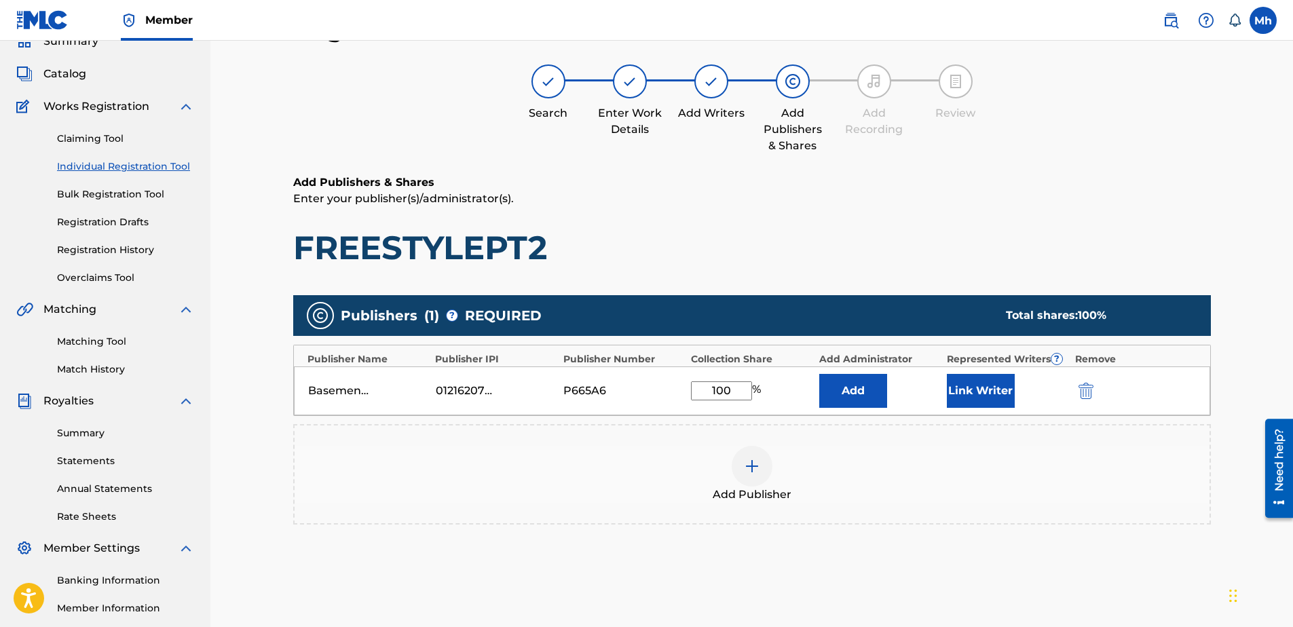
type input "100"
click at [1001, 390] on button "Link Writer" at bounding box center [981, 391] width 68 height 34
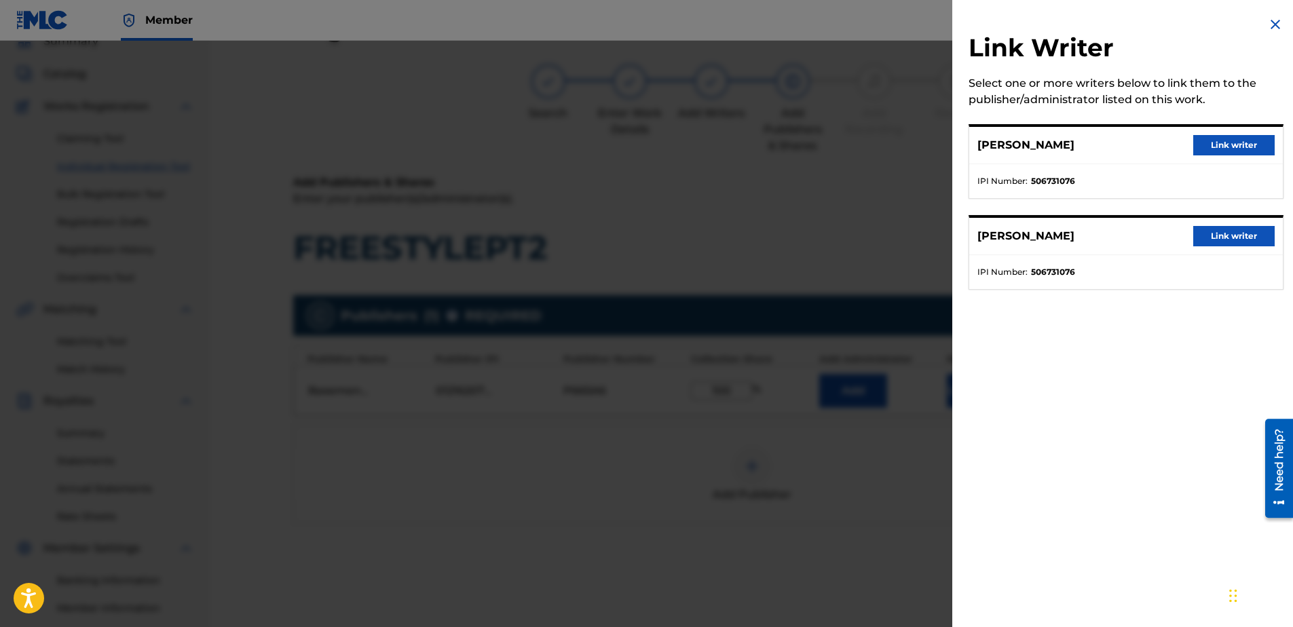
click at [1201, 231] on button "Link writer" at bounding box center [1233, 236] width 81 height 20
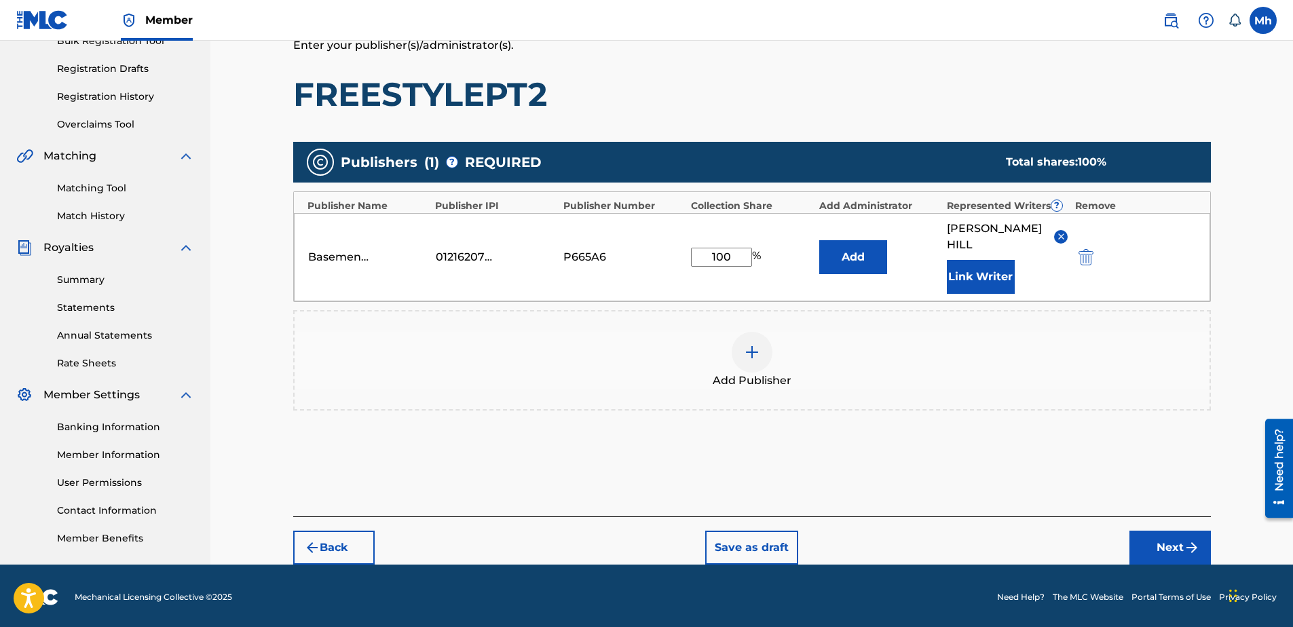
click at [1176, 531] on button "Next" at bounding box center [1170, 548] width 81 height 34
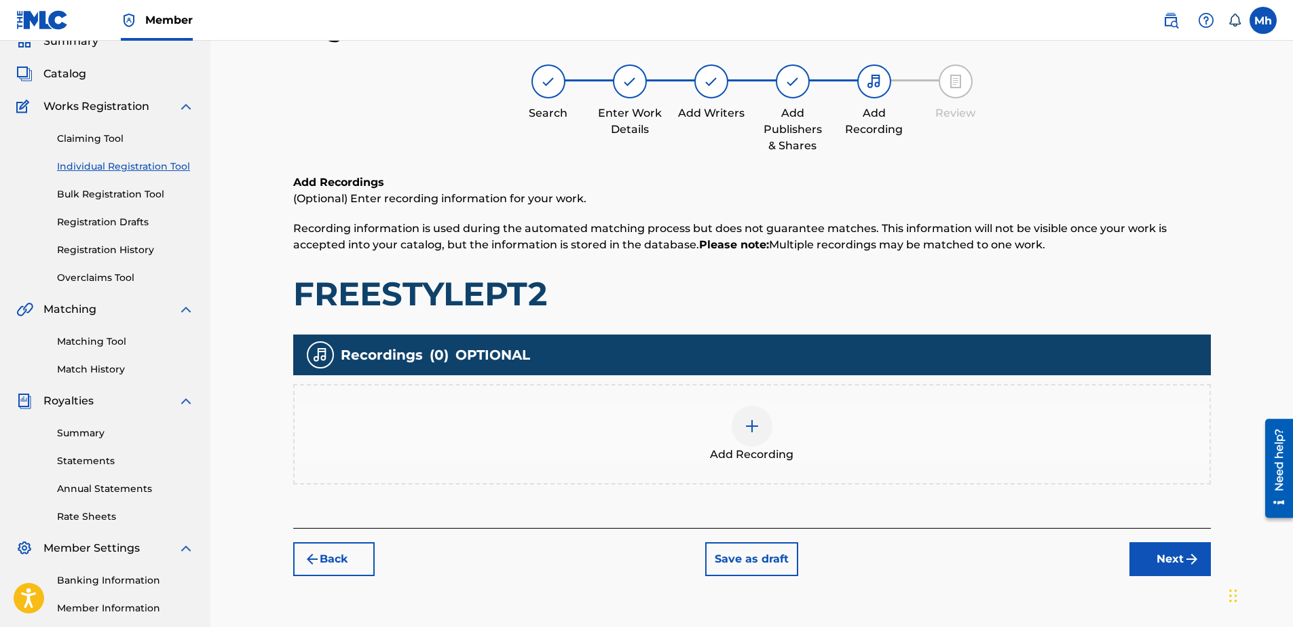
click at [754, 426] on img at bounding box center [752, 426] width 16 height 16
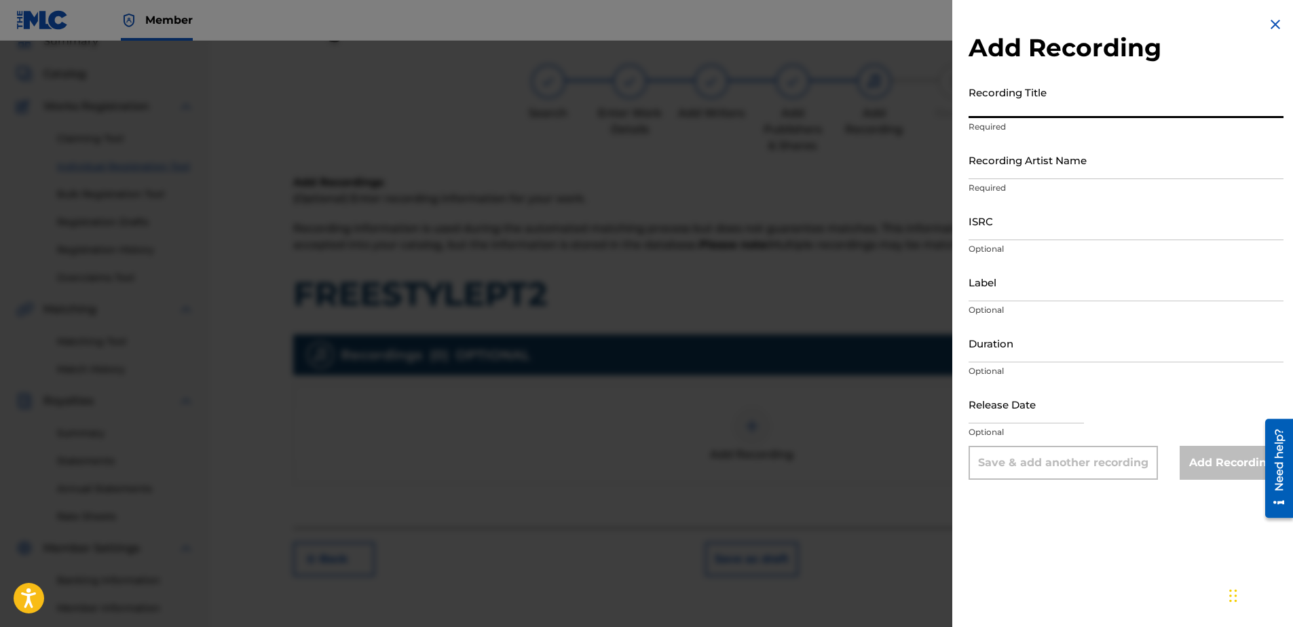
paste input "FREESTYLEPT2"
type input "FREESTYLEPT2"
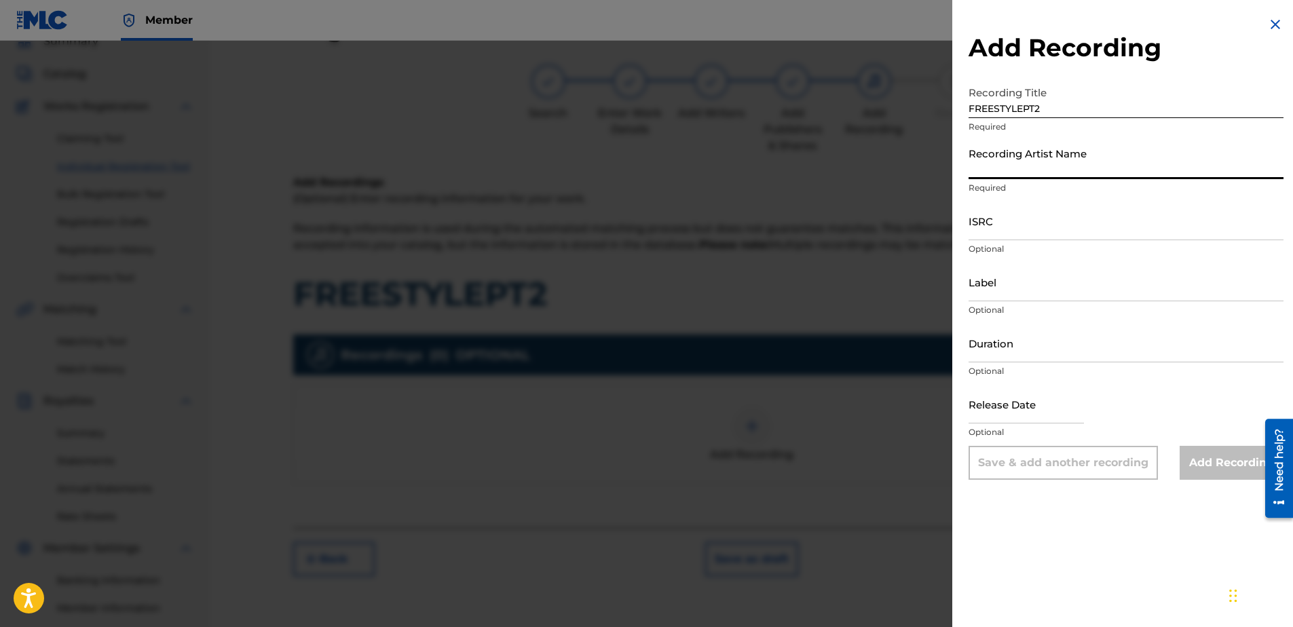
click at [1067, 169] on input "Recording Artist Name" at bounding box center [1126, 160] width 315 height 39
type input "LOMACKHILL"
type input "basementRec"
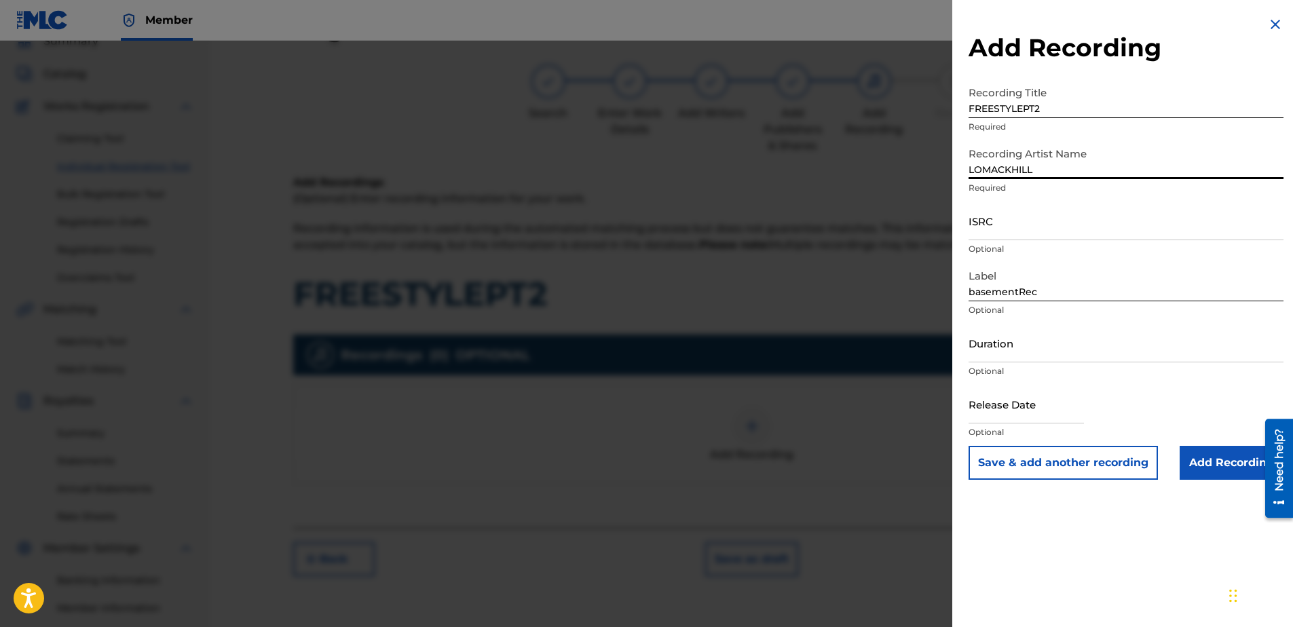
click at [1037, 231] on input "ISRC" at bounding box center [1126, 221] width 315 height 39
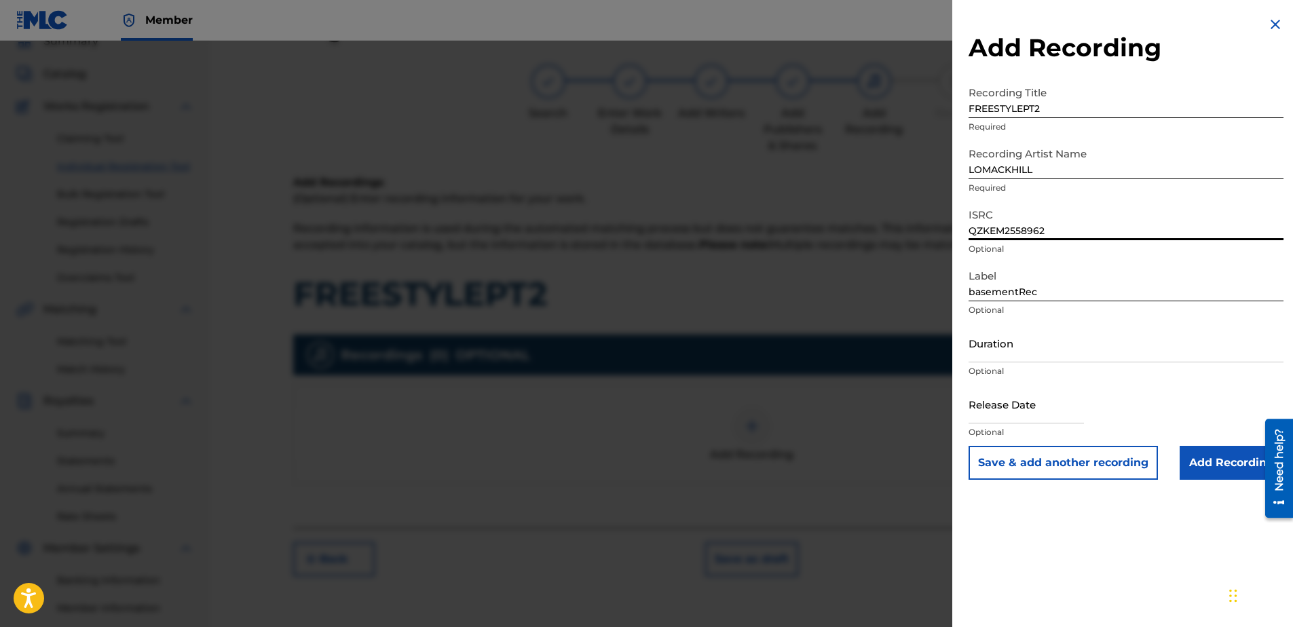
type input "QZKEM2558962"
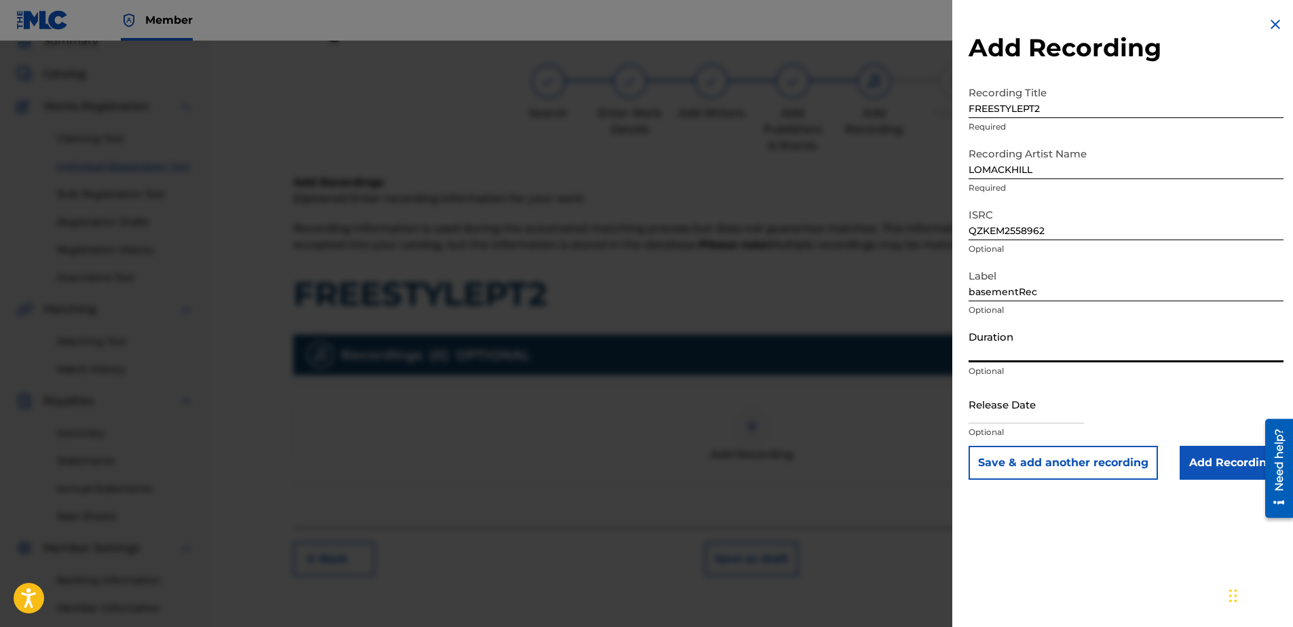
click at [1016, 352] on input "Duration" at bounding box center [1126, 343] width 315 height 39
type input "02:26"
click at [1043, 413] on input "text" at bounding box center [1026, 404] width 115 height 39
select select "8"
select select "2025"
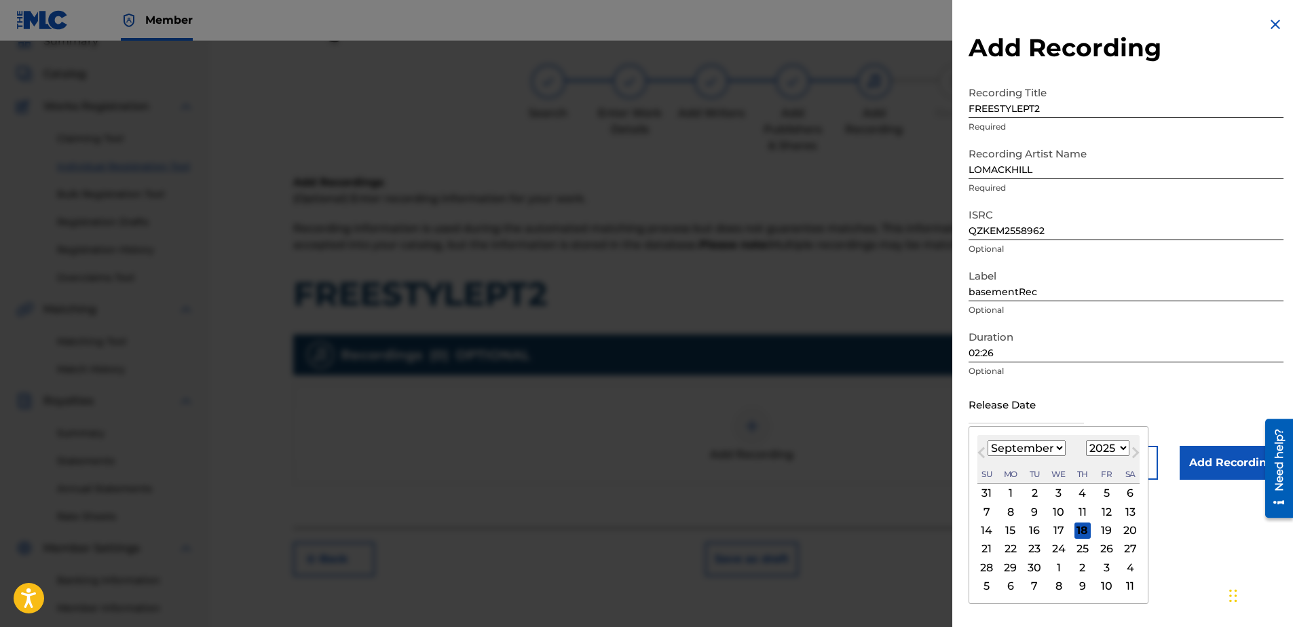
click at [1061, 447] on select "January February March April May June July August September October November De…" at bounding box center [1027, 449] width 78 height 16
select select "2"
click at [988, 441] on select "January February March April May June July August September October November De…" at bounding box center [1027, 449] width 78 height 16
click at [988, 564] on div "23" at bounding box center [987, 567] width 16 height 16
type input "March 23 2025"
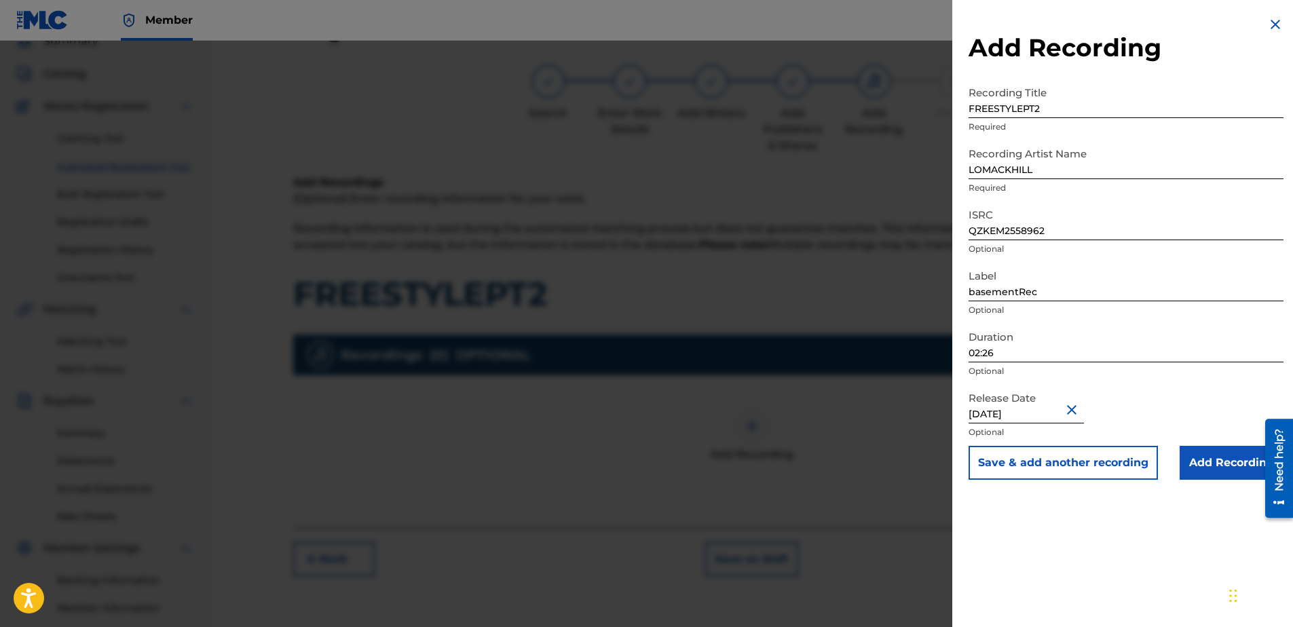
click at [1209, 462] on input "Add Recording" at bounding box center [1232, 463] width 104 height 34
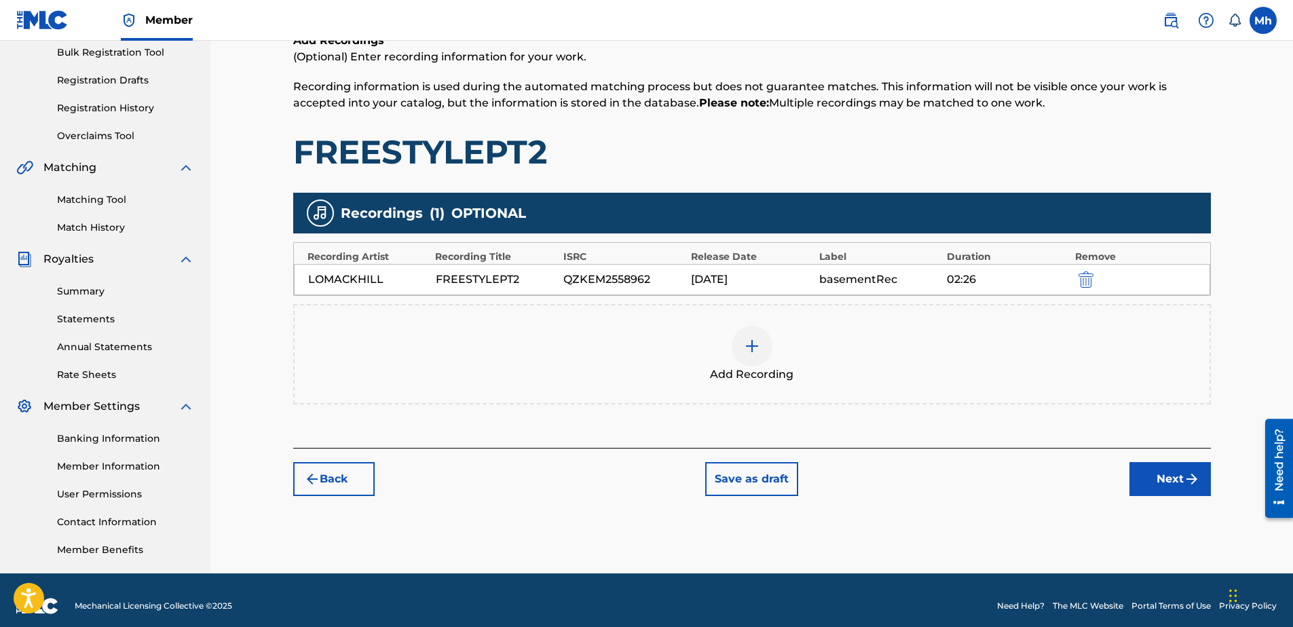
scroll to position [215, 0]
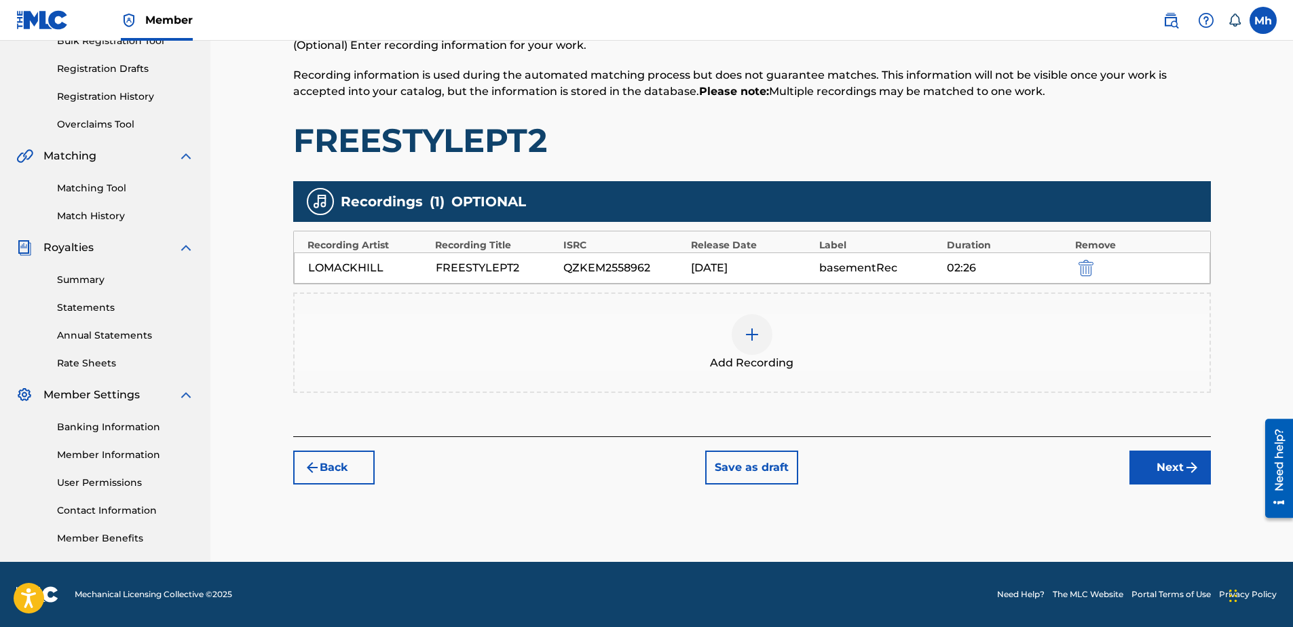
click at [1172, 476] on button "Next" at bounding box center [1170, 468] width 81 height 34
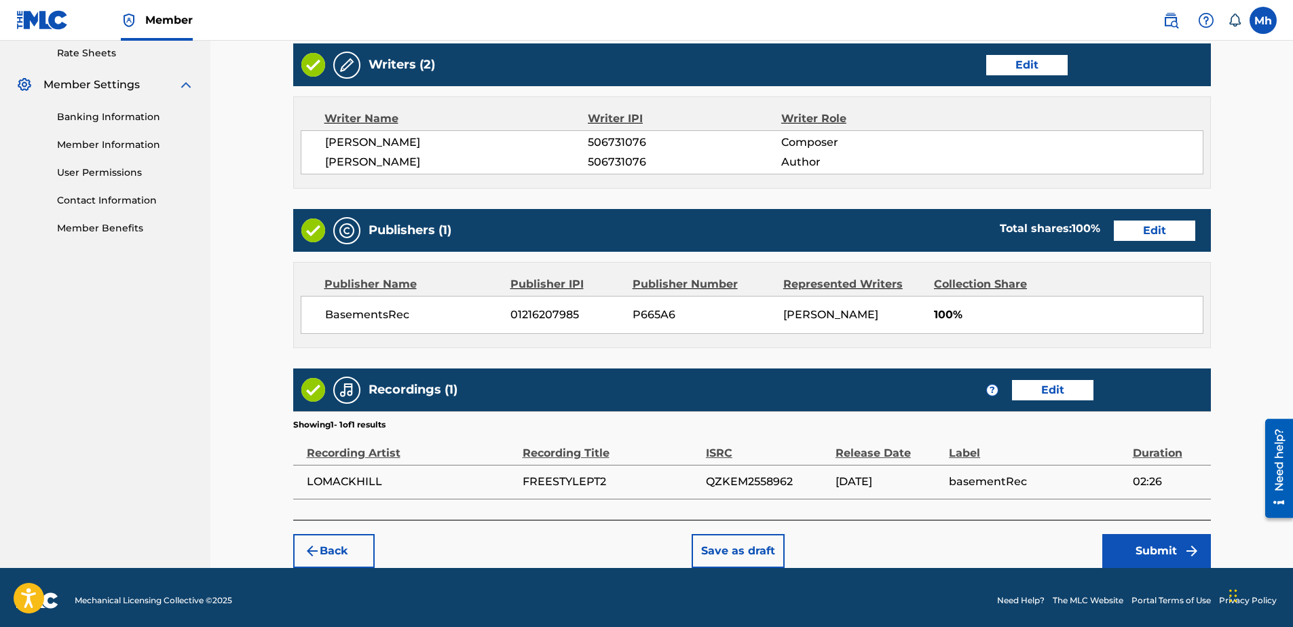
scroll to position [531, 0]
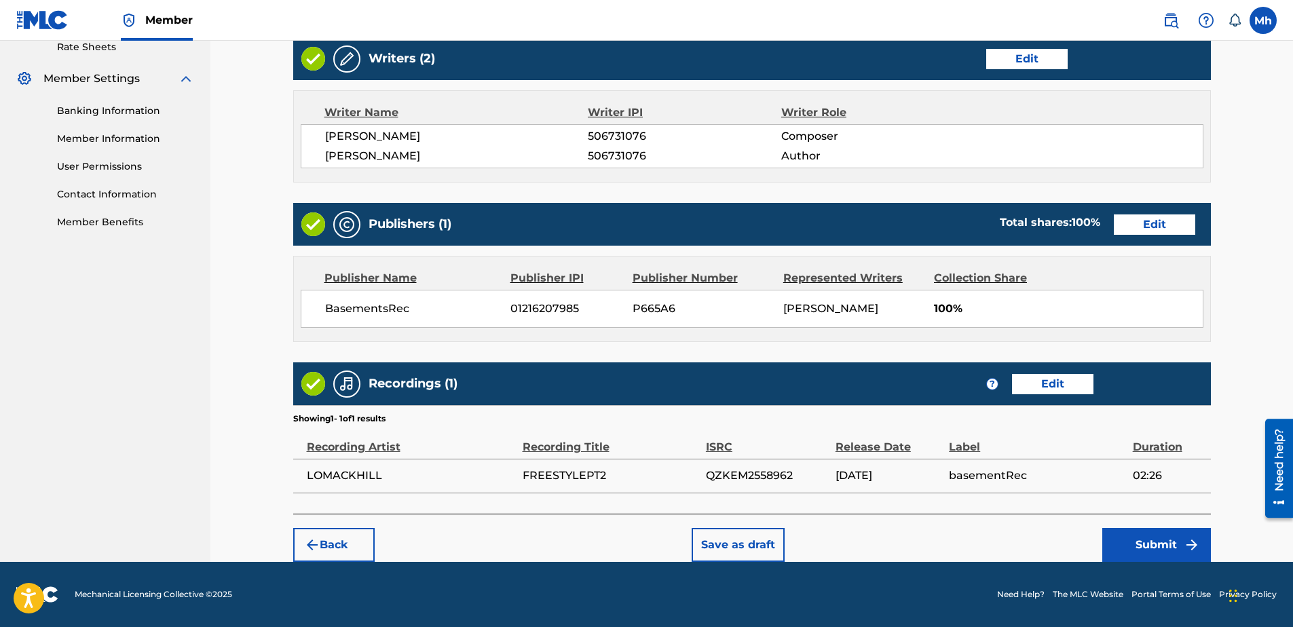
click at [1144, 543] on button "Submit" at bounding box center [1156, 545] width 109 height 34
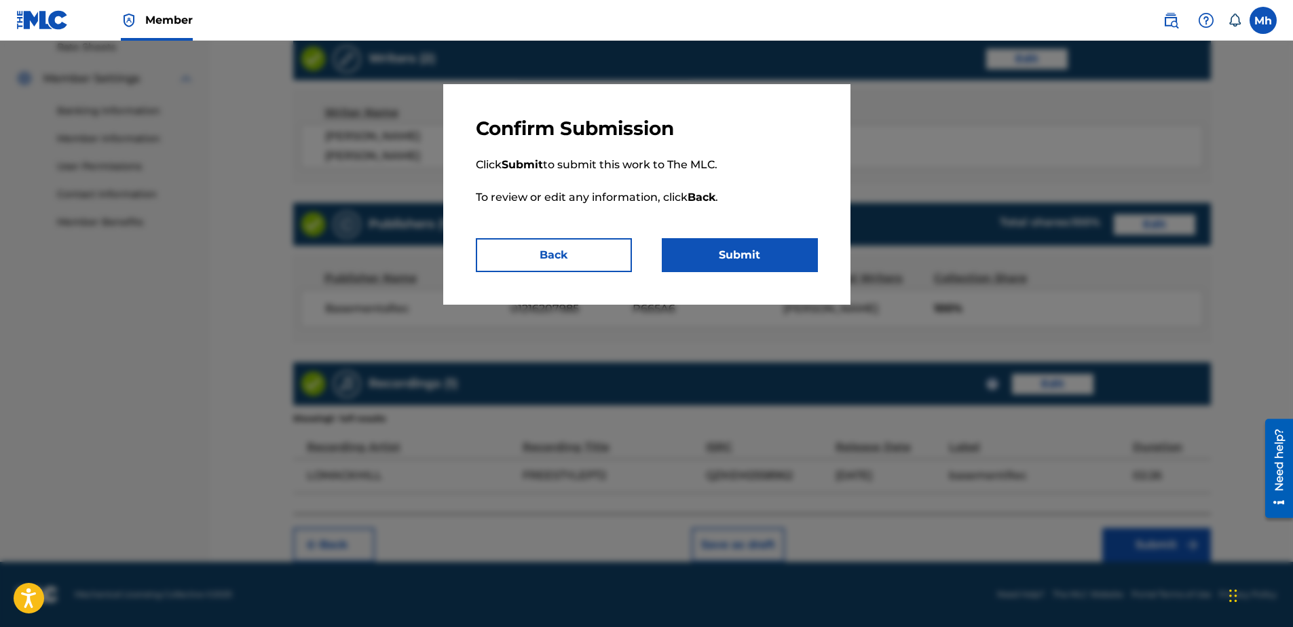
click at [759, 250] on button "Submit" at bounding box center [740, 255] width 156 height 34
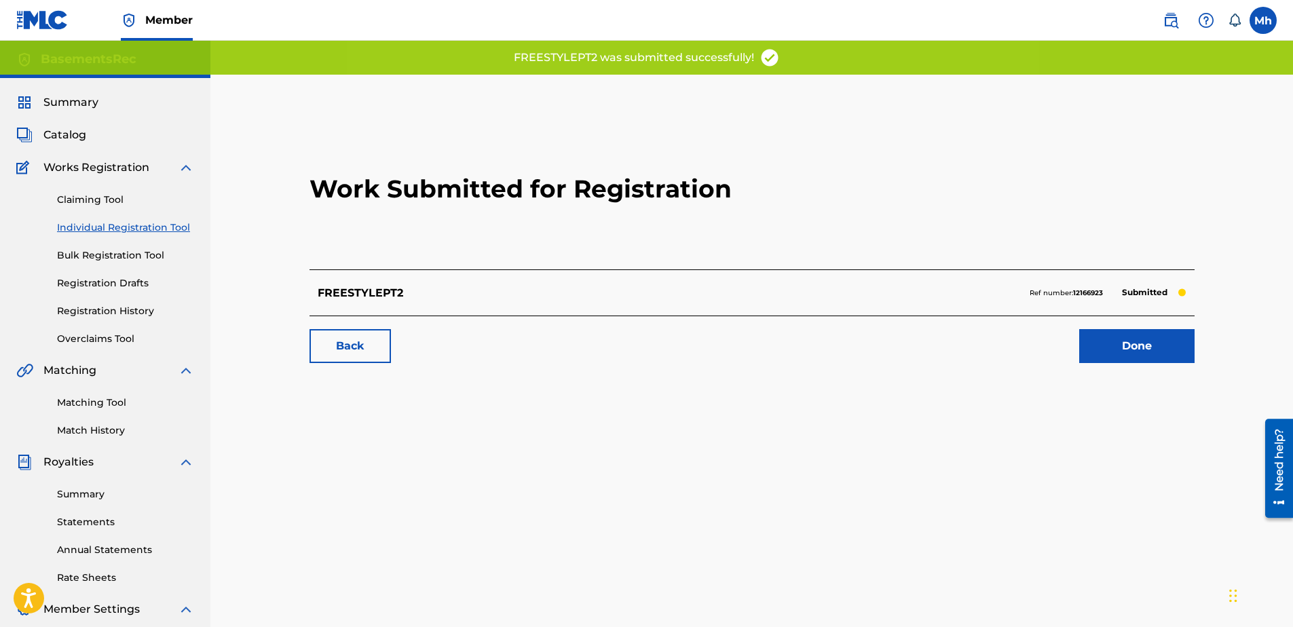
click at [1159, 355] on link "Done" at bounding box center [1136, 346] width 115 height 34
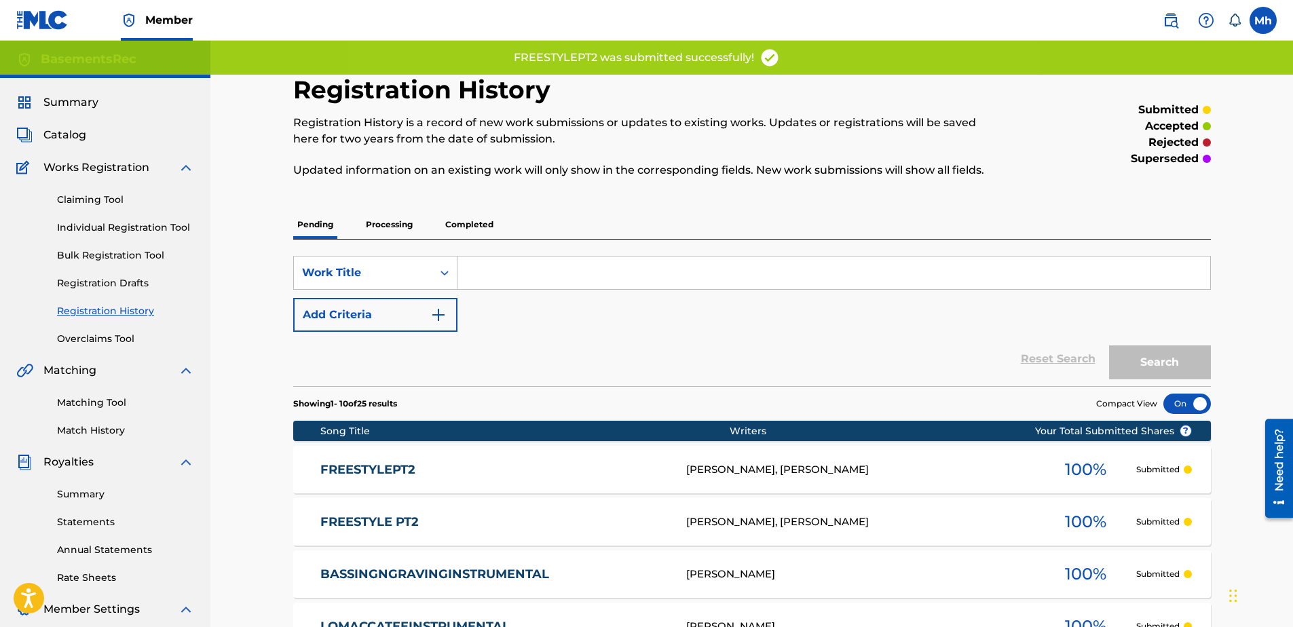
click at [389, 526] on link "FREESTYLE PT2" at bounding box center [494, 523] width 348 height 16
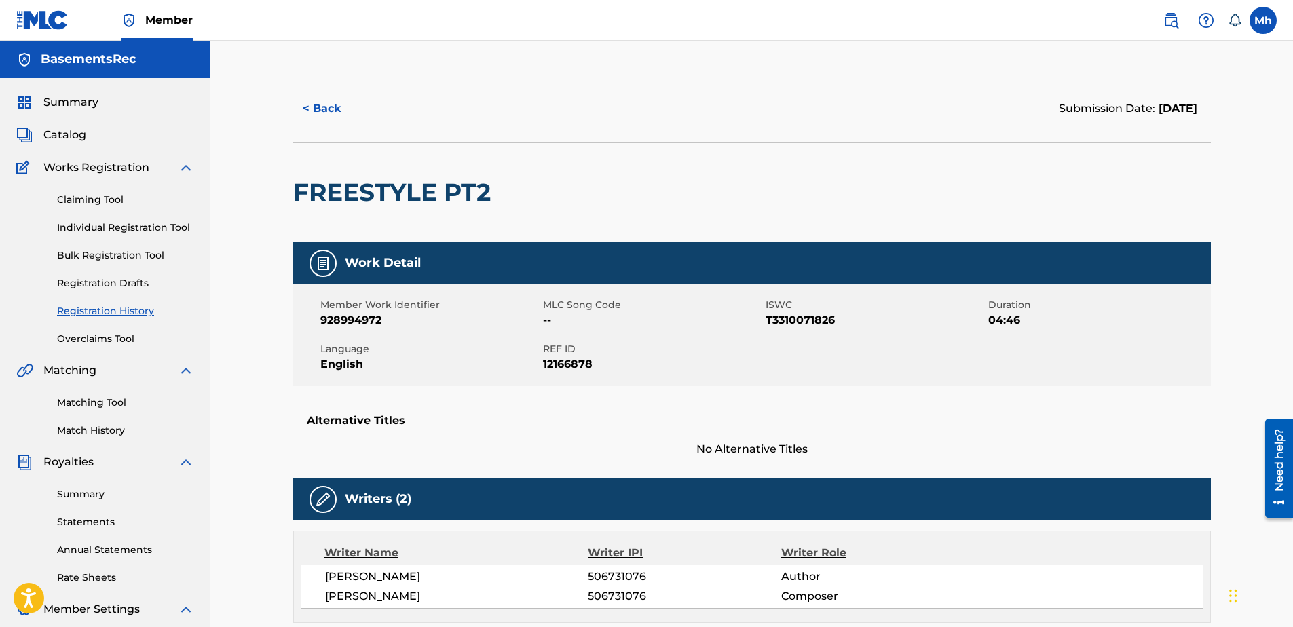
click at [337, 107] on button "< Back" at bounding box center [333, 109] width 81 height 34
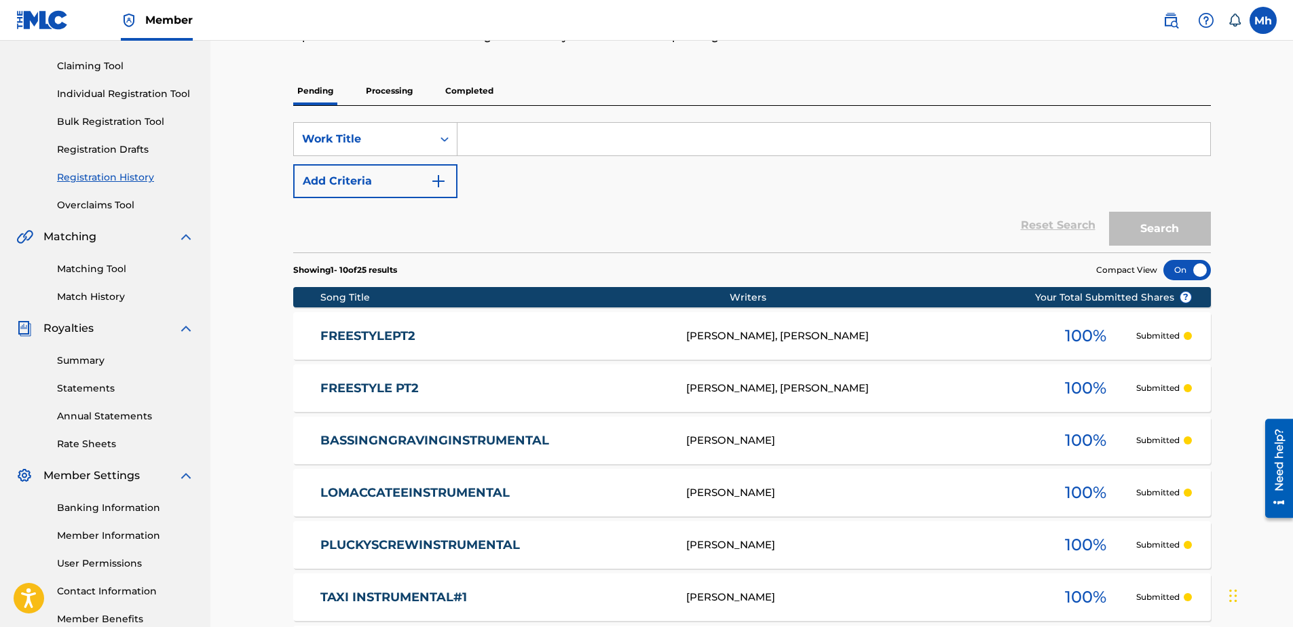
scroll to position [136, 0]
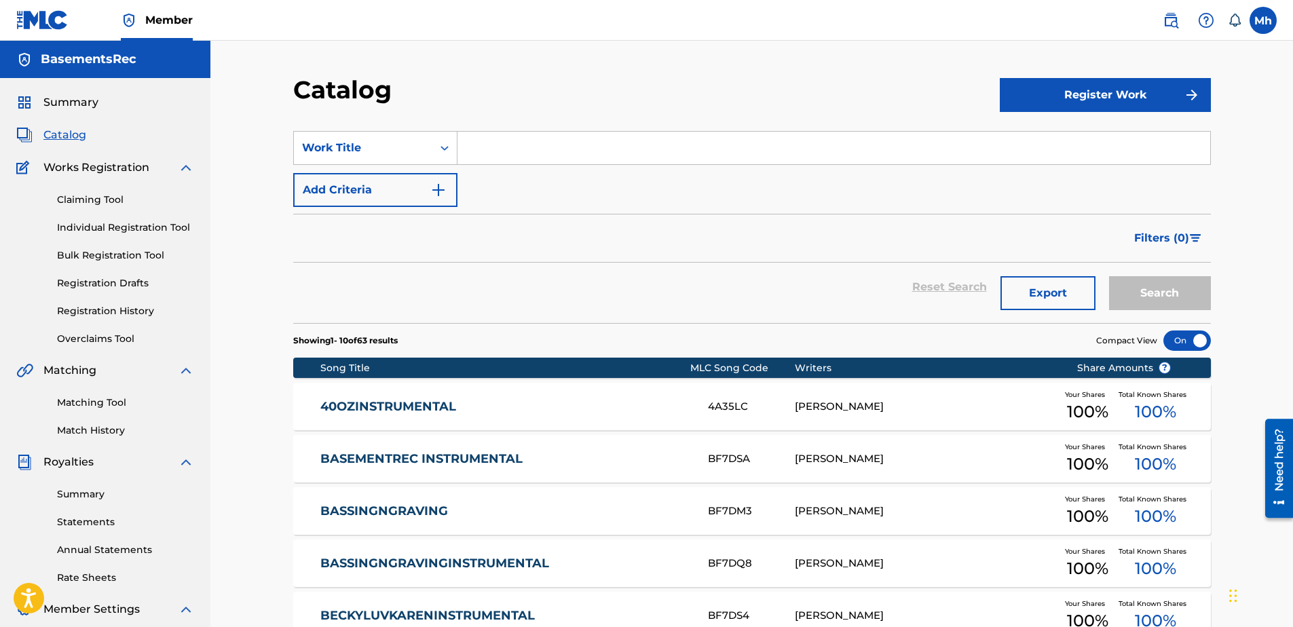
click at [498, 138] on input "Search Form" at bounding box center [834, 148] width 753 height 33
type input "PROBLEM"
click at [1109, 276] on button "Search" at bounding box center [1160, 293] width 102 height 34
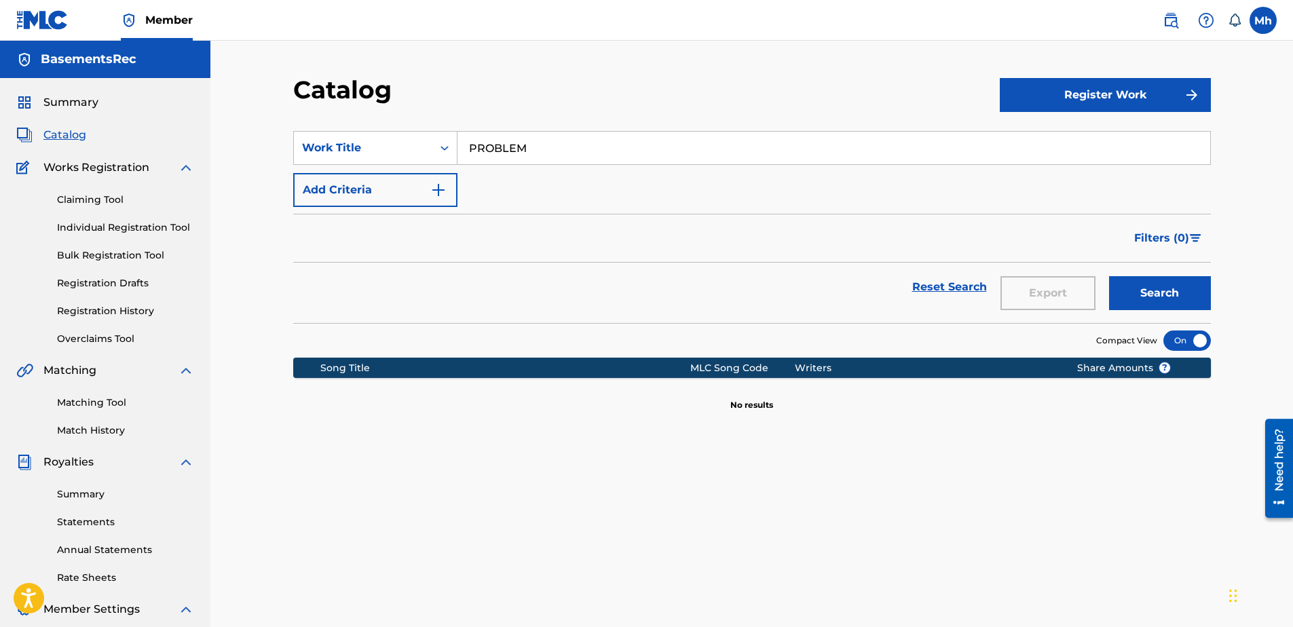
click at [128, 314] on link "Registration History" at bounding box center [125, 311] width 137 height 14
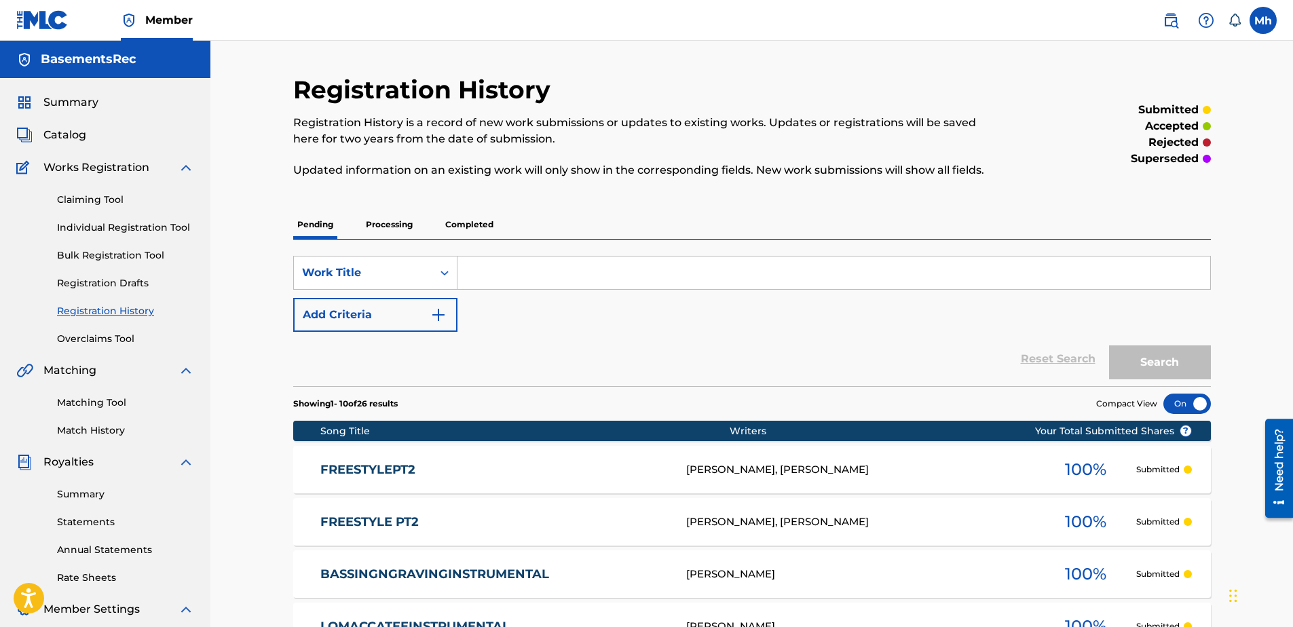
click at [413, 220] on p "Processing" at bounding box center [389, 224] width 55 height 29
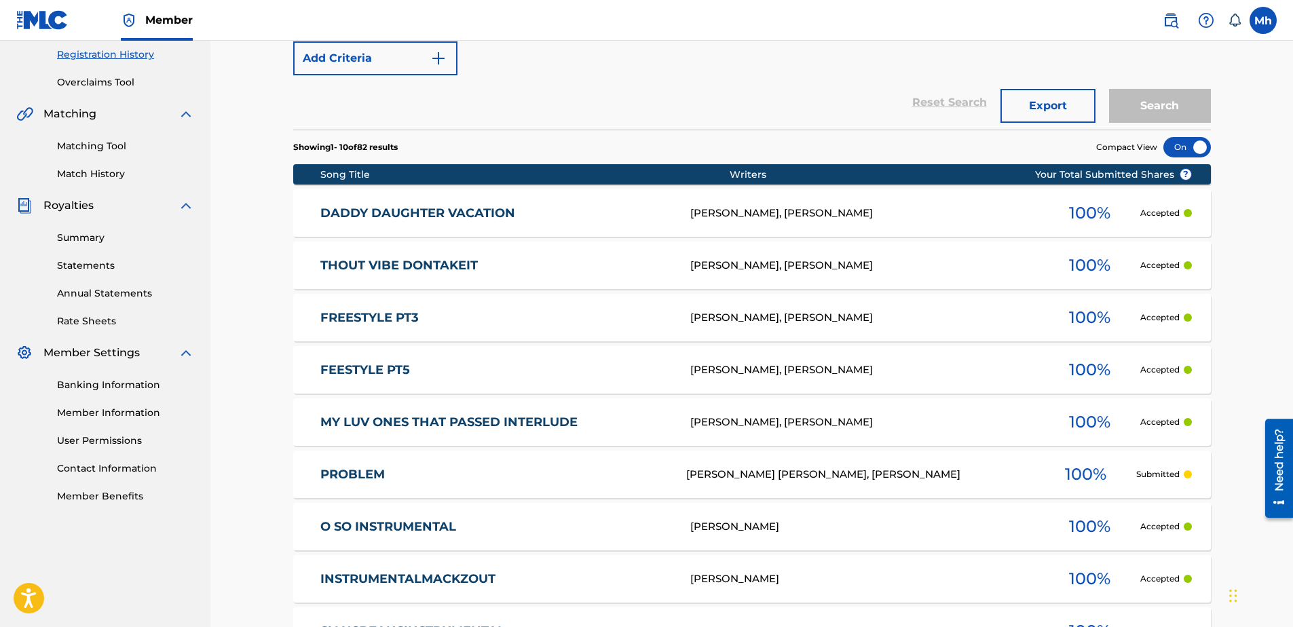
scroll to position [339, 0]
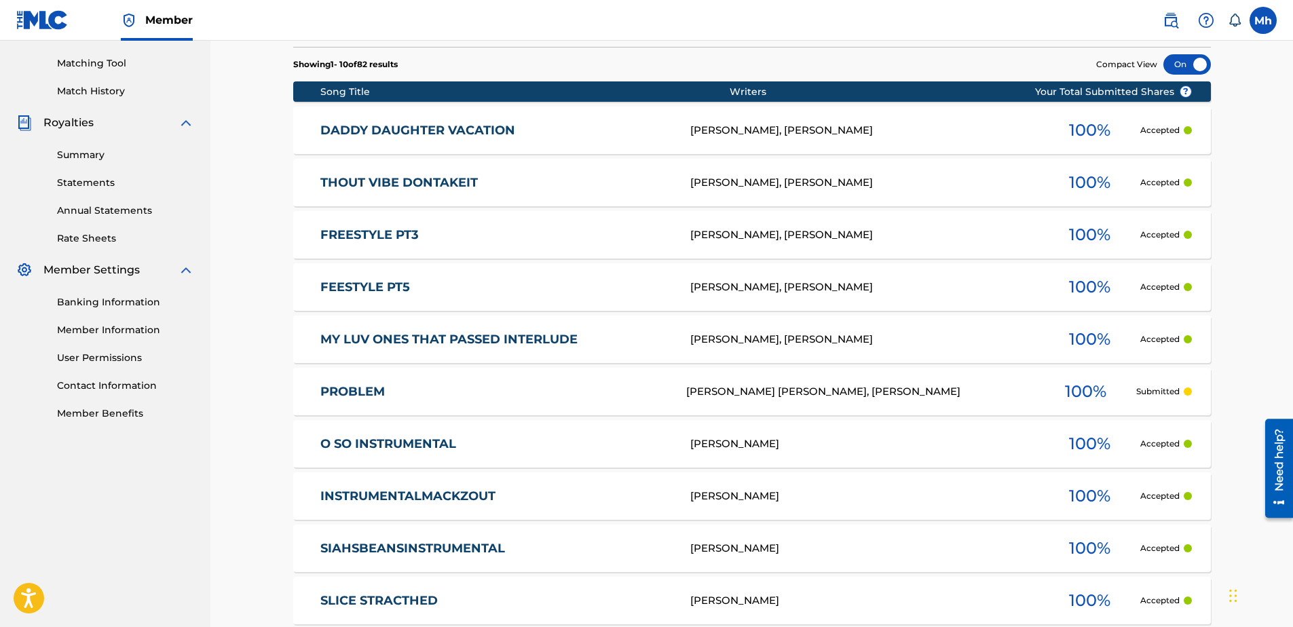
click at [377, 392] on link "PROBLEM" at bounding box center [494, 392] width 348 height 16
